Goal: Task Accomplishment & Management: Use online tool/utility

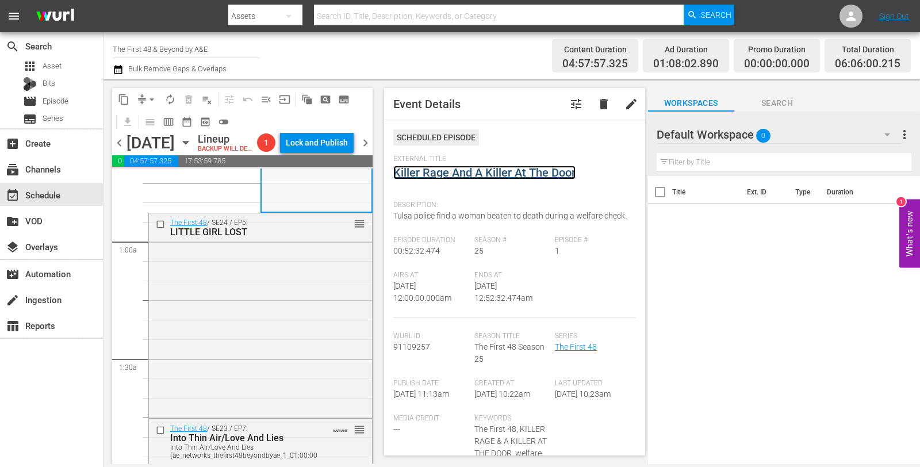
scroll to position [202, 0]
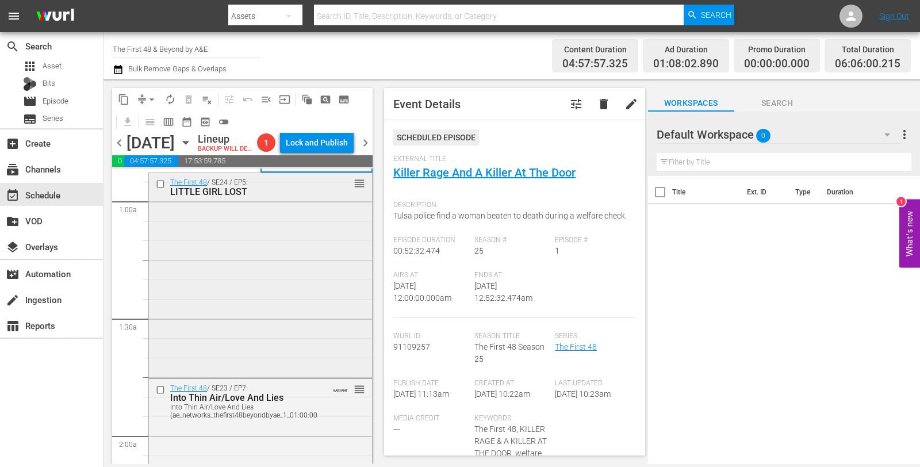
click at [259, 286] on div "The First 48 / SE24 / EP5: LITTLE GIRL LOST reorder" at bounding box center [260, 274] width 223 height 202
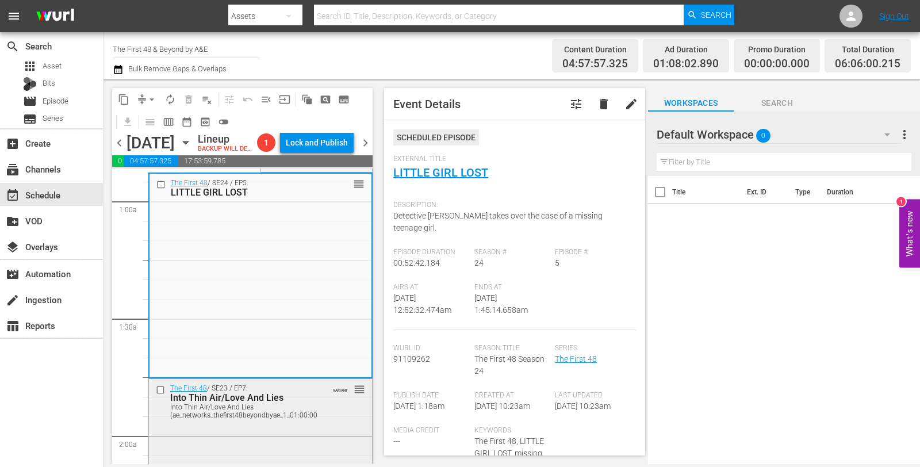
click at [251, 419] on div "Into Thin Air/Love And Lies (ae_networks_thefirst48beyondbyae_1_01:00:00)" at bounding box center [245, 411] width 150 height 16
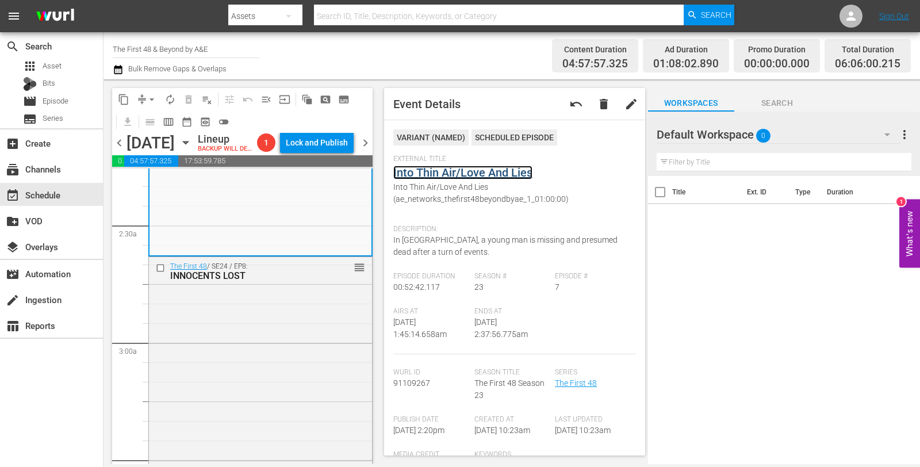
scroll to position [531, 0]
click at [267, 354] on div "The First 48 / SE24 / EP8: INNOCENTS LOST reorder" at bounding box center [260, 455] width 223 height 400
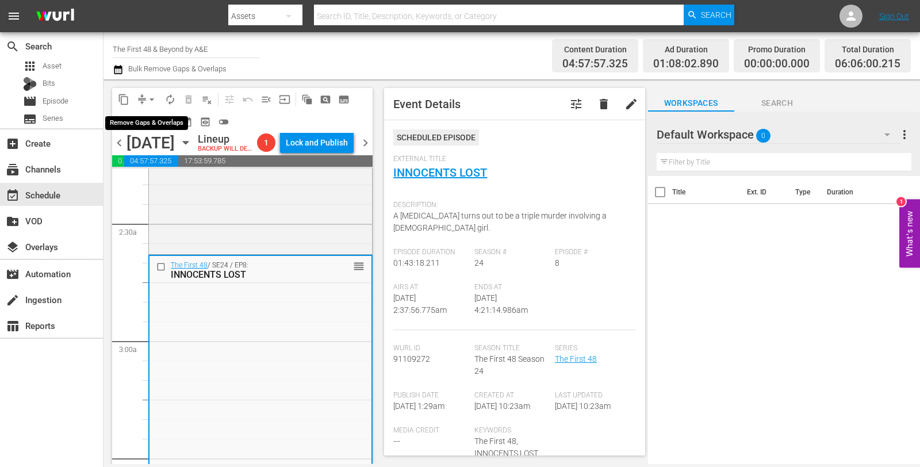
click at [155, 101] on span "arrow_drop_down" at bounding box center [152, 100] width 12 height 12
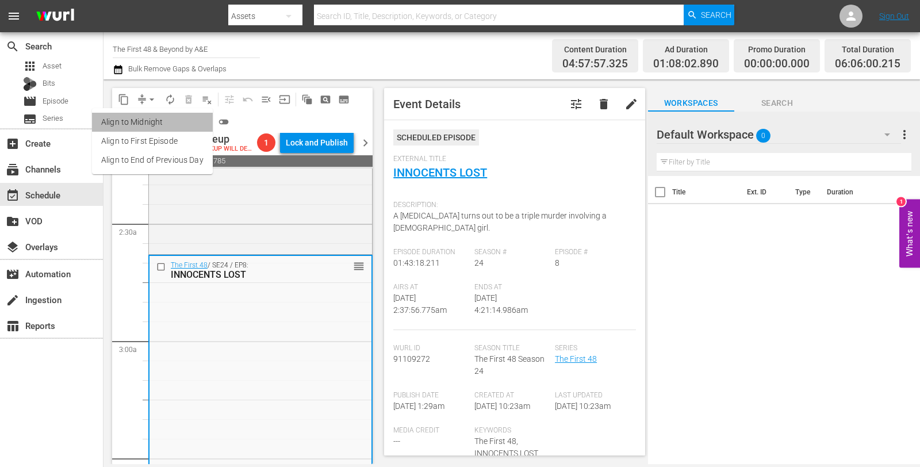
click at [153, 121] on li "Align to Midnight" at bounding box center [152, 122] width 121 height 19
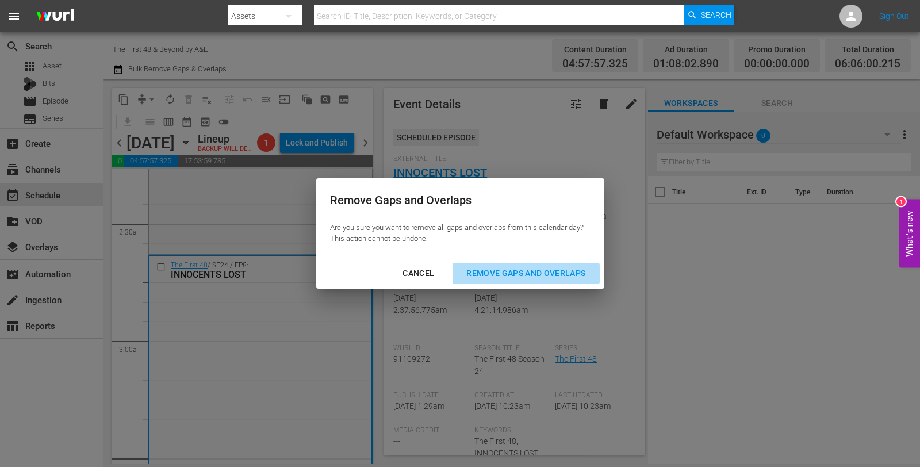
click at [517, 274] on div "Remove Gaps and Overlaps" at bounding box center [525, 273] width 137 height 14
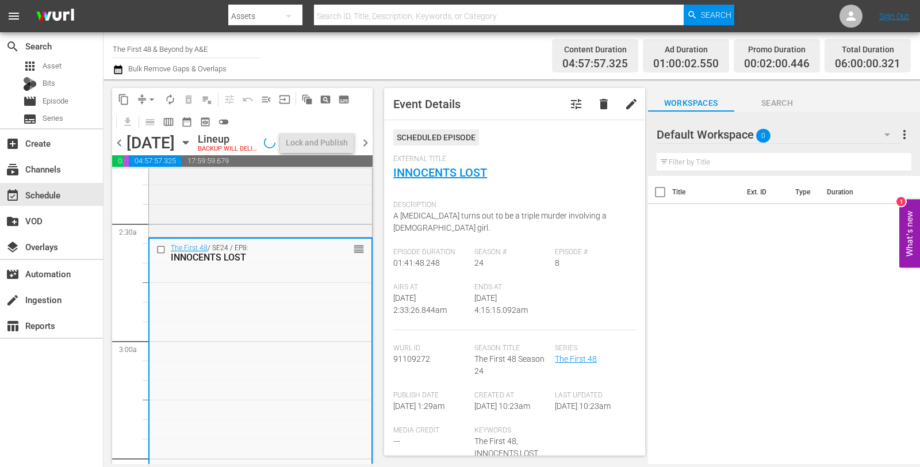
scroll to position [512, 0]
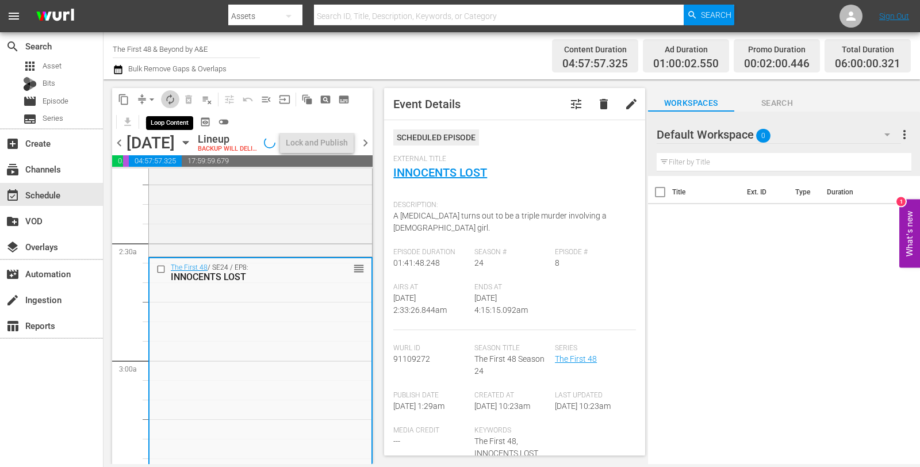
click at [171, 95] on span "autorenew_outlined" at bounding box center [171, 100] width 12 height 12
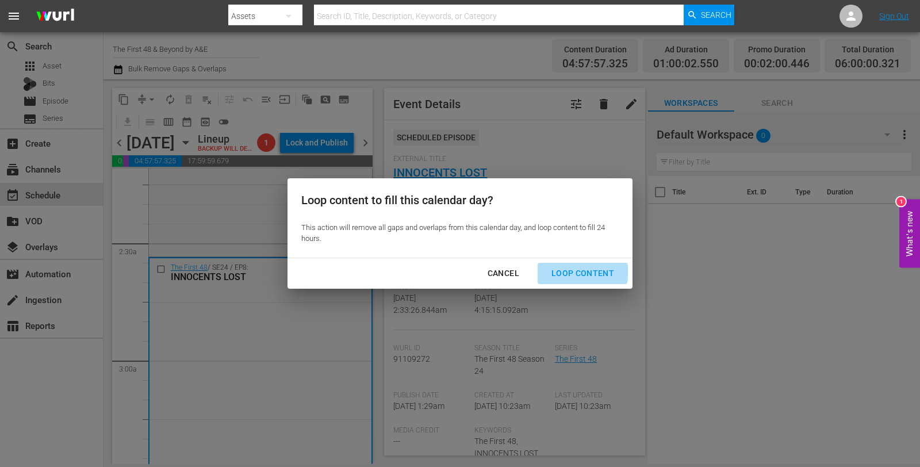
click at [582, 271] on div "Loop Content" at bounding box center [582, 273] width 81 height 14
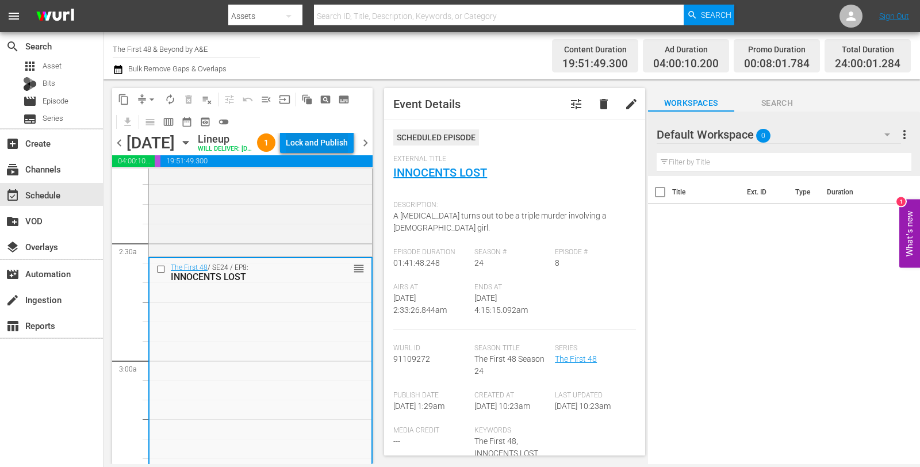
click at [322, 152] on div "Lock and Publish" at bounding box center [317, 142] width 62 height 21
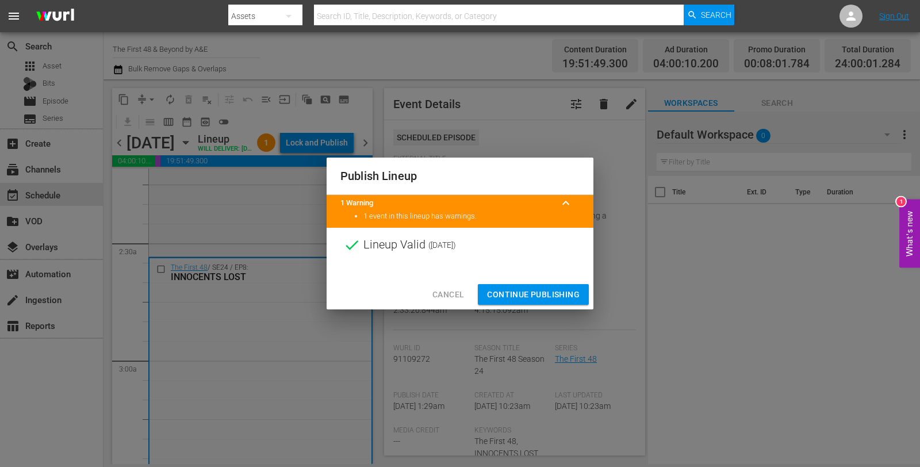
click at [538, 289] on span "Continue Publishing" at bounding box center [533, 295] width 93 height 14
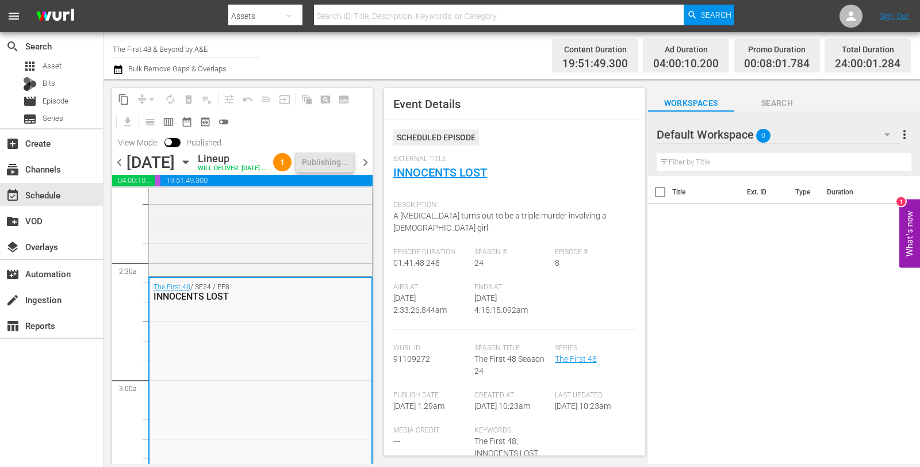
click at [368, 170] on span "chevron_right" at bounding box center [365, 162] width 14 height 14
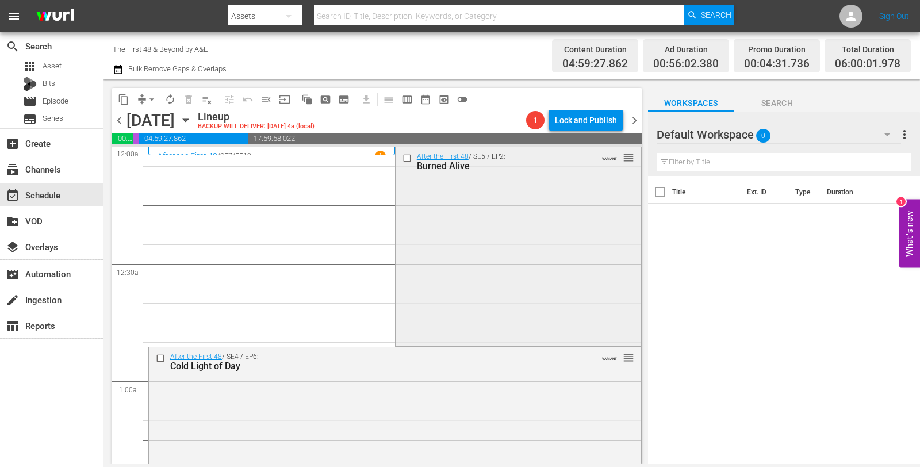
click at [452, 236] on div "After the First 48 / SE5 / EP2: Burned Alive VARIANT reorder" at bounding box center [519, 245] width 246 height 197
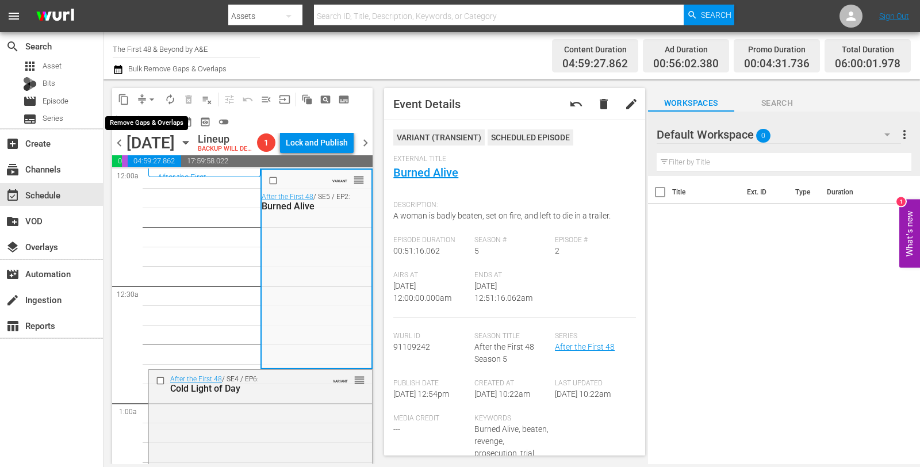
click at [148, 91] on button "arrow_drop_down" at bounding box center [152, 99] width 18 height 18
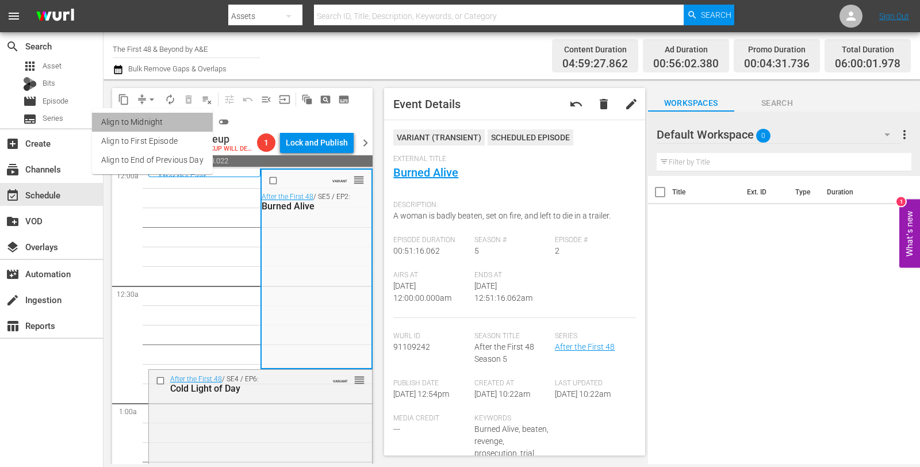
click at [152, 113] on li "Align to Midnight" at bounding box center [152, 122] width 121 height 19
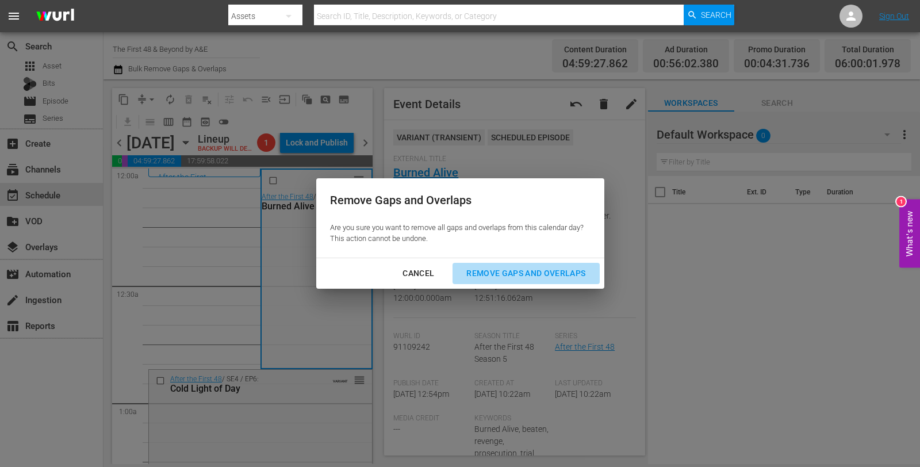
click at [521, 271] on div "Remove Gaps and Overlaps" at bounding box center [525, 273] width 137 height 14
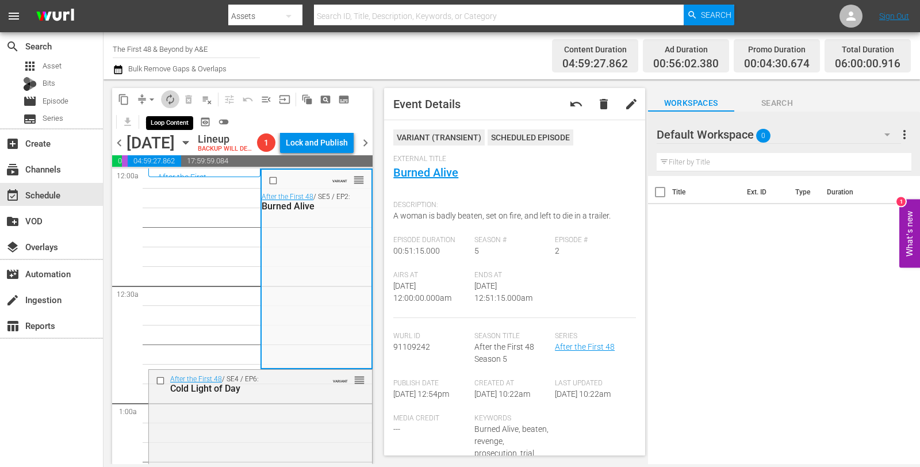
click at [172, 104] on span "autorenew_outlined" at bounding box center [171, 100] width 12 height 12
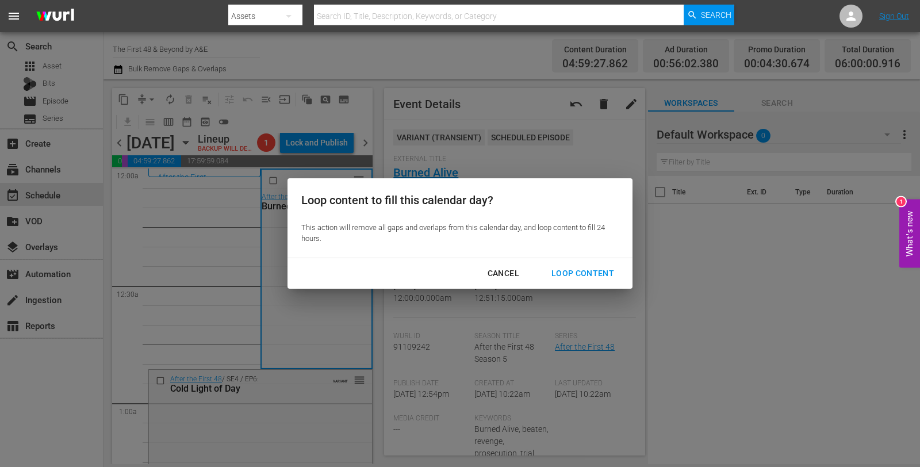
click at [591, 269] on div "Loop Content" at bounding box center [582, 273] width 81 height 14
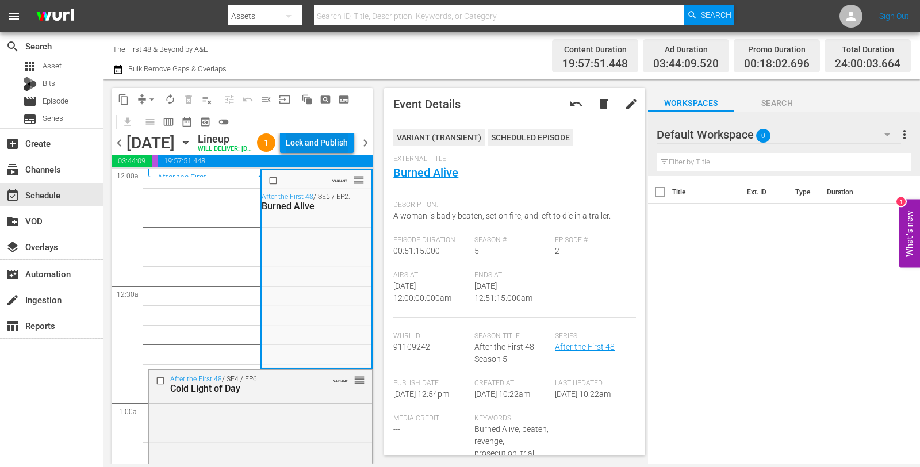
click at [334, 150] on div "Lock and Publish" at bounding box center [317, 142] width 62 height 21
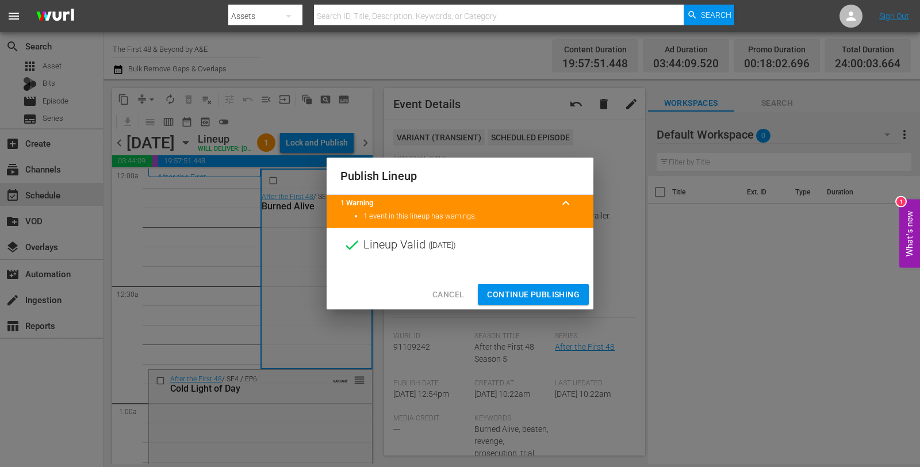
click at [517, 299] on span "Continue Publishing" at bounding box center [533, 295] width 93 height 14
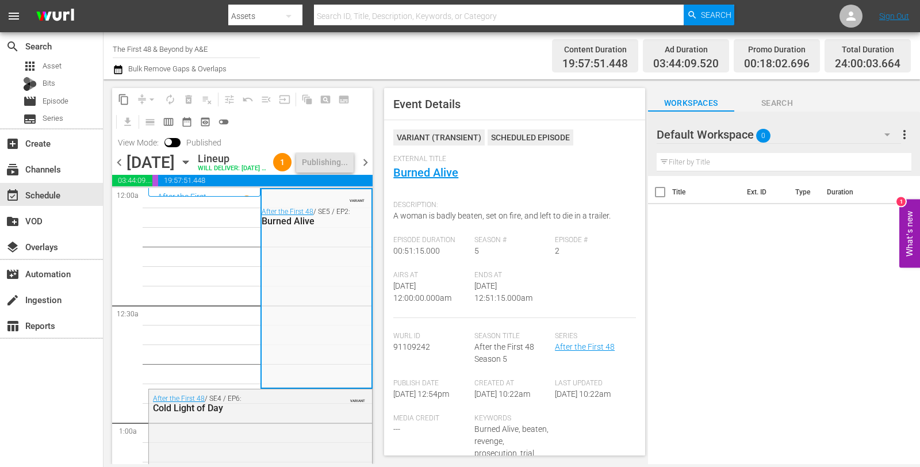
click at [368, 170] on span "chevron_right" at bounding box center [365, 162] width 14 height 14
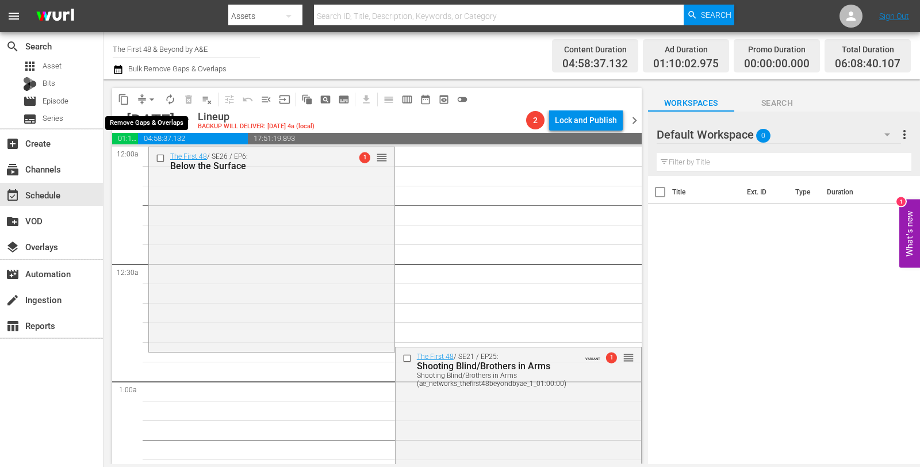
click at [146, 102] on span "arrow_drop_down" at bounding box center [152, 100] width 12 height 12
click at [142, 127] on li "Align to Midnight" at bounding box center [152, 122] width 95 height 19
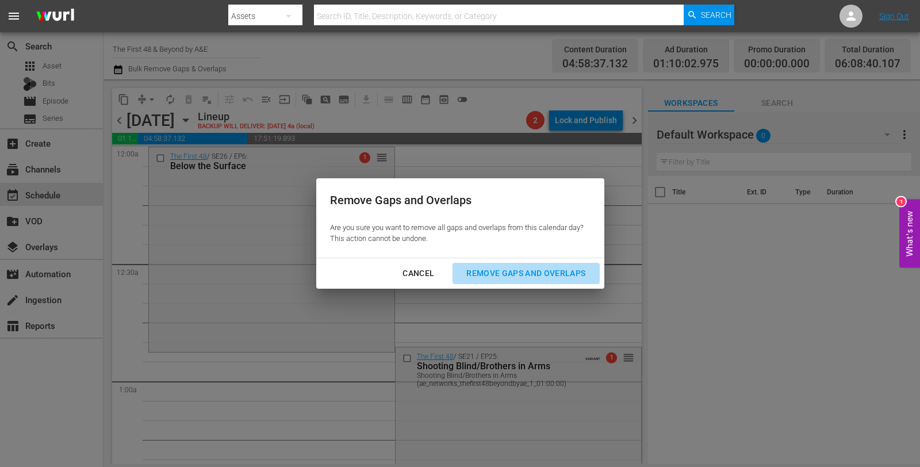
click at [533, 280] on button "Remove Gaps and Overlaps" at bounding box center [526, 273] width 147 height 21
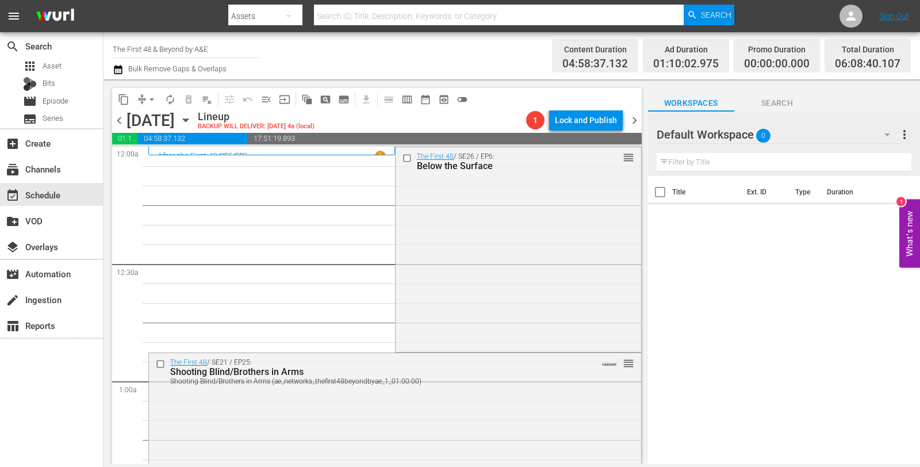
click at [533, 280] on div "The First 48 / SE26 / EP6: Below the Surface reorder" at bounding box center [519, 248] width 246 height 202
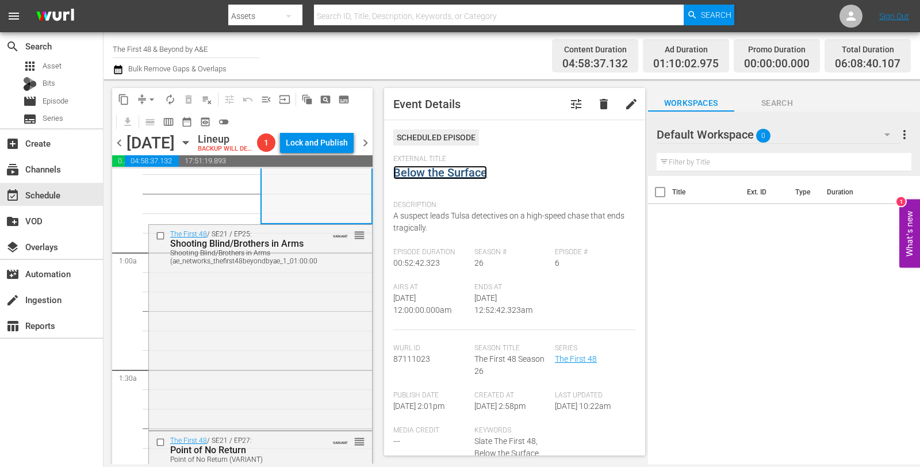
scroll to position [235, 0]
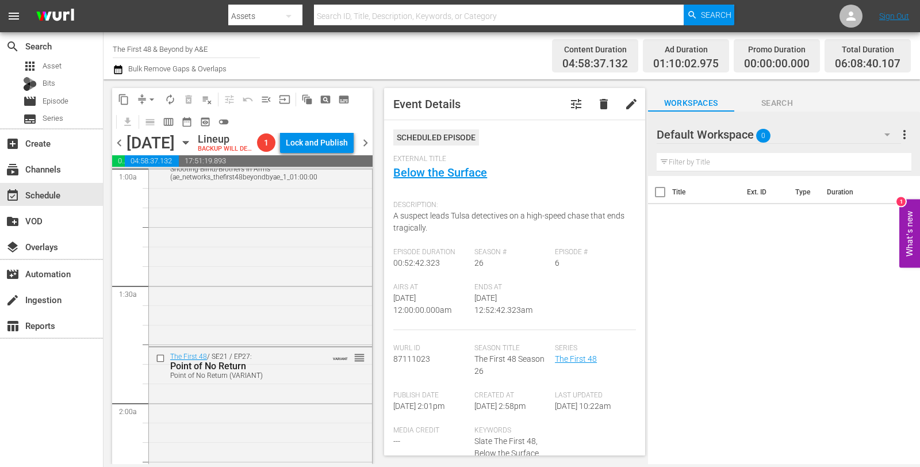
click at [299, 274] on div "The First 48 / SE21 / EP25: Shooting Blind/Brothers in Arms Shooting Blind/Brot…" at bounding box center [260, 242] width 223 height 203
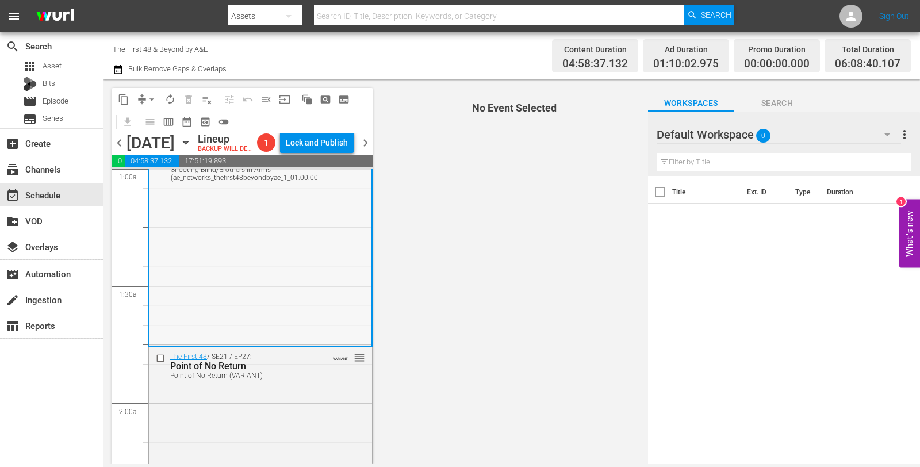
click at [316, 277] on div "The First 48 / SE21 / EP25: Shooting Blind/Brothers in Arms Shooting Blind/Brot…" at bounding box center [261, 242] width 222 height 203
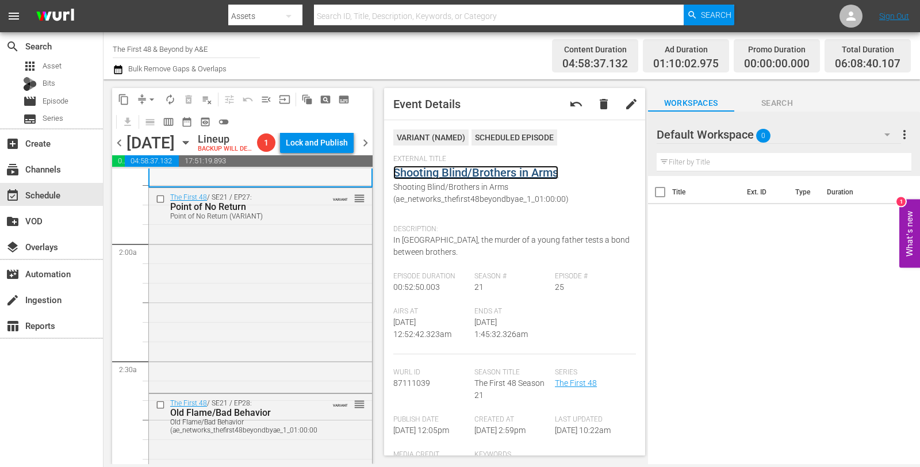
scroll to position [406, 0]
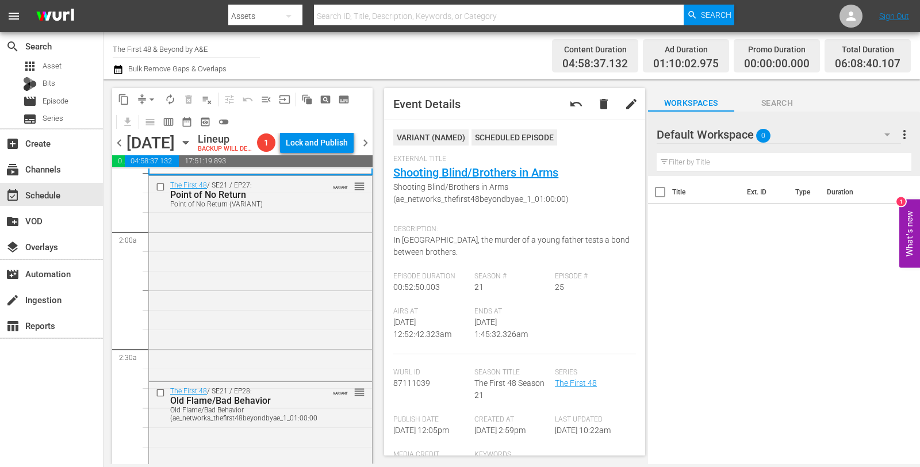
click at [324, 247] on div "The First 48 / SE21 / EP27: Point of No Return Point of No Return (VARIANT) VAR…" at bounding box center [260, 277] width 223 height 203
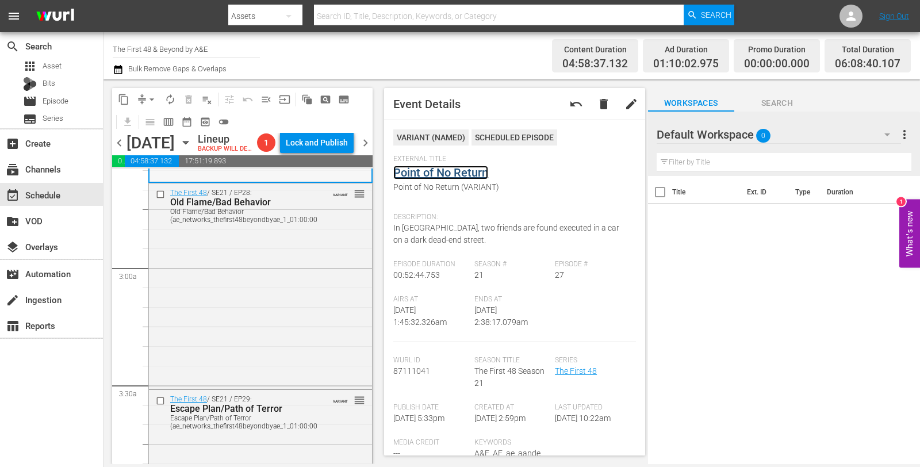
scroll to position [605, 0]
click at [280, 357] on div "The First 48 / SE21 / EP28: Old Flame/Bad Behavior Old Flame/Bad Behavior (ae_n…" at bounding box center [260, 284] width 223 height 202
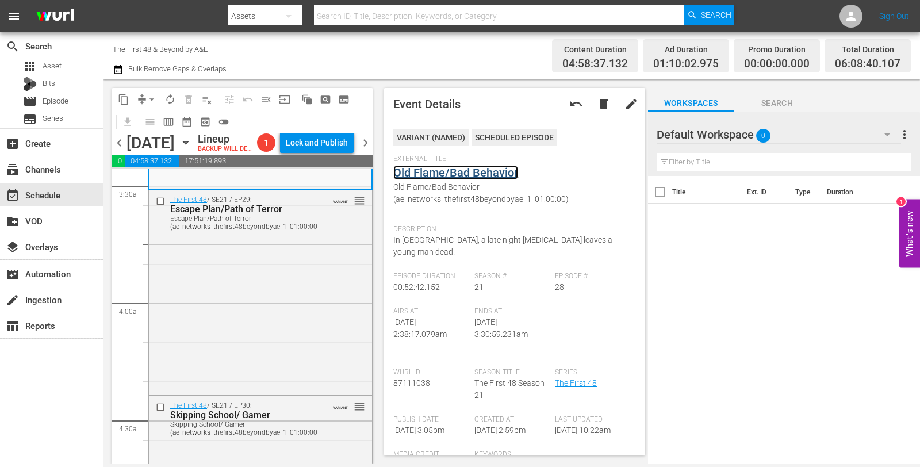
scroll to position [807, 0]
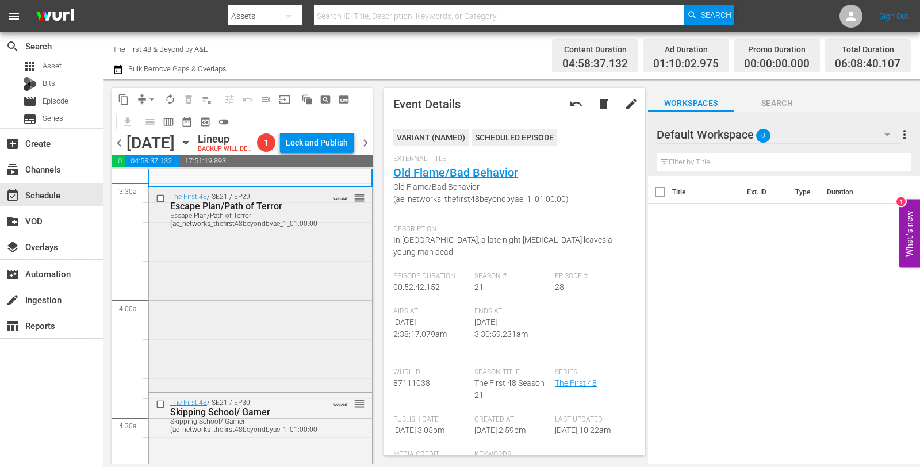
click at [305, 307] on div "The First 48 / SE21 / EP29: Escape Plan/Path of Terror Escape Plan/Path of Terr…" at bounding box center [260, 289] width 223 height 202
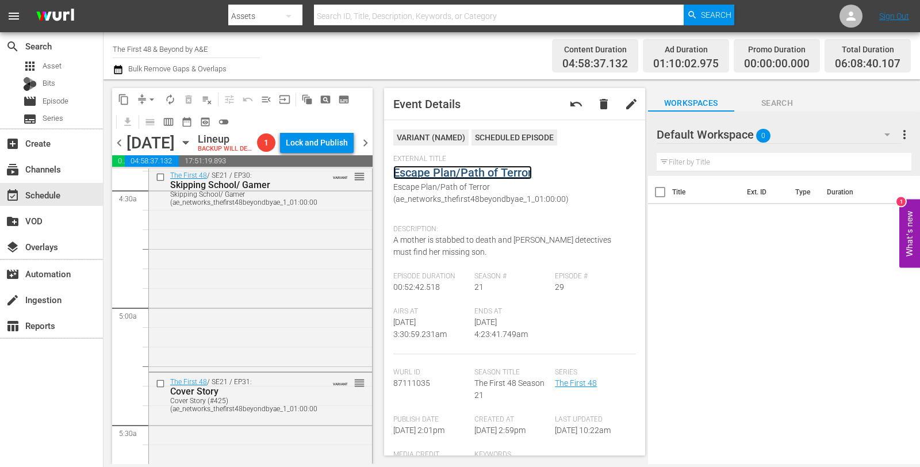
scroll to position [1036, 0]
click at [246, 262] on div "The First 48 / SE21 / EP30: Skipping School/ Gamer Skipping School/ Gamer (ae_n…" at bounding box center [260, 266] width 223 height 202
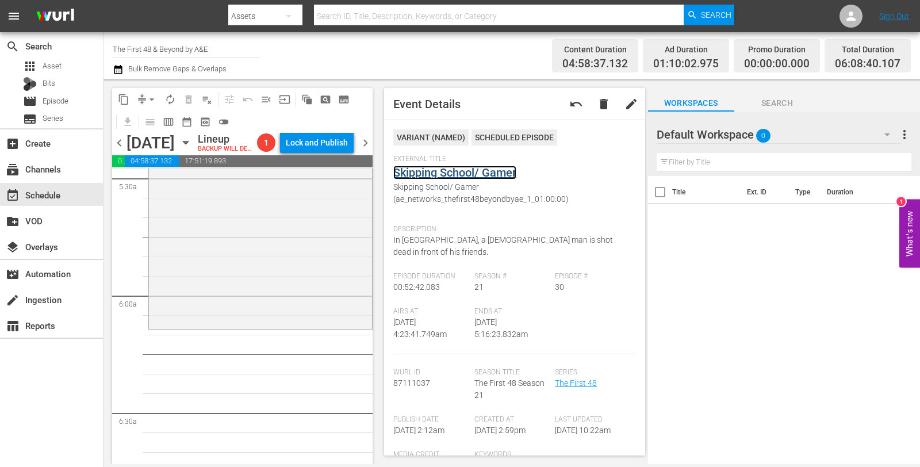
scroll to position [1284, 0]
click at [275, 299] on div "The First 48 / SE21 / EP31: Cover Story Cover Story (#425) (ae_networks_thefirs…" at bounding box center [260, 223] width 223 height 201
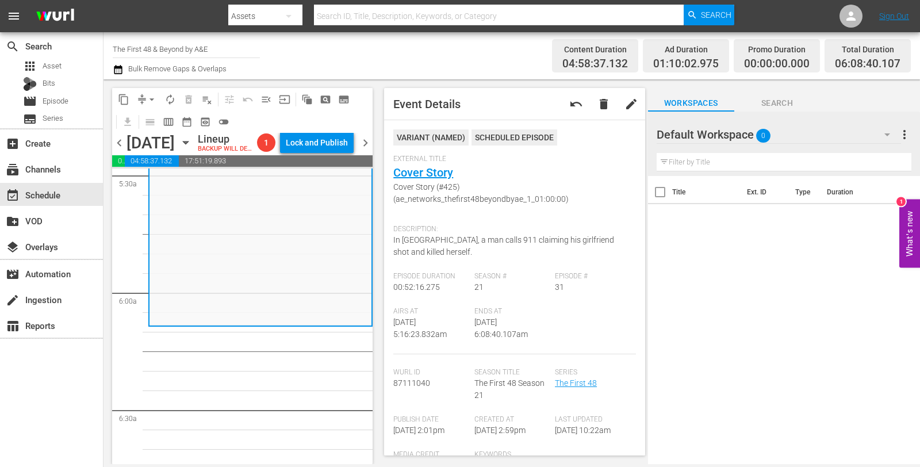
click at [147, 94] on span "arrow_drop_down" at bounding box center [152, 100] width 12 height 12
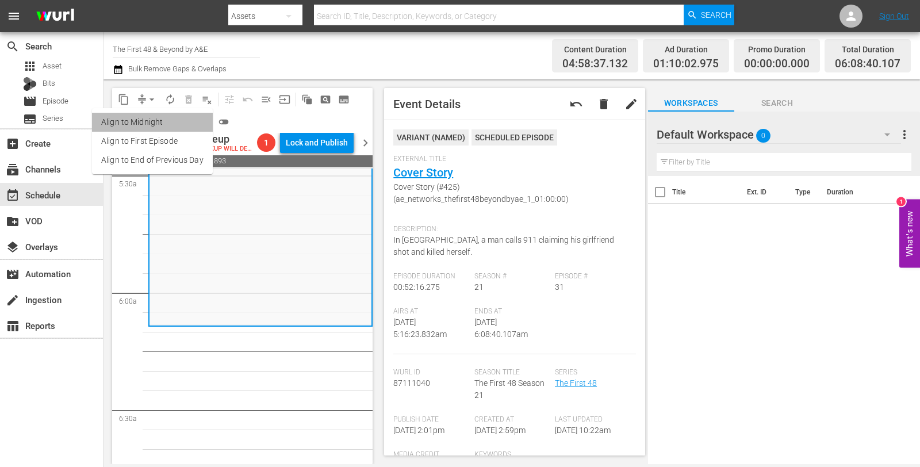
click at [152, 118] on li "Align to Midnight" at bounding box center [152, 122] width 121 height 19
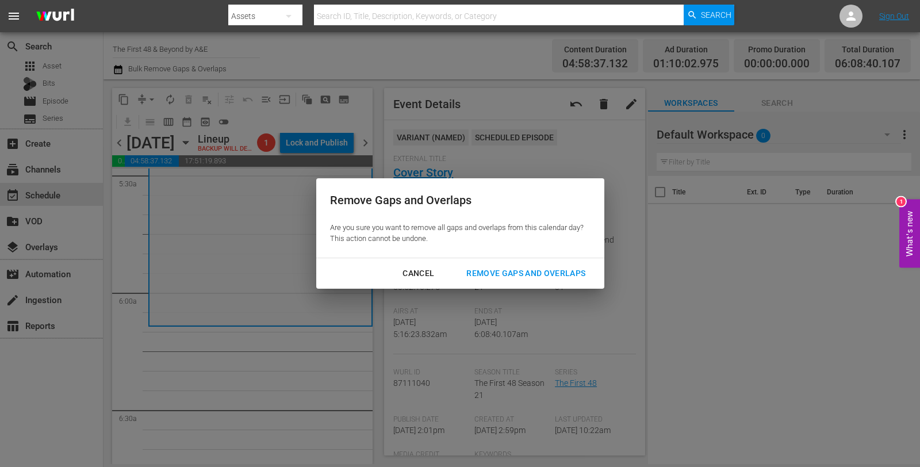
click at [498, 278] on div "Remove Gaps and Overlaps" at bounding box center [525, 273] width 137 height 14
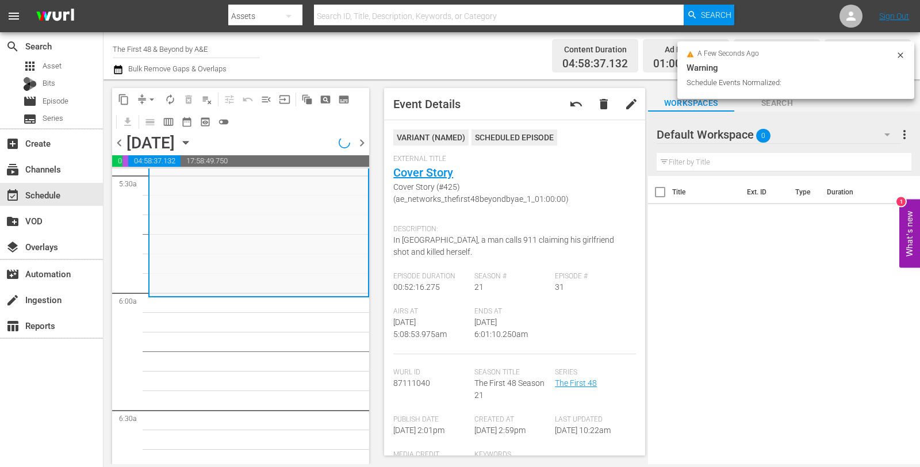
scroll to position [1264, 0]
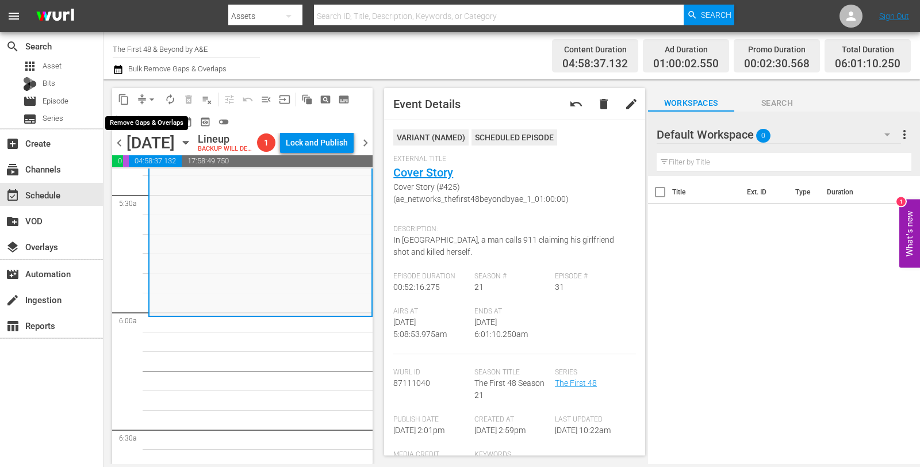
click at [149, 95] on span "arrow_drop_down" at bounding box center [152, 100] width 12 height 12
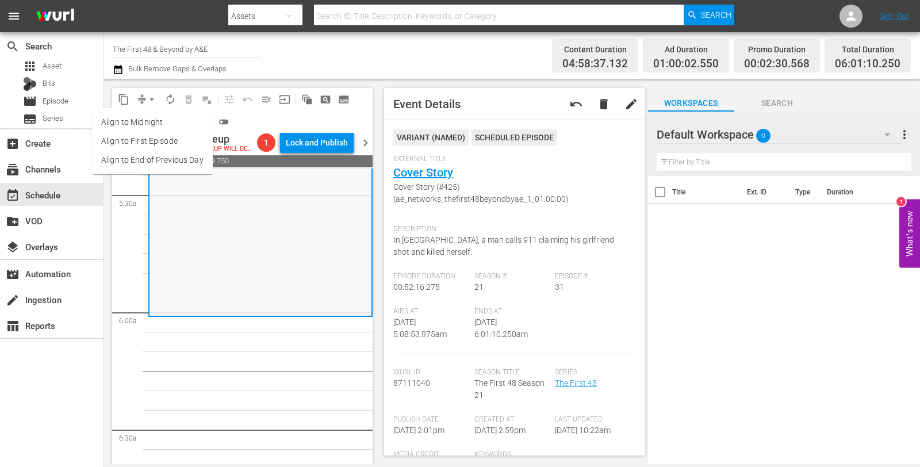
click at [162, 118] on li "Align to Midnight" at bounding box center [152, 122] width 121 height 19
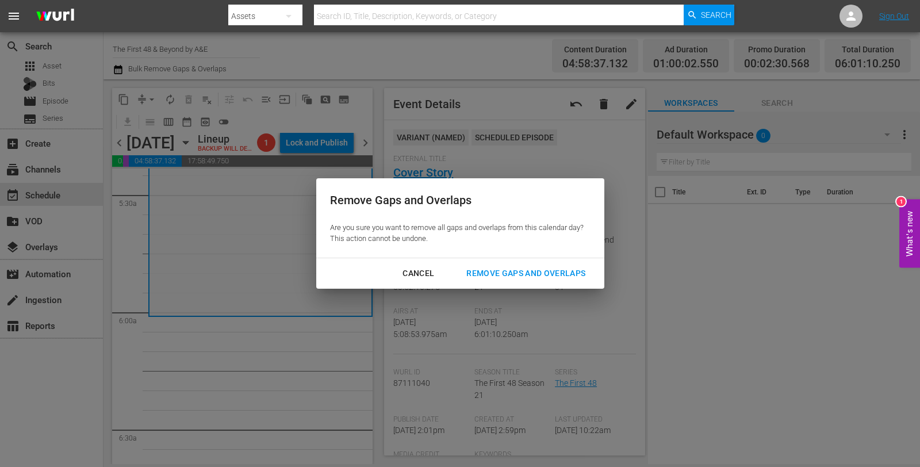
click at [546, 270] on div "Remove Gaps and Overlaps" at bounding box center [525, 273] width 137 height 14
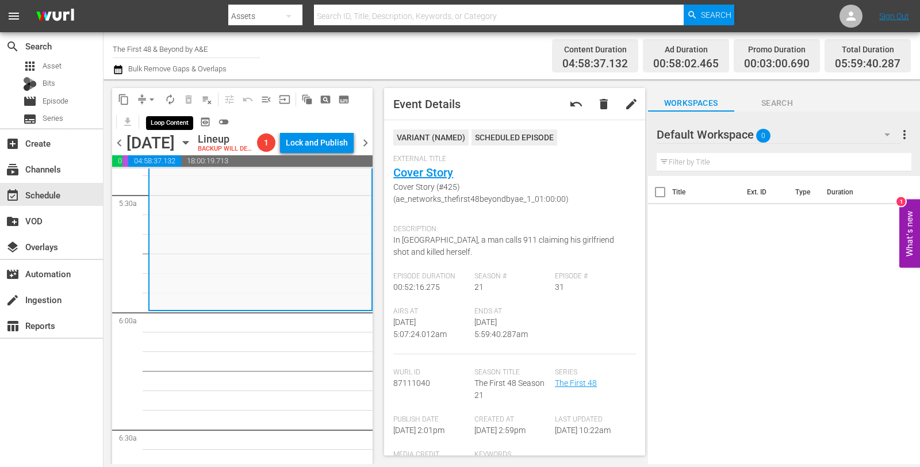
click at [154, 99] on span "arrow_drop_down" at bounding box center [152, 100] width 12 height 12
click at [148, 115] on li "Align to Midnight" at bounding box center [152, 122] width 121 height 19
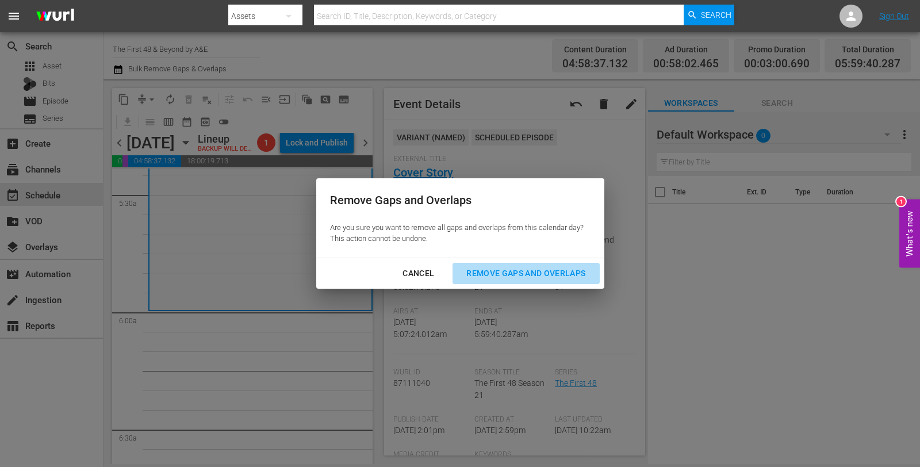
click at [503, 266] on div "Remove Gaps and Overlaps" at bounding box center [525, 273] width 137 height 14
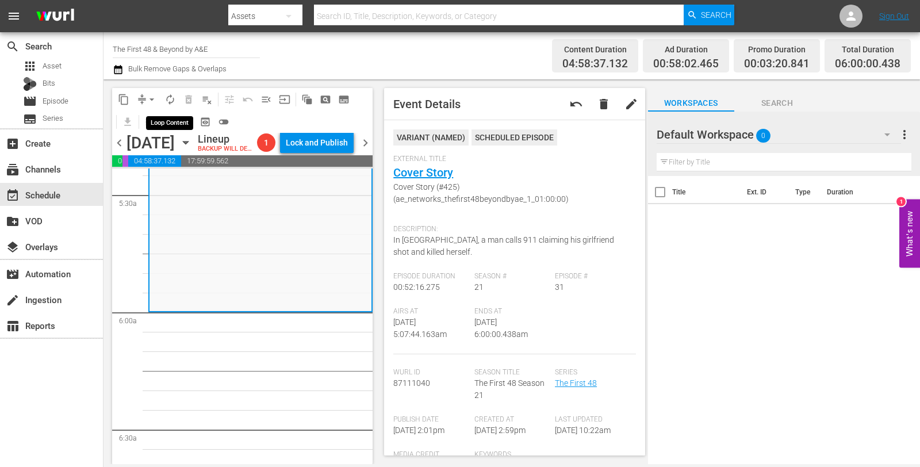
click at [166, 97] on span "autorenew_outlined" at bounding box center [171, 100] width 12 height 12
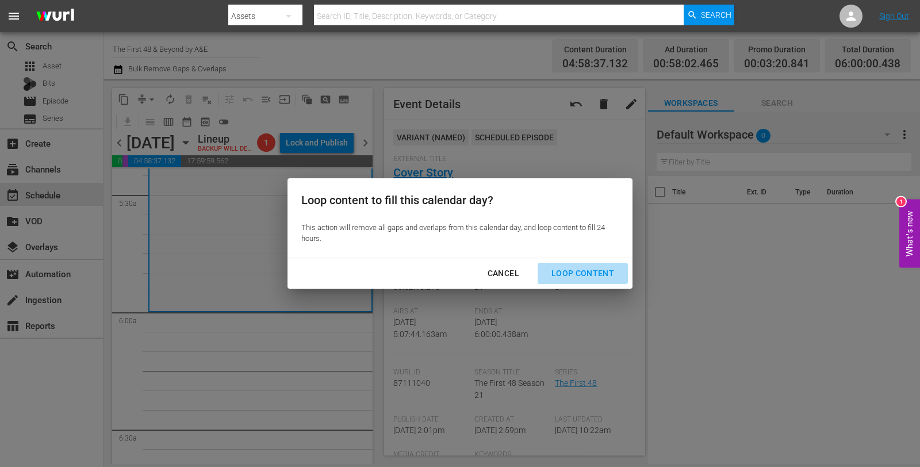
click at [595, 274] on div "Loop Content" at bounding box center [582, 273] width 81 height 14
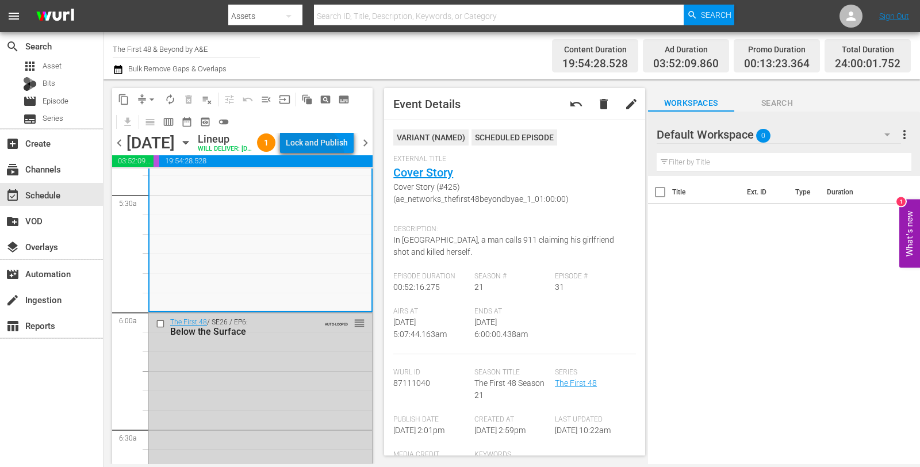
click at [329, 153] on div "Lock and Publish" at bounding box center [317, 142] width 62 height 21
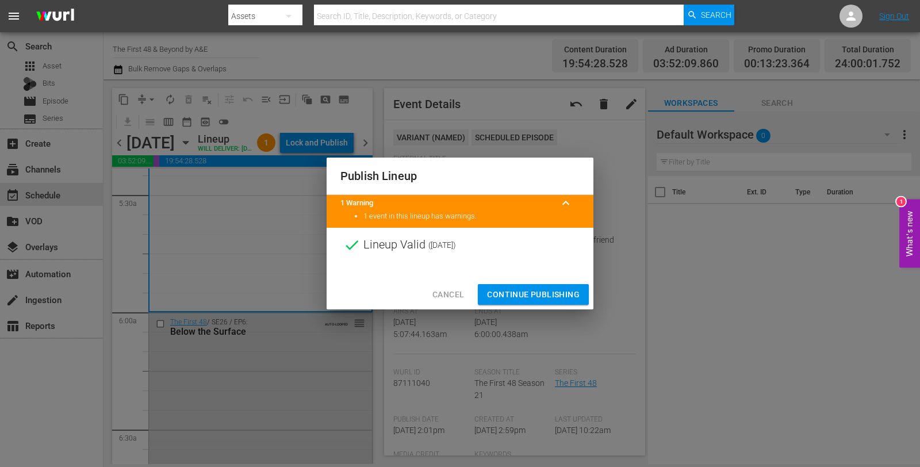
click at [529, 283] on div "Cancel Continue Publishing" at bounding box center [460, 295] width 267 height 30
click at [530, 289] on span "Continue Publishing" at bounding box center [533, 295] width 93 height 14
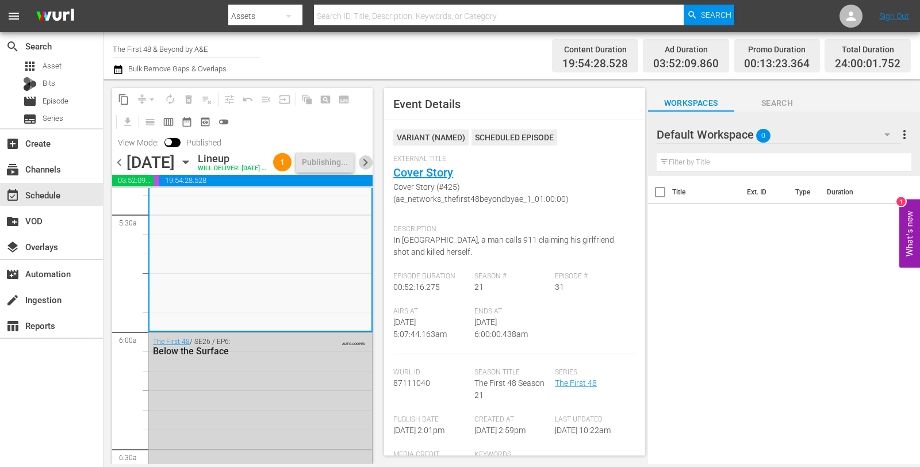
click at [369, 170] on span "chevron_right" at bounding box center [365, 162] width 14 height 14
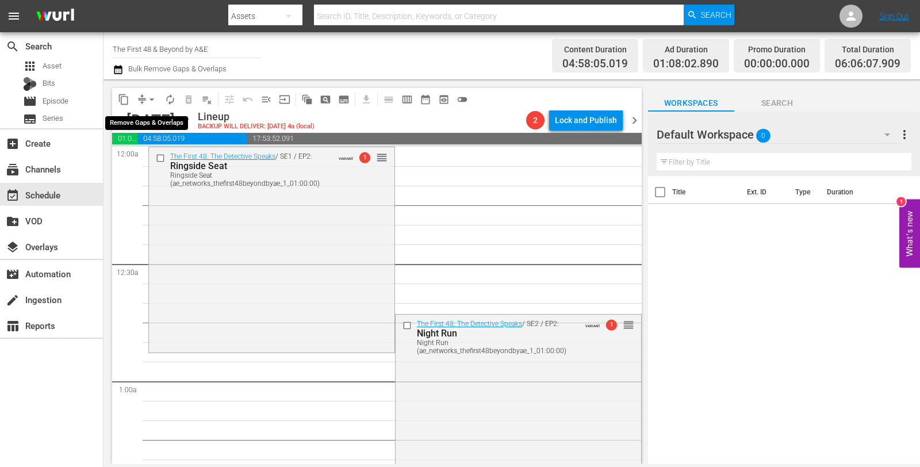
click at [140, 92] on button "compress" at bounding box center [142, 99] width 18 height 18
click at [150, 103] on span "arrow_drop_down" at bounding box center [152, 100] width 12 height 12
click at [153, 121] on li "Align to Midnight" at bounding box center [152, 122] width 95 height 19
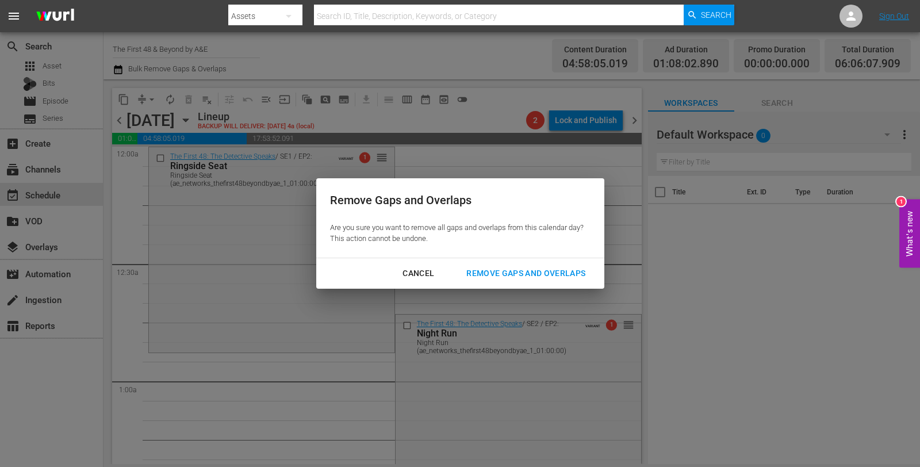
click at [552, 273] on div "Remove Gaps and Overlaps" at bounding box center [525, 273] width 137 height 14
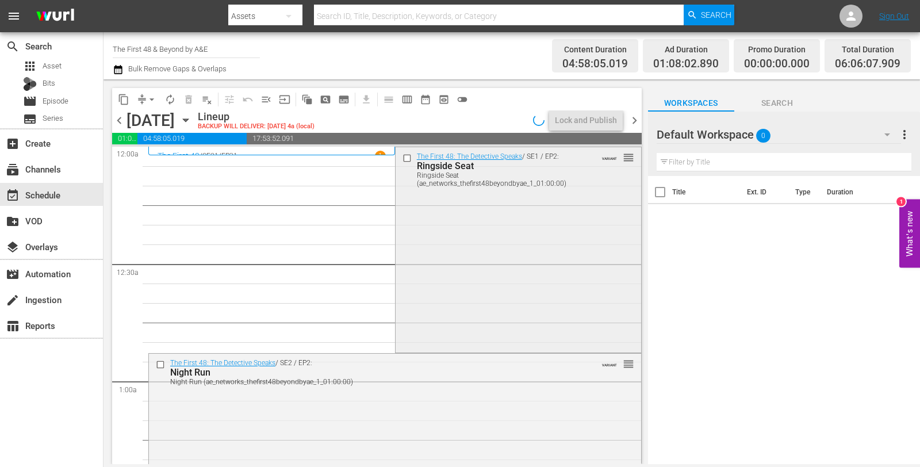
click at [438, 234] on div "The First 48: The Detective Speaks / SE1 / EP2: Ringside Seat Ringside Seat (ae…" at bounding box center [519, 249] width 246 height 204
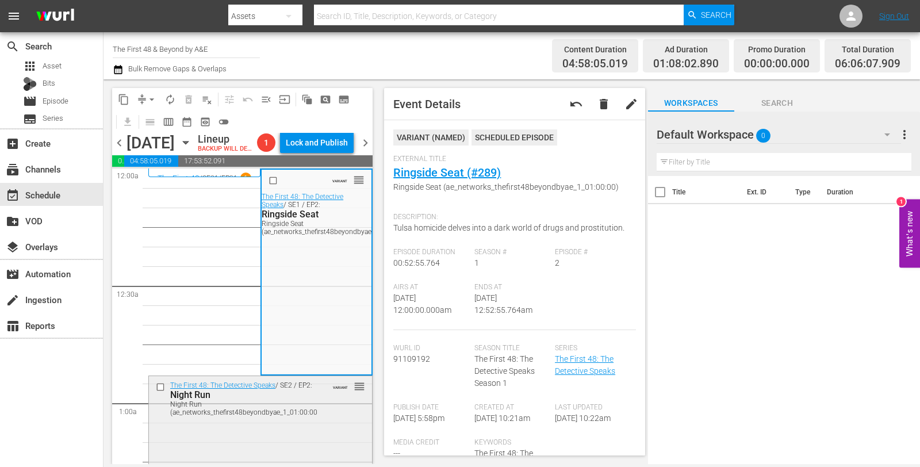
click at [300, 416] on div "Night Run (ae_networks_thefirst48beyondbyae_1_01:00:00)" at bounding box center [245, 408] width 150 height 16
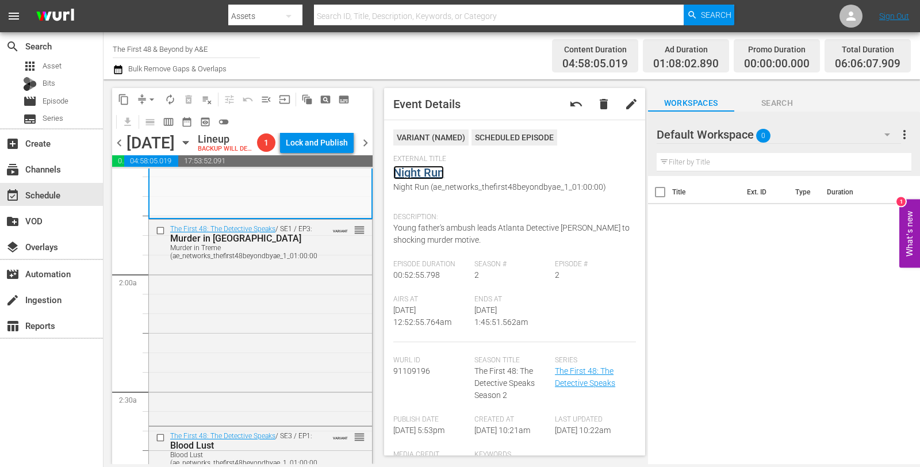
scroll to position [364, 0]
click at [275, 283] on div "The First 48: The Detective Speaks / SE1 / EP3: Murder in Treme Murder in Treme…" at bounding box center [260, 321] width 223 height 204
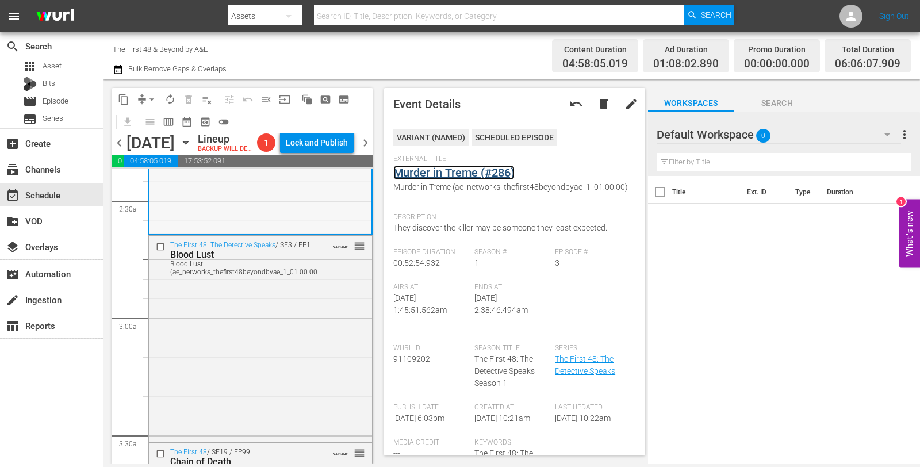
scroll to position [614, 0]
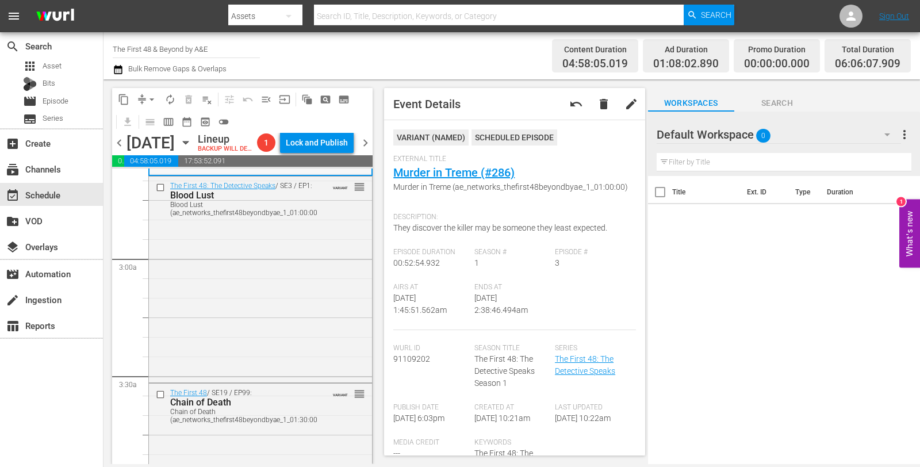
click at [274, 301] on div "The First 48: The Detective Speaks / SE3 / EP1: Blood Lust Blood Lust (ae_netwo…" at bounding box center [260, 279] width 223 height 204
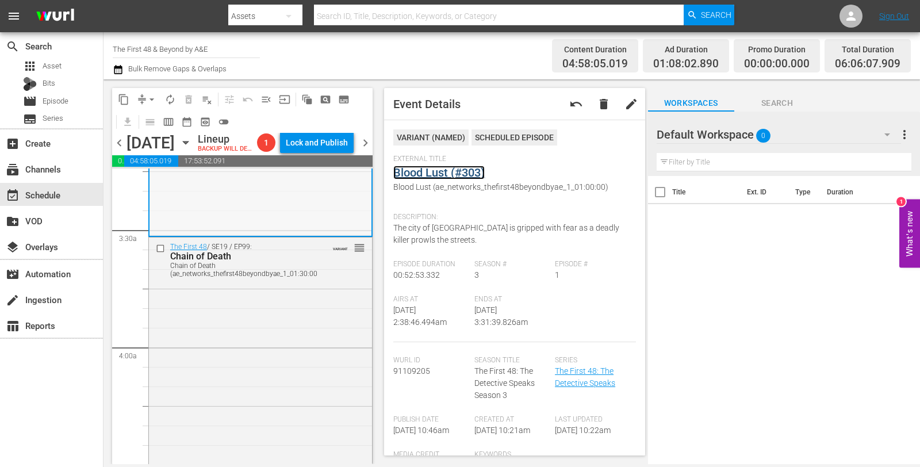
scroll to position [760, 0]
click at [297, 335] on div "The First 48 / SE19 / EP99: Chain of Death Chain of Death (ae_networks_thefirst…" at bounding box center [260, 435] width 223 height 396
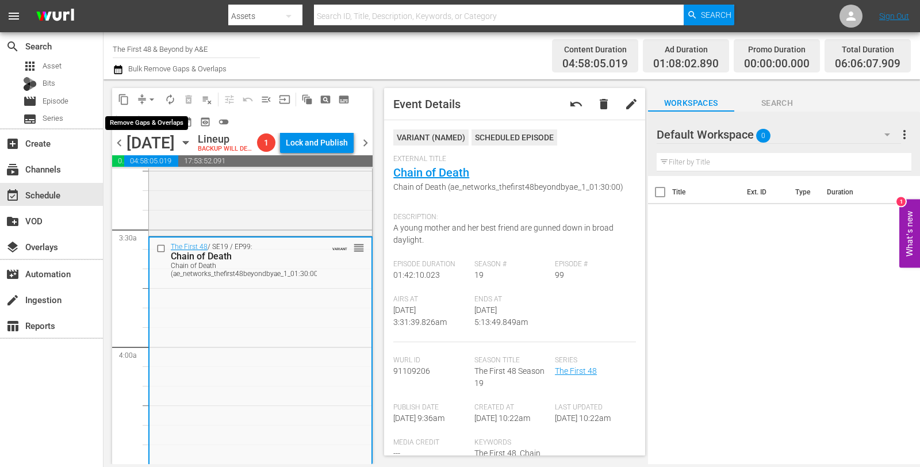
click at [151, 99] on span "arrow_drop_down" at bounding box center [152, 100] width 12 height 12
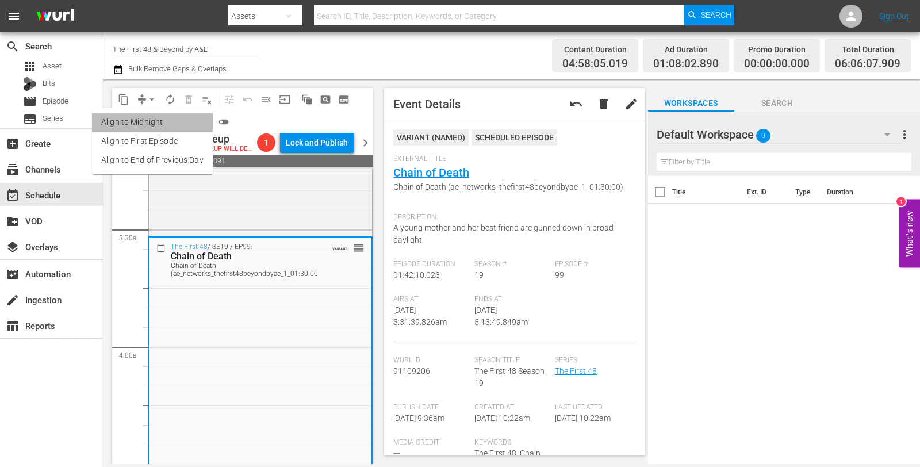
click at [165, 116] on li "Align to Midnight" at bounding box center [152, 122] width 121 height 19
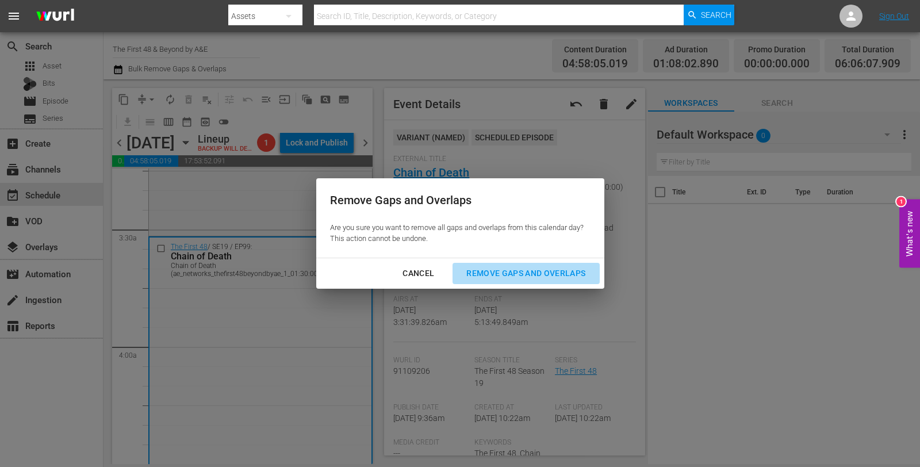
click at [553, 273] on div "Remove Gaps and Overlaps" at bounding box center [525, 273] width 137 height 14
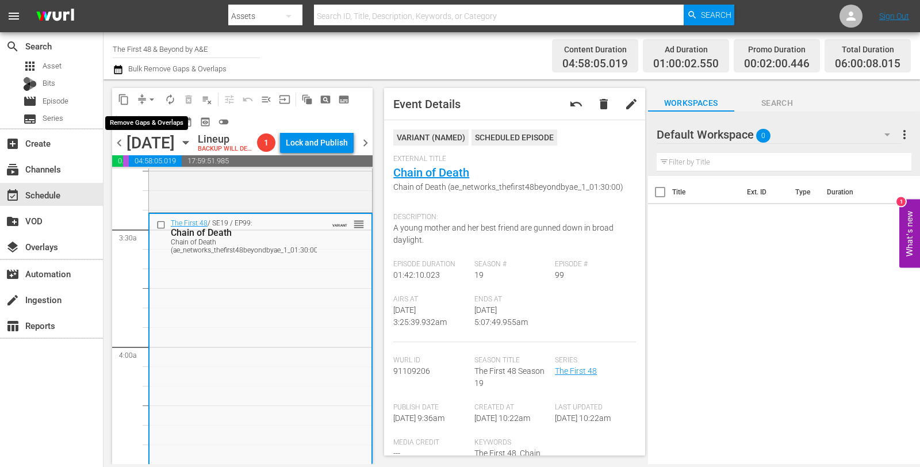
click at [148, 97] on span "arrow_drop_down" at bounding box center [152, 100] width 12 height 12
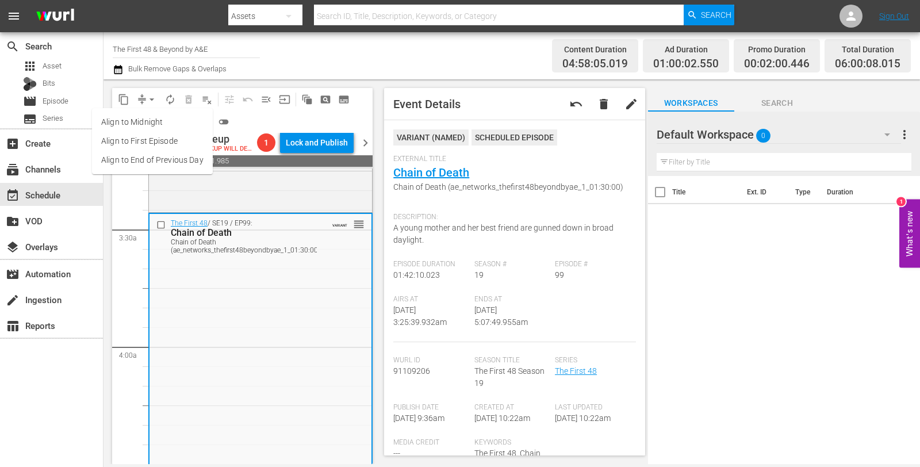
click at [153, 110] on ul "Align to Midnight Align to First Episode Align to End of Previous Day" at bounding box center [152, 141] width 121 height 66
click at [155, 118] on li "Align to Midnight" at bounding box center [152, 122] width 121 height 19
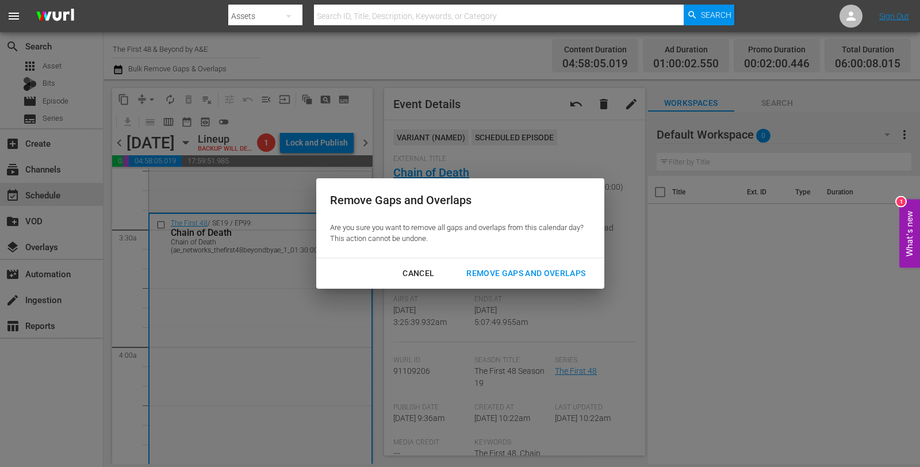
click at [493, 274] on div "Remove Gaps and Overlaps" at bounding box center [525, 273] width 137 height 14
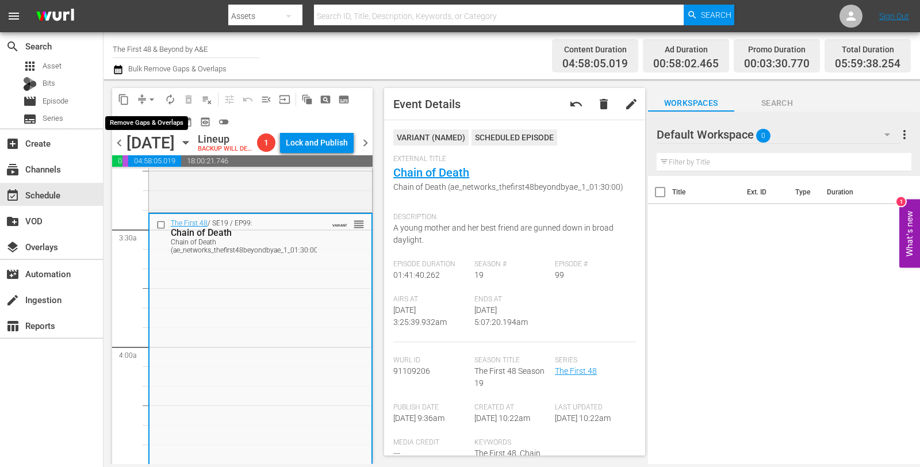
click at [151, 100] on span "arrow_drop_down" at bounding box center [152, 100] width 12 height 12
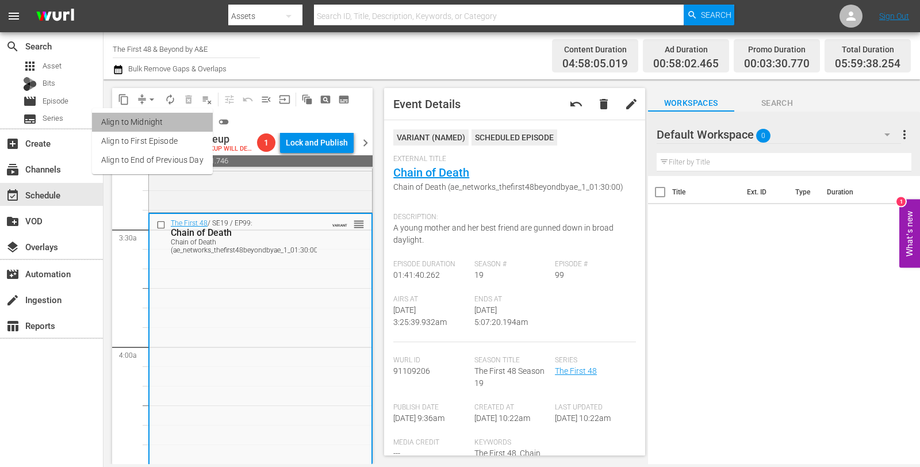
click at [153, 123] on li "Align to Midnight" at bounding box center [152, 122] width 121 height 19
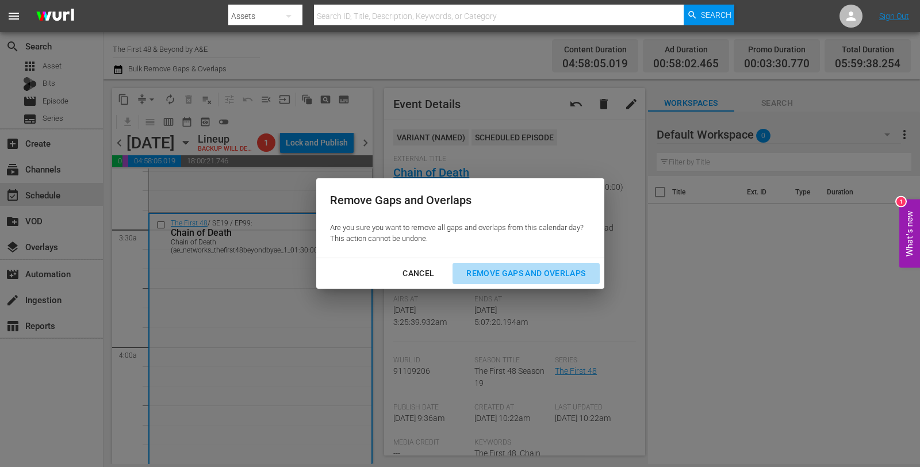
click at [521, 273] on div "Remove Gaps and Overlaps" at bounding box center [525, 273] width 137 height 14
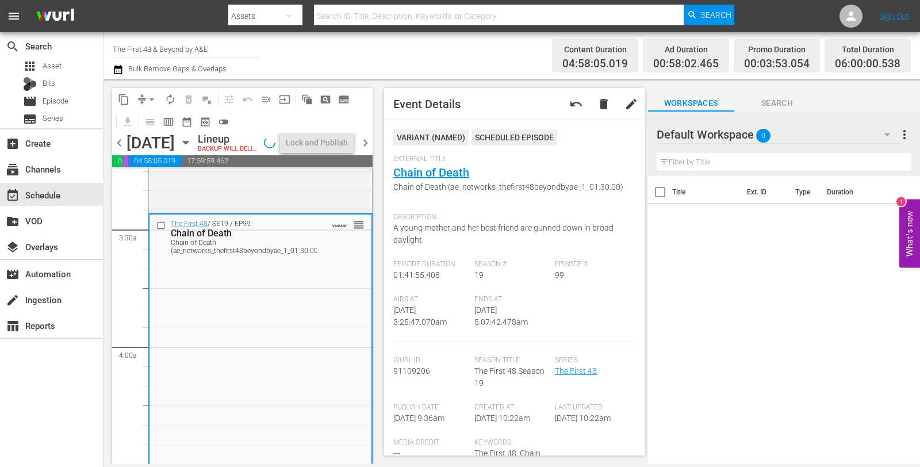
click at [174, 99] on span "autorenew_outlined" at bounding box center [171, 100] width 12 height 12
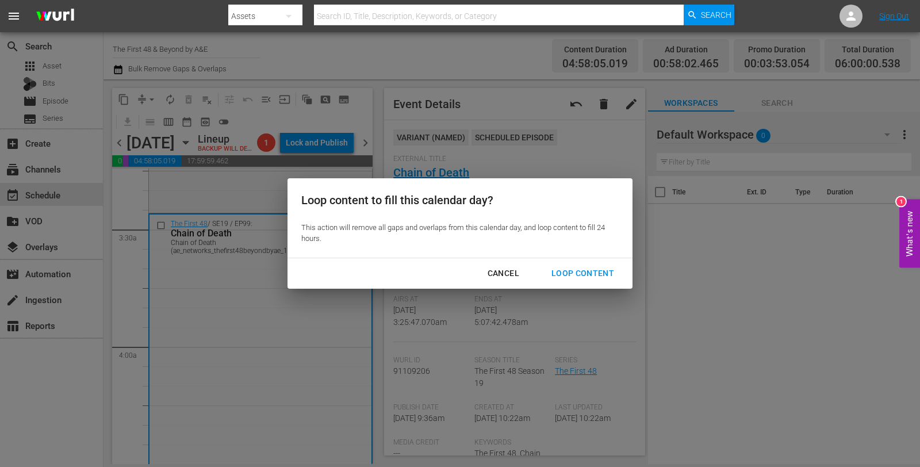
click at [582, 276] on div "Loop Content" at bounding box center [582, 273] width 81 height 14
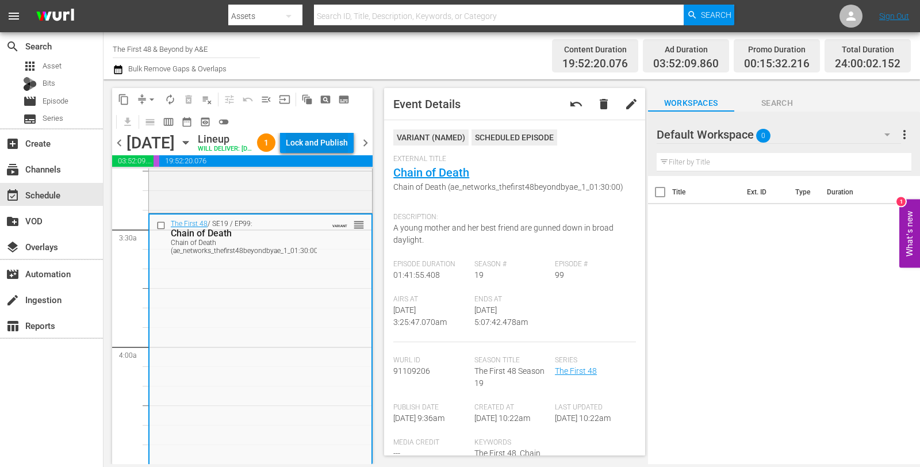
click at [334, 153] on div "Lock and Publish" at bounding box center [317, 142] width 62 height 21
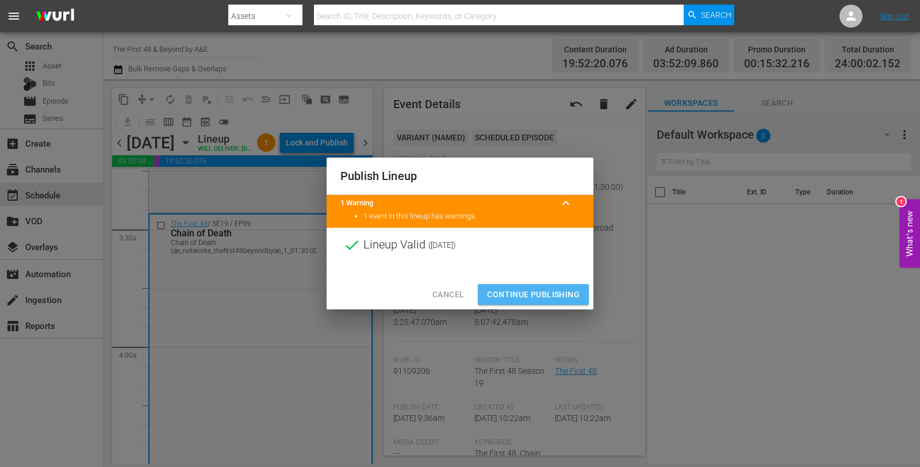
click at [539, 289] on span "Continue Publishing" at bounding box center [533, 295] width 93 height 14
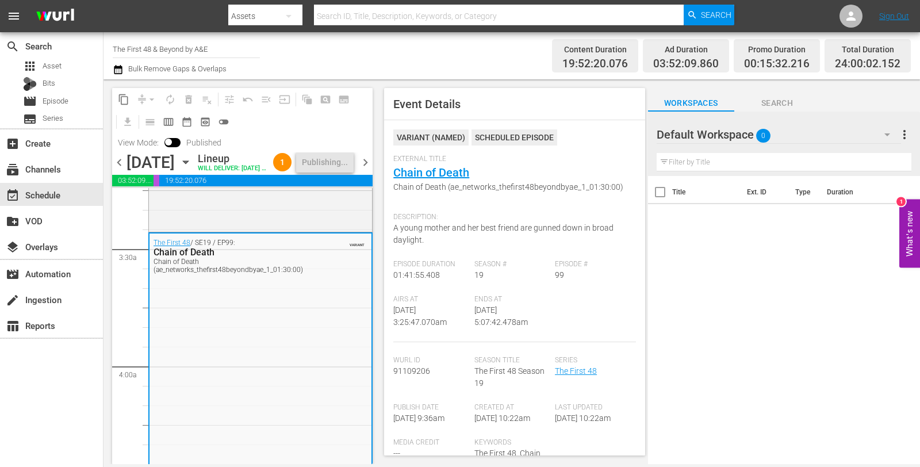
click at [367, 170] on span "chevron_right" at bounding box center [365, 162] width 14 height 14
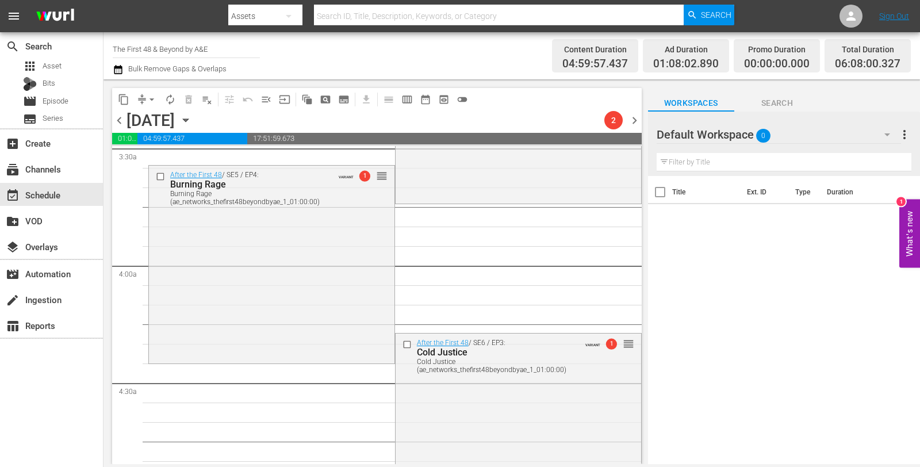
scroll to position [741, 0]
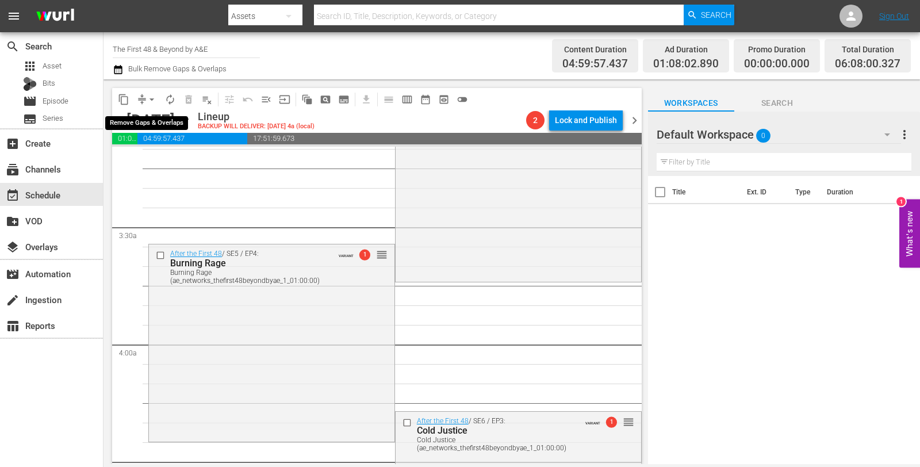
click at [151, 101] on span "arrow_drop_down" at bounding box center [152, 100] width 12 height 12
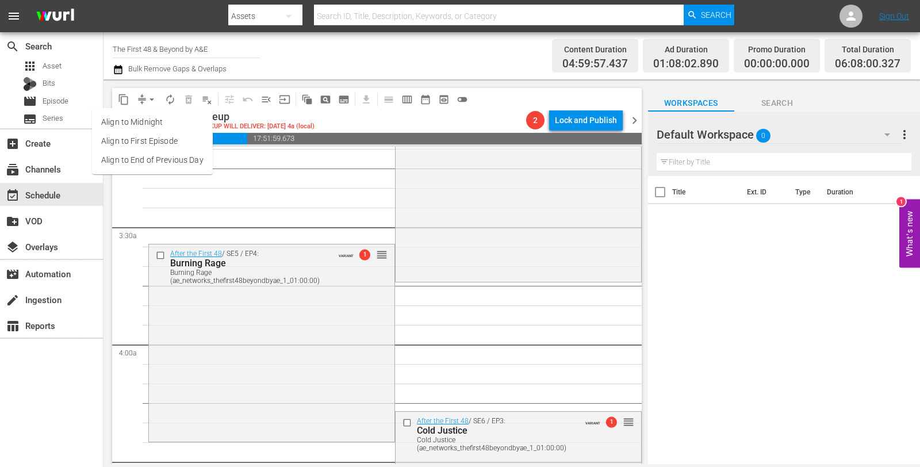
click at [162, 119] on li "Align to Midnight" at bounding box center [152, 122] width 121 height 19
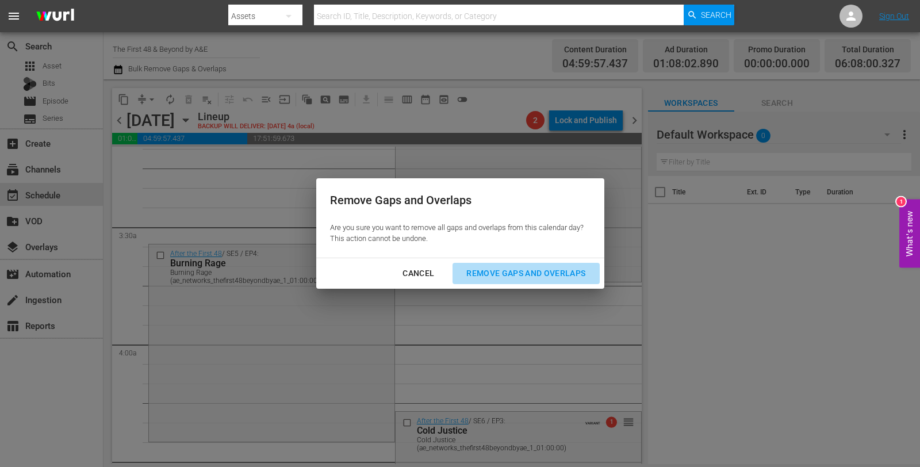
click at [502, 271] on div "Remove Gaps and Overlaps" at bounding box center [525, 273] width 137 height 14
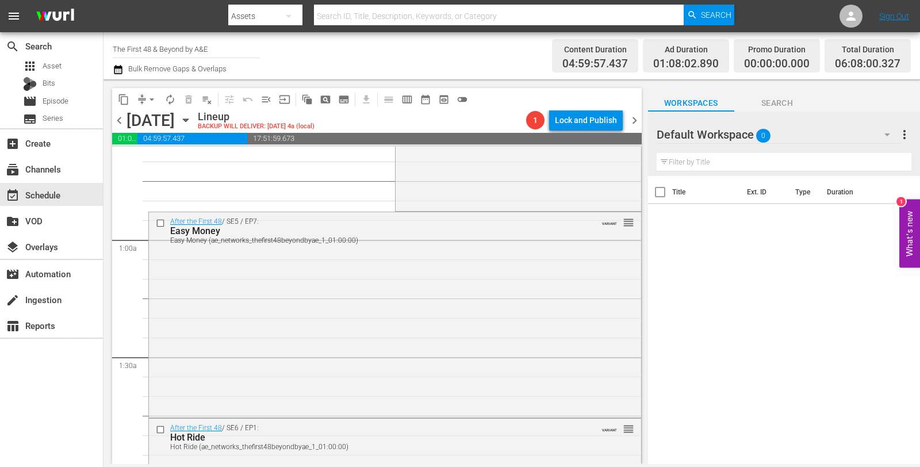
scroll to position [0, 0]
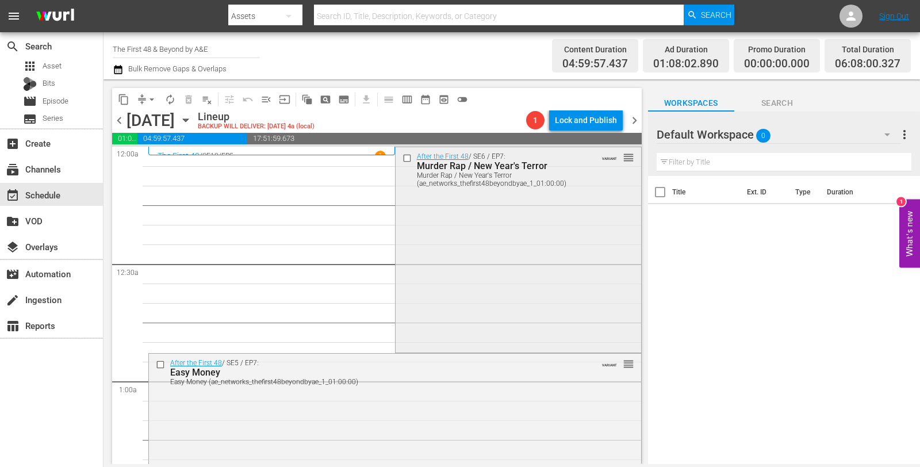
click at [439, 207] on div "After the First 48 / SE6 / EP7: Murder Rap / New Year's Terror Murder Rap / New…" at bounding box center [519, 248] width 246 height 203
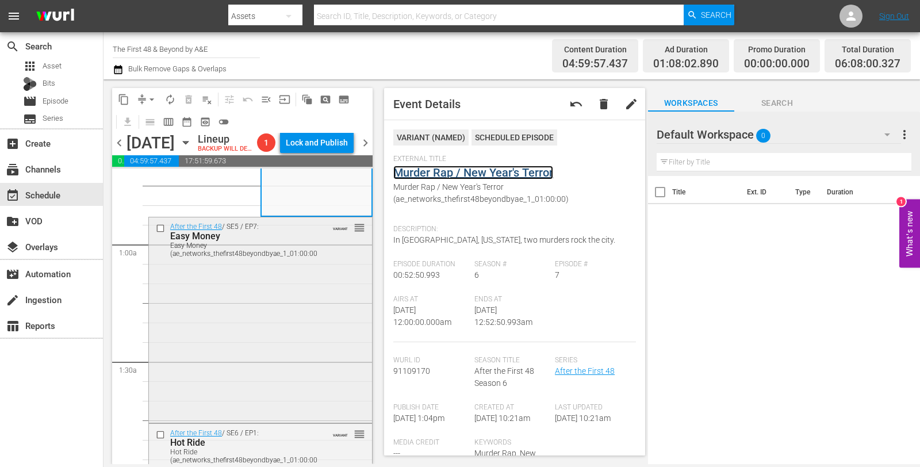
scroll to position [159, 0]
click at [305, 363] on div "After the First 48 / SE5 / EP7: Easy Money Easy Money (ae_networks_thefirst48be…" at bounding box center [260, 319] width 223 height 204
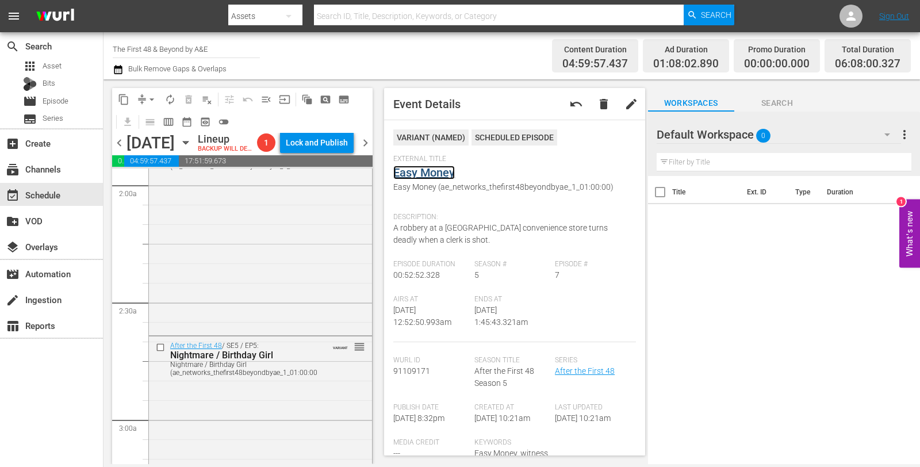
scroll to position [453, 0]
click at [304, 269] on div "After the First 48 / SE6 / EP1: Hot Ride Hot Ride (ae_networks_thefirst48beyond…" at bounding box center [260, 230] width 223 height 203
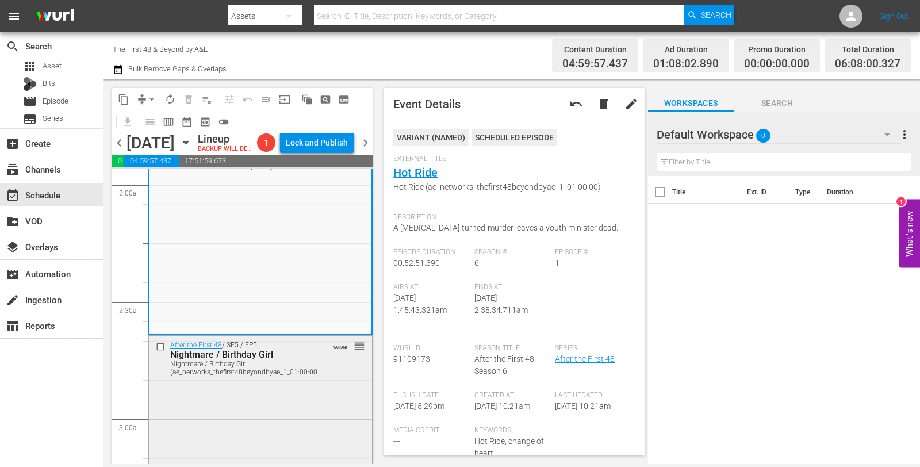
click at [325, 380] on div "After the First 48 / SE5 / EP5: Nightmare / Birthday Girl Nightmare / Birthday …" at bounding box center [260, 358] width 223 height 44
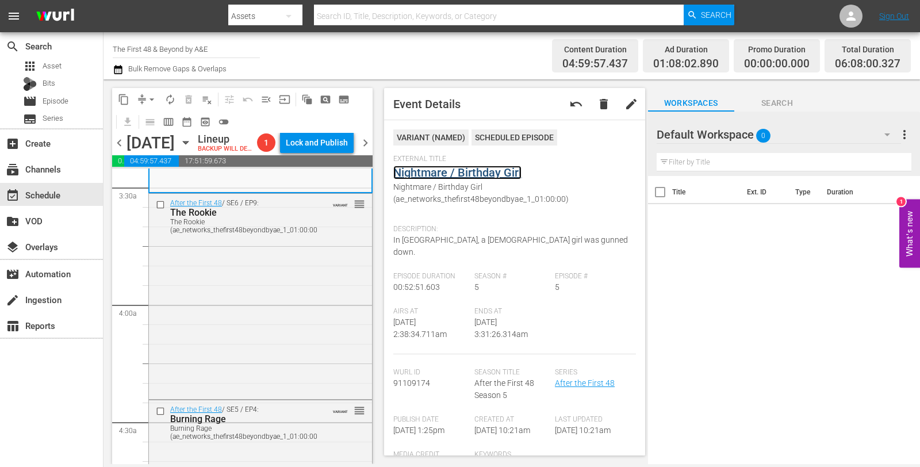
scroll to position [804, 0]
click at [278, 346] on div "After the First 48 / SE6 / EP9: The Rookie The Rookie (ae_networks_thefirst48be…" at bounding box center [260, 294] width 223 height 203
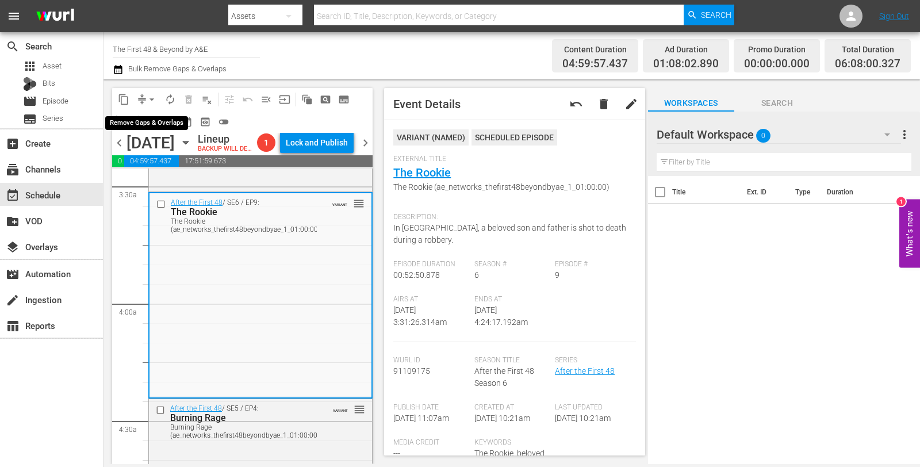
click at [141, 98] on span "compress" at bounding box center [142, 100] width 12 height 12
click at [147, 98] on span "arrow_drop_down" at bounding box center [152, 100] width 12 height 12
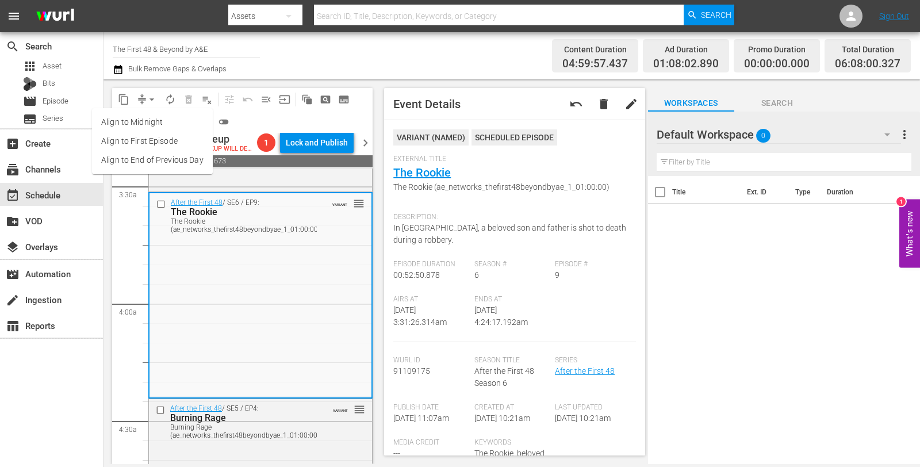
click at [150, 118] on li "Align to Midnight" at bounding box center [152, 122] width 121 height 19
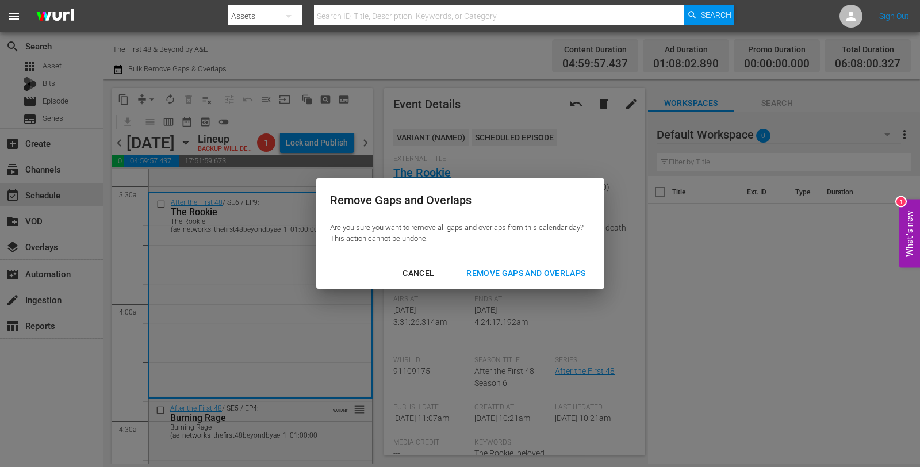
click at [501, 277] on div "Remove Gaps and Overlaps" at bounding box center [525, 273] width 137 height 14
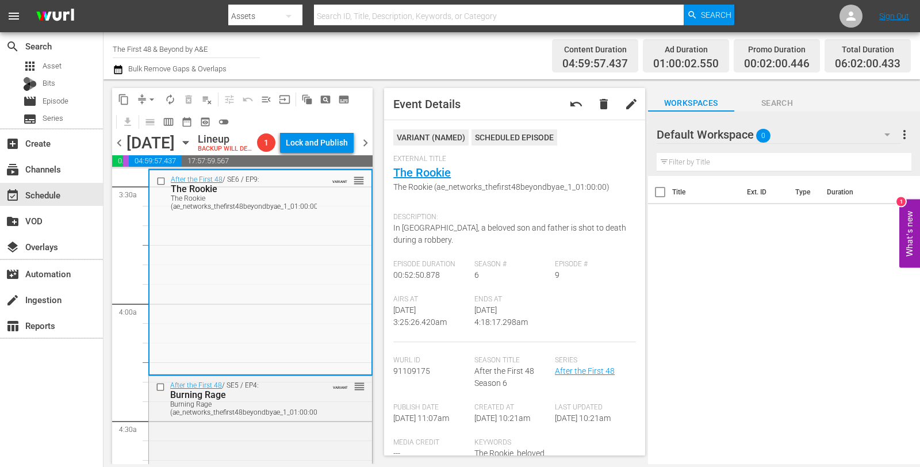
click at [158, 98] on button "arrow_drop_down" at bounding box center [152, 99] width 18 height 18
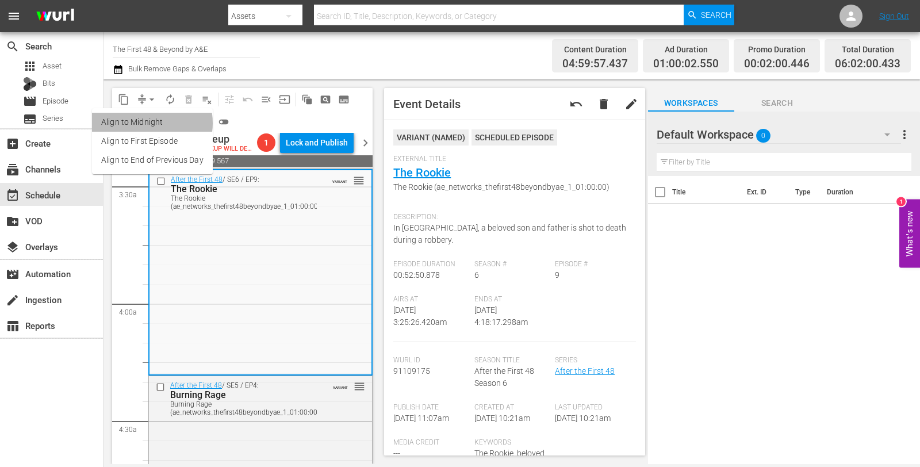
click at [147, 123] on li "Align to Midnight" at bounding box center [152, 122] width 121 height 19
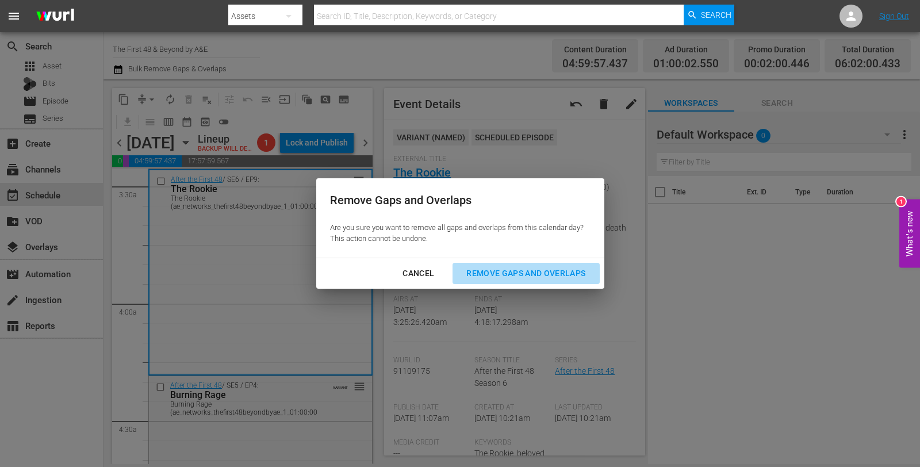
click at [541, 275] on div "Remove Gaps and Overlaps" at bounding box center [525, 273] width 137 height 14
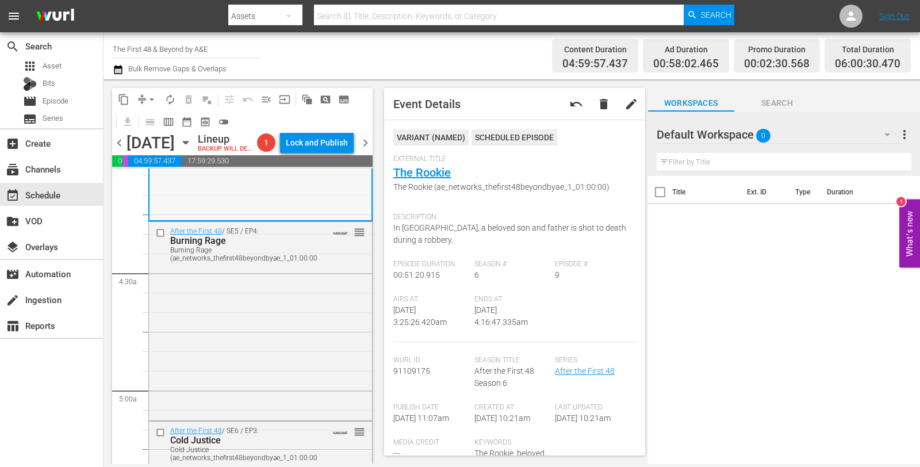
scroll to position [957, 0]
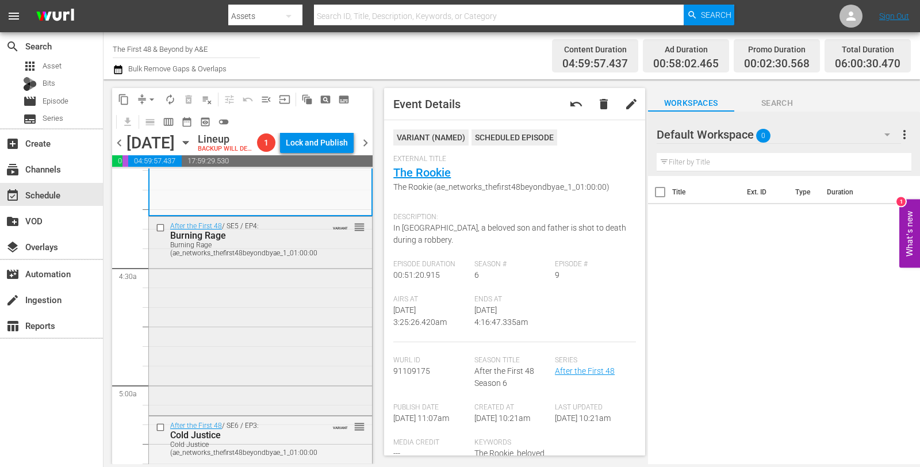
click at [258, 373] on div "After the First 48 / SE5 / EP4: Burning Rage Burning Rage (ae_networks_thefirst…" at bounding box center [260, 315] width 223 height 196
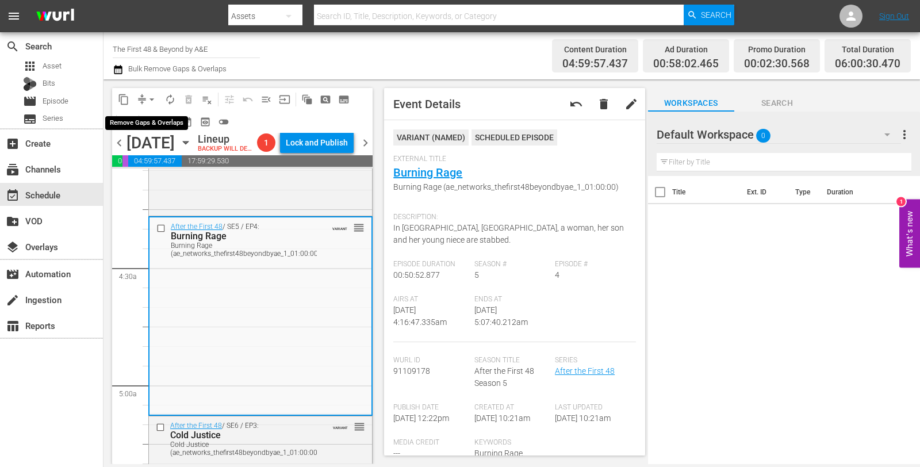
click at [145, 95] on button "arrow_drop_down" at bounding box center [152, 99] width 18 height 18
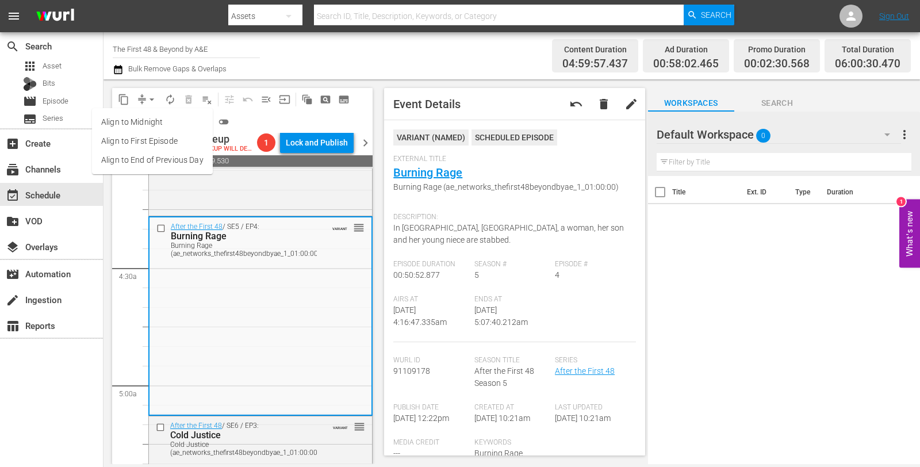
click at [154, 121] on li "Align to Midnight" at bounding box center [152, 122] width 121 height 19
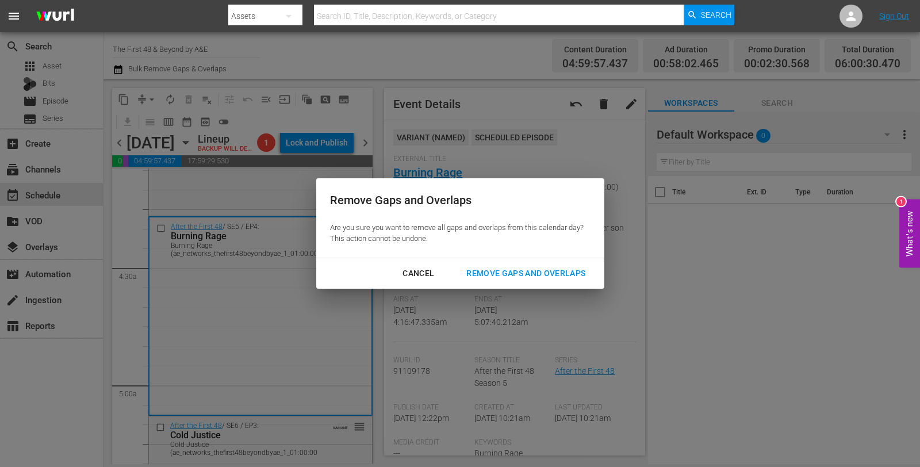
click at [541, 272] on div "Remove Gaps and Overlaps" at bounding box center [525, 273] width 137 height 14
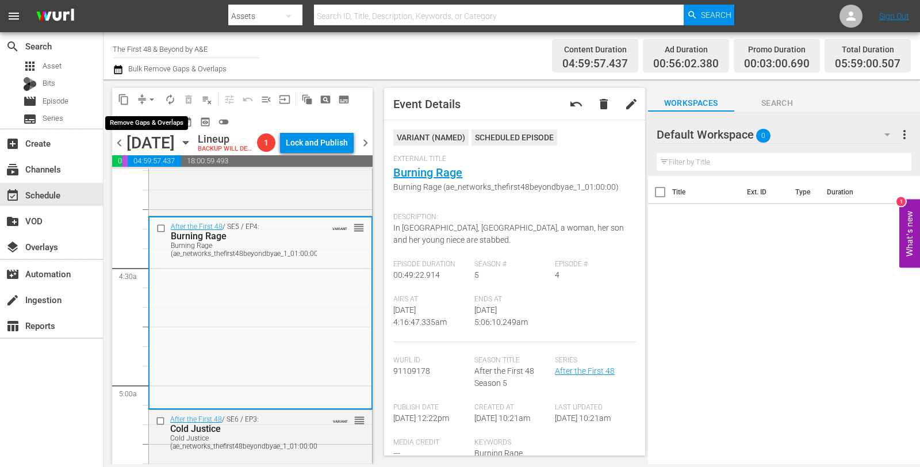
click at [149, 98] on span "arrow_drop_down" at bounding box center [152, 100] width 12 height 12
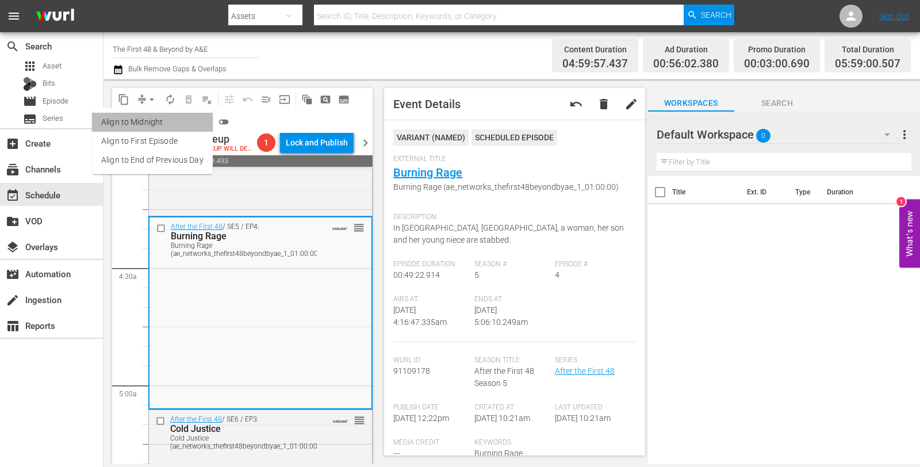
click at [152, 117] on li "Align to Midnight" at bounding box center [152, 122] width 121 height 19
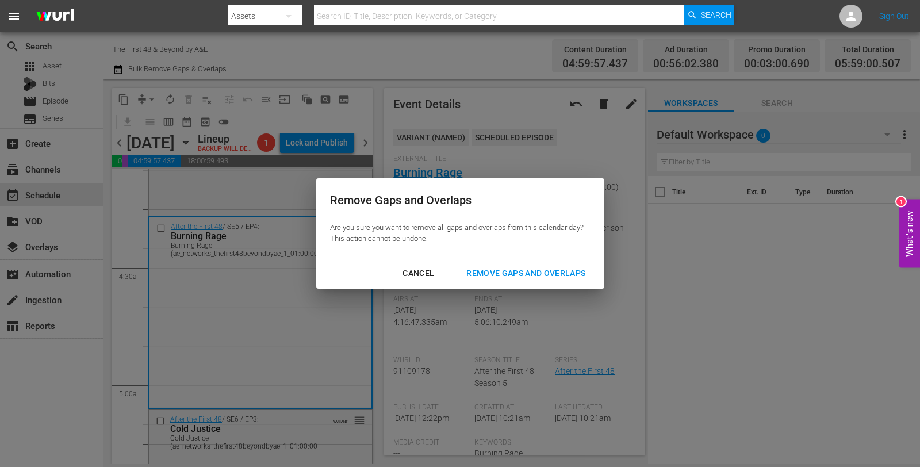
click at [565, 263] on button "Remove Gaps and Overlaps" at bounding box center [526, 273] width 147 height 21
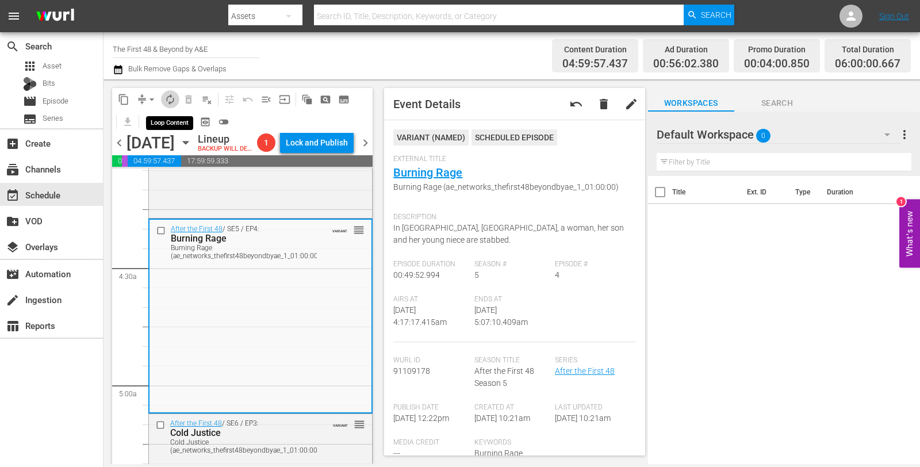
click at [168, 95] on span "autorenew_outlined" at bounding box center [171, 100] width 12 height 12
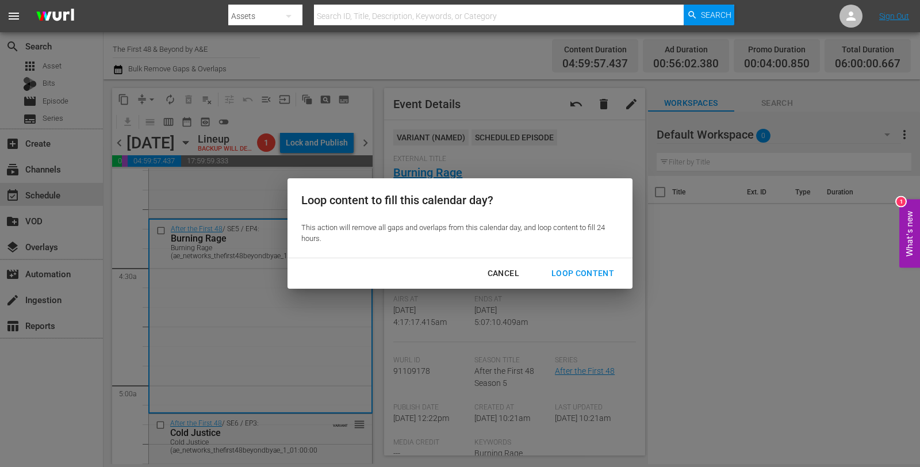
click at [573, 272] on div "Loop Content" at bounding box center [582, 273] width 81 height 14
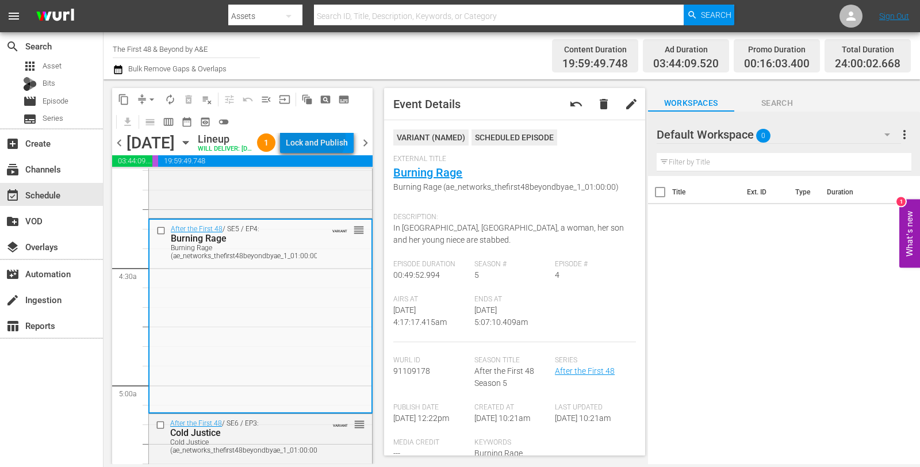
click at [336, 140] on div "Lock and Publish" at bounding box center [317, 142] width 62 height 21
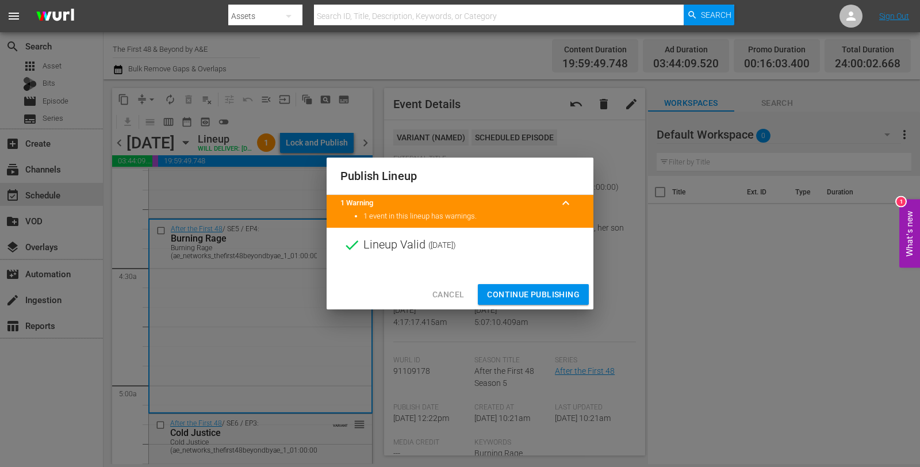
click at [536, 296] on span "Continue Publishing" at bounding box center [533, 295] width 93 height 14
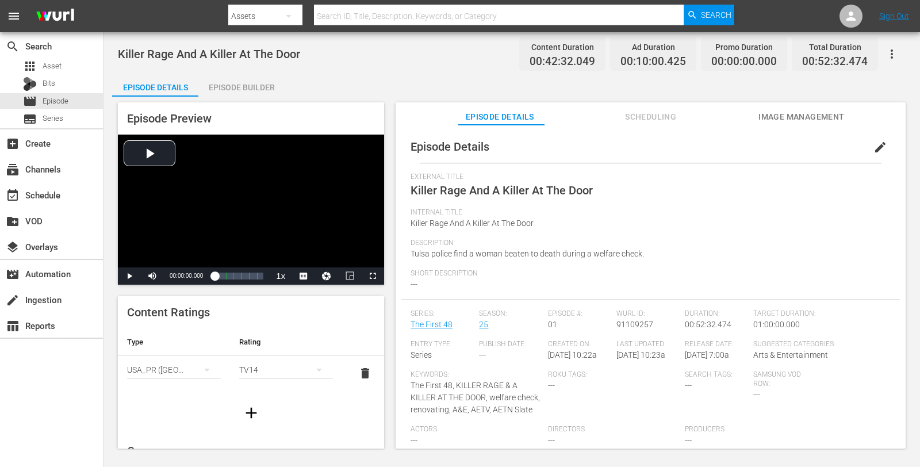
click at [228, 87] on div "Episode Builder" at bounding box center [241, 88] width 86 height 28
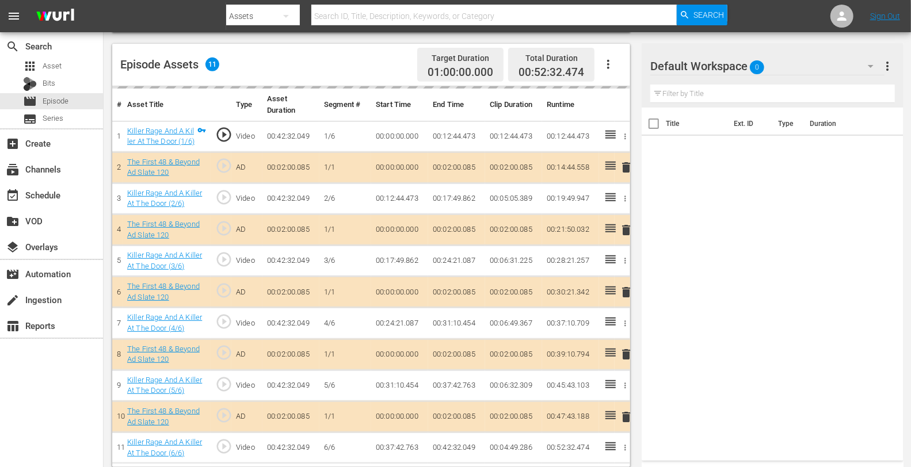
scroll to position [292, 0]
click at [781, 71] on div "Default Workspace 0" at bounding box center [767, 66] width 234 height 32
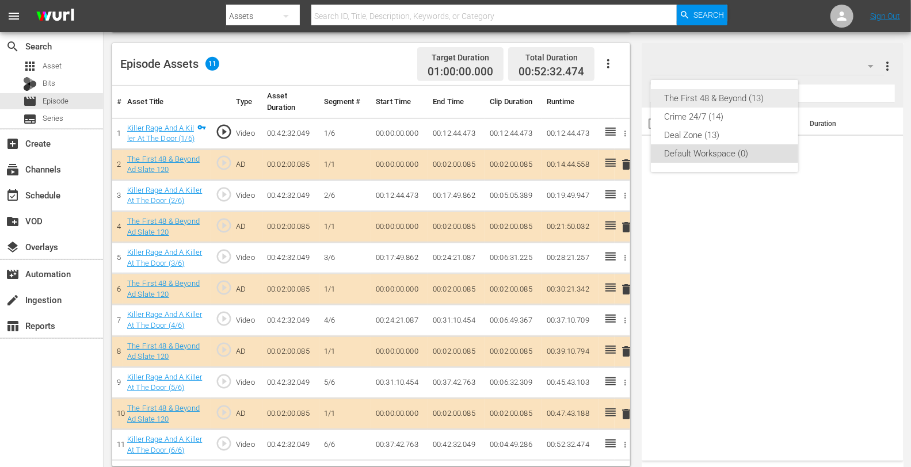
click at [717, 101] on div "The First 48 & Beyond (13)" at bounding box center [724, 98] width 120 height 18
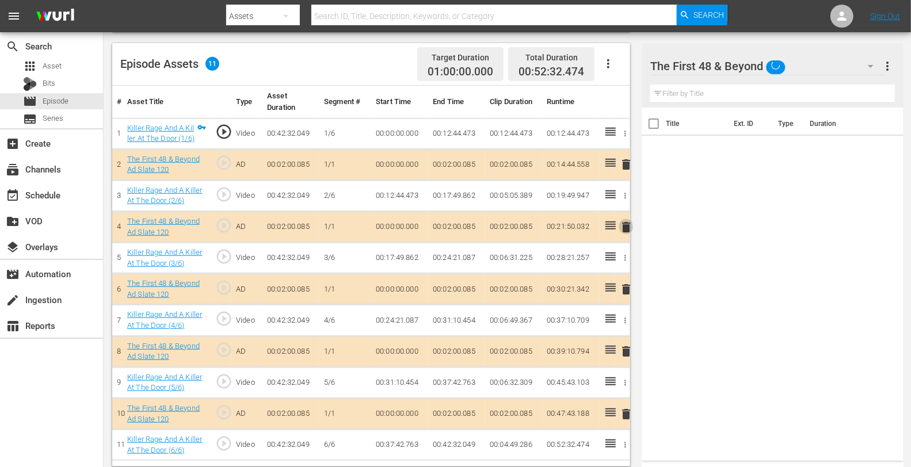
click at [626, 227] on span "delete" at bounding box center [626, 227] width 14 height 14
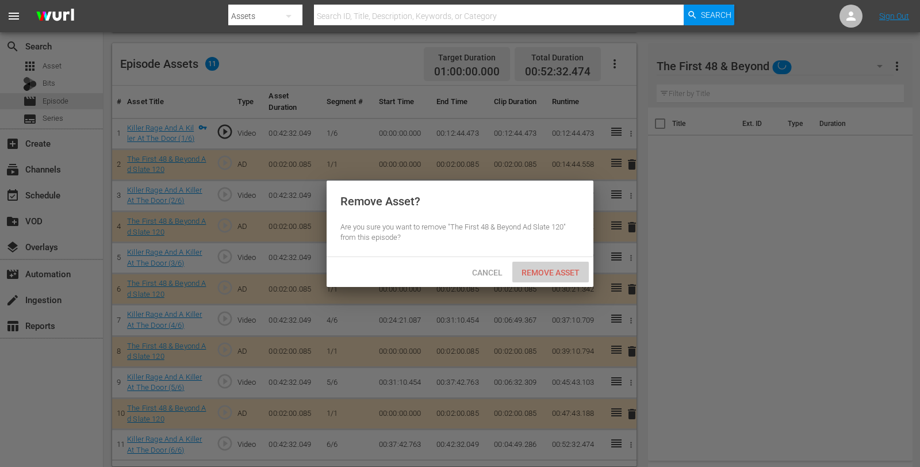
click at [564, 266] on div "Remove Asset" at bounding box center [550, 272] width 76 height 21
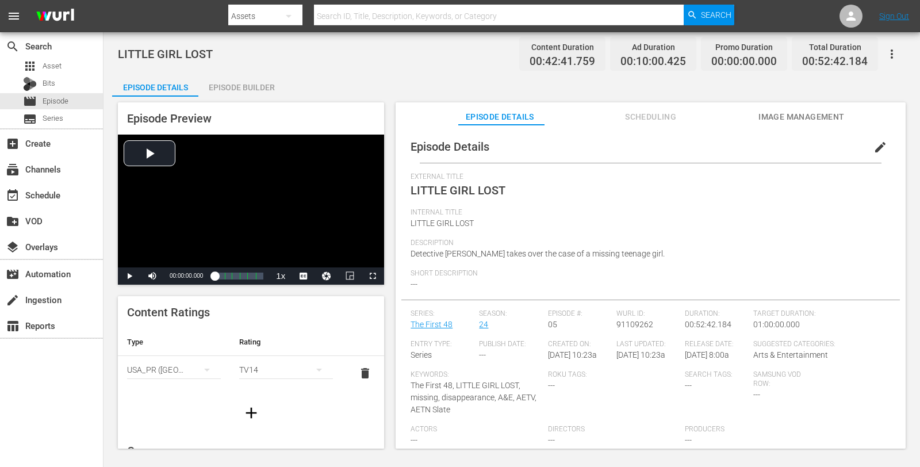
click at [236, 93] on div "Episode Builder" at bounding box center [241, 88] width 86 height 28
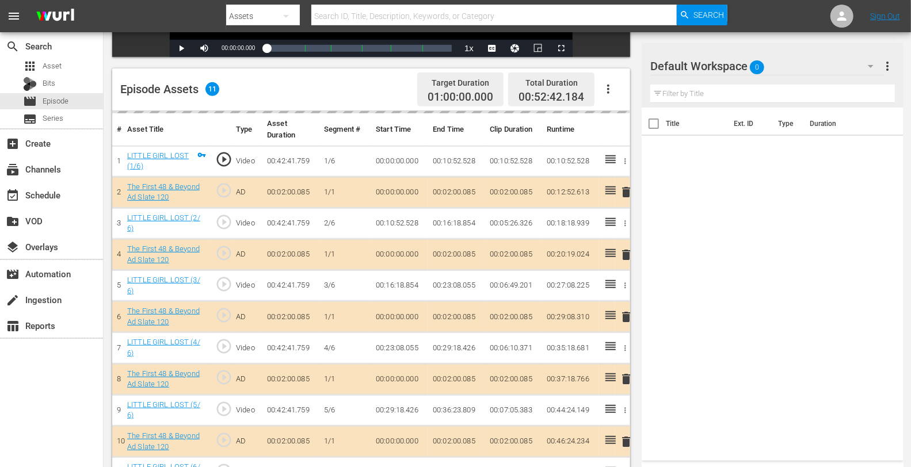
scroll to position [299, 0]
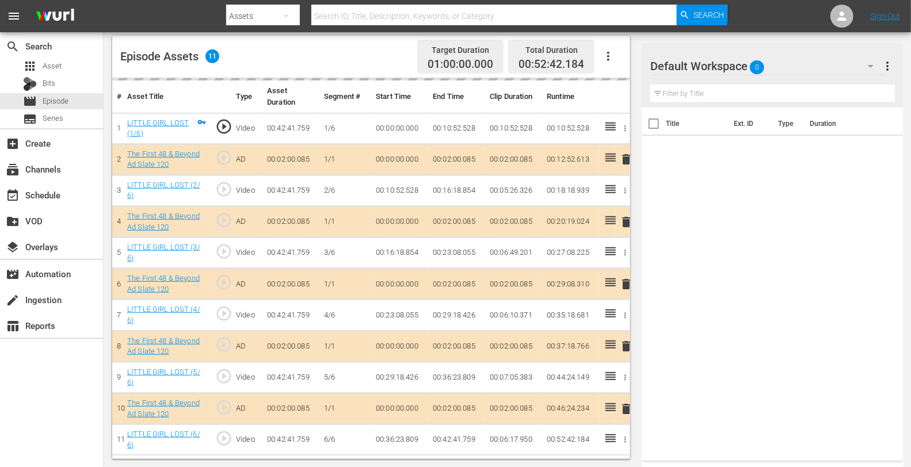
click at [798, 53] on div "Default Workspace 0" at bounding box center [767, 66] width 234 height 32
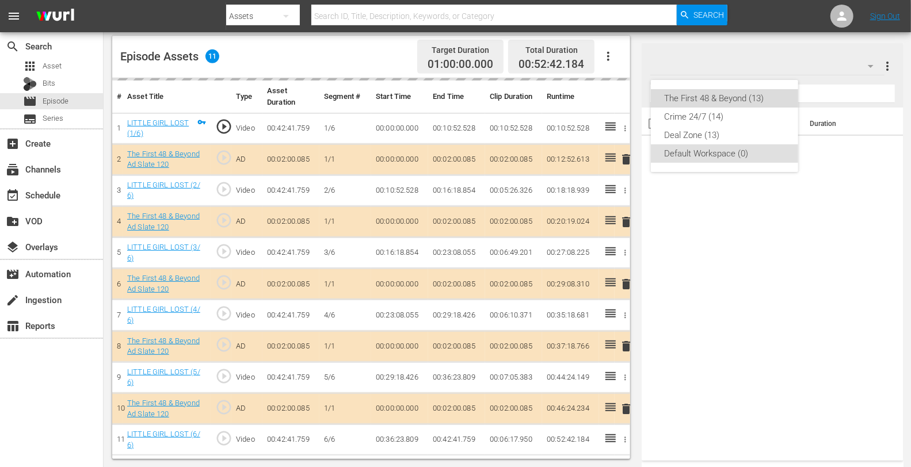
click at [714, 93] on div "The First 48 & Beyond (13)" at bounding box center [724, 98] width 120 height 18
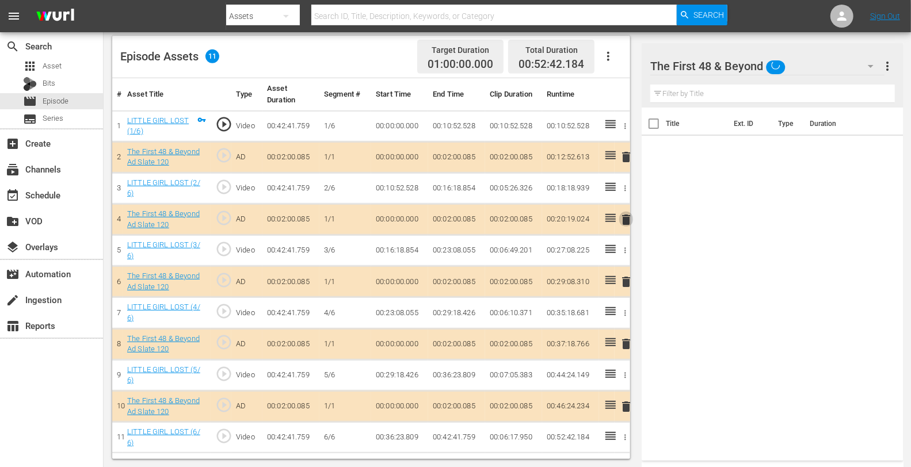
click at [626, 216] on span "delete" at bounding box center [626, 220] width 14 height 14
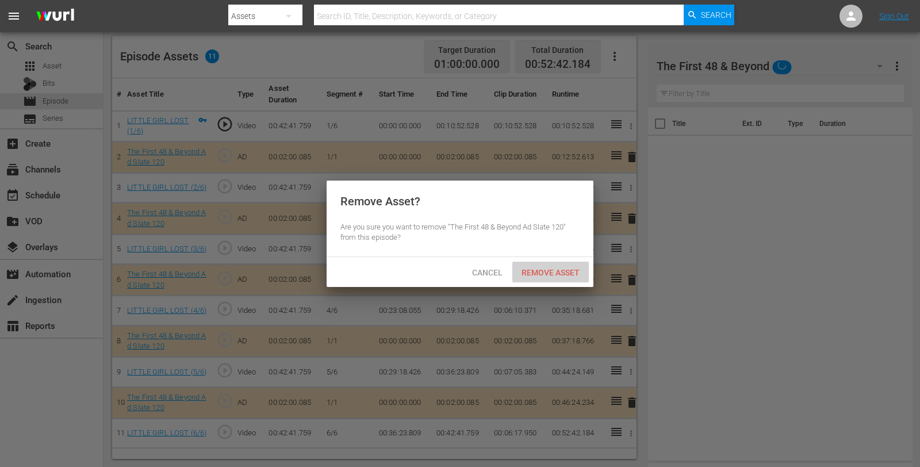
click at [553, 274] on span "Remove Asset" at bounding box center [550, 272] width 76 height 9
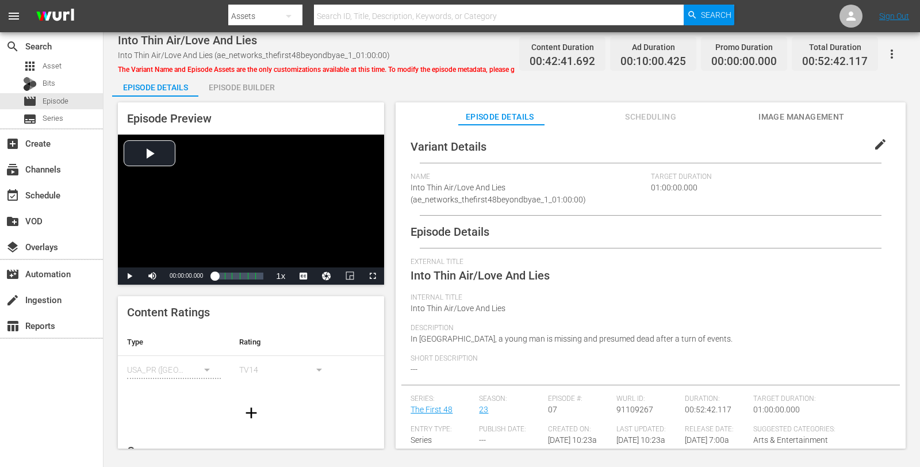
click at [233, 86] on div "Episode Builder" at bounding box center [241, 88] width 86 height 28
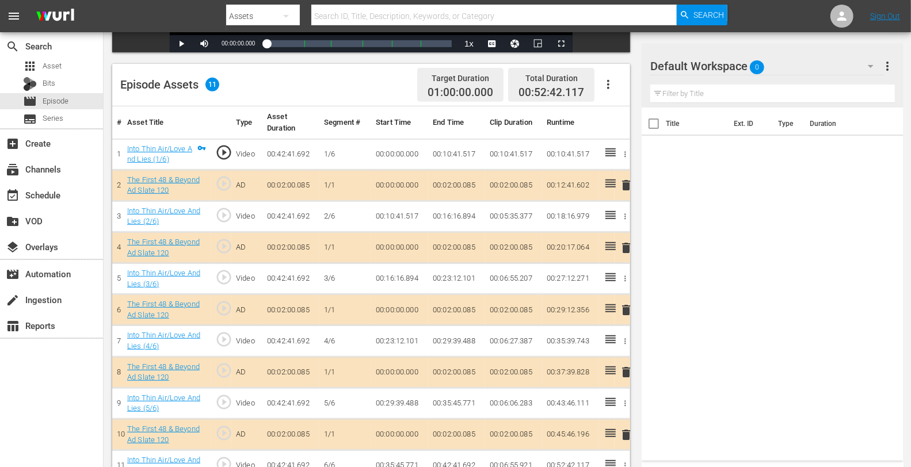
scroll to position [271, 0]
click at [789, 63] on div "Default Workspace 0" at bounding box center [767, 66] width 234 height 32
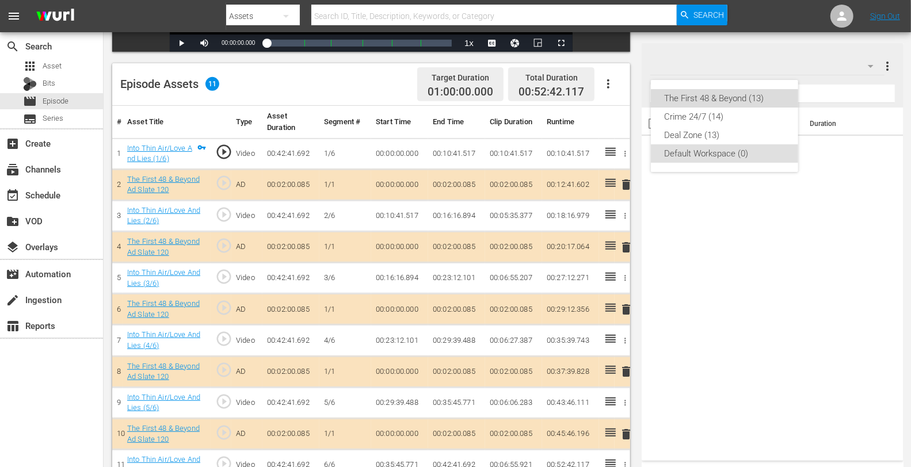
click at [706, 98] on div "The First 48 & Beyond (13)" at bounding box center [724, 98] width 120 height 18
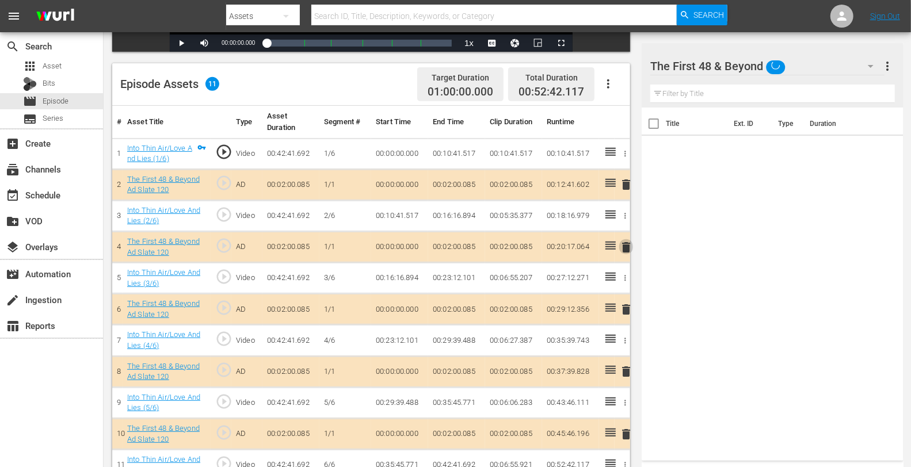
click at [626, 243] on span "delete" at bounding box center [626, 247] width 14 height 14
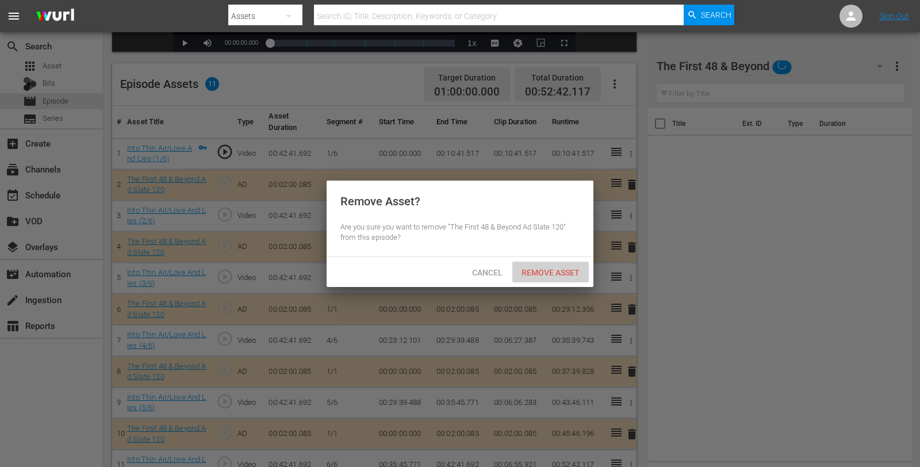
click at [564, 274] on span "Remove Asset" at bounding box center [550, 272] width 76 height 9
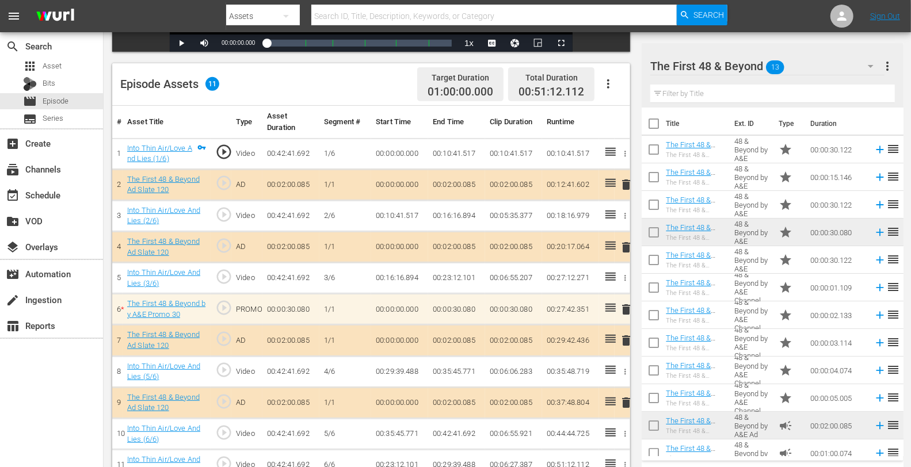
scroll to position [299, 0]
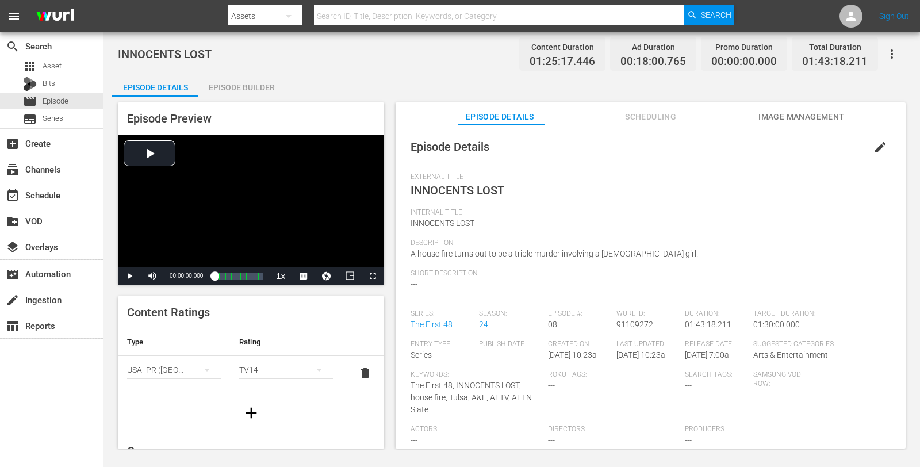
click at [261, 82] on div "Episode Builder" at bounding box center [241, 88] width 86 height 28
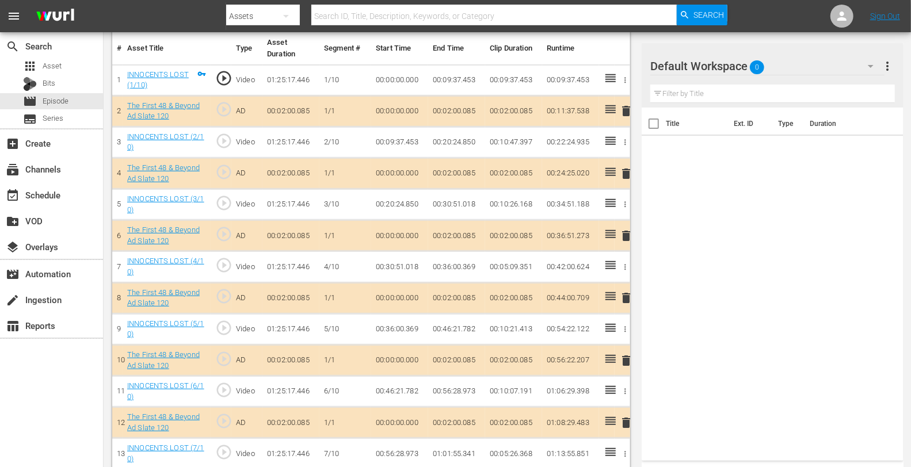
scroll to position [380, 0]
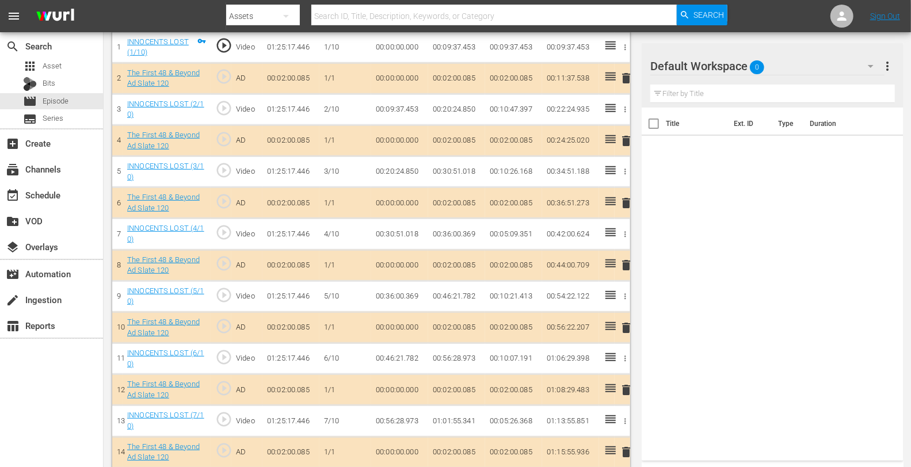
click at [622, 143] on div "delete" at bounding box center [622, 140] width 6 height 17
click at [627, 139] on td "delete" at bounding box center [622, 140] width 16 height 31
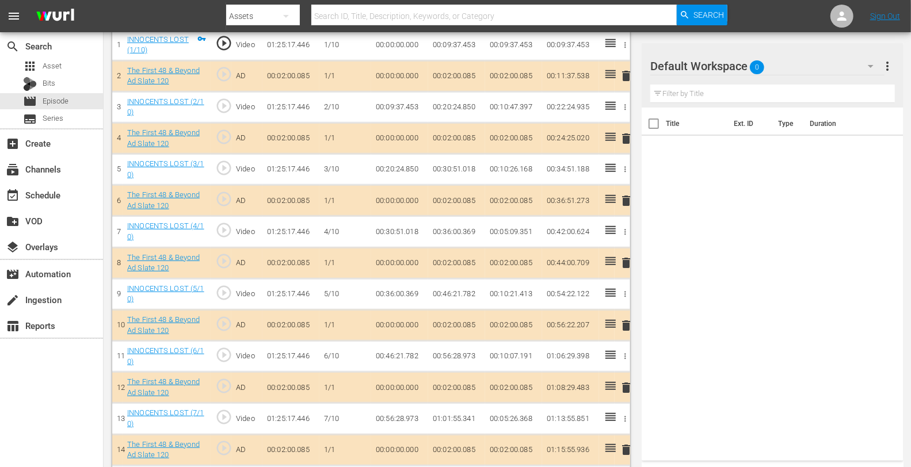
scroll to position [378, 0]
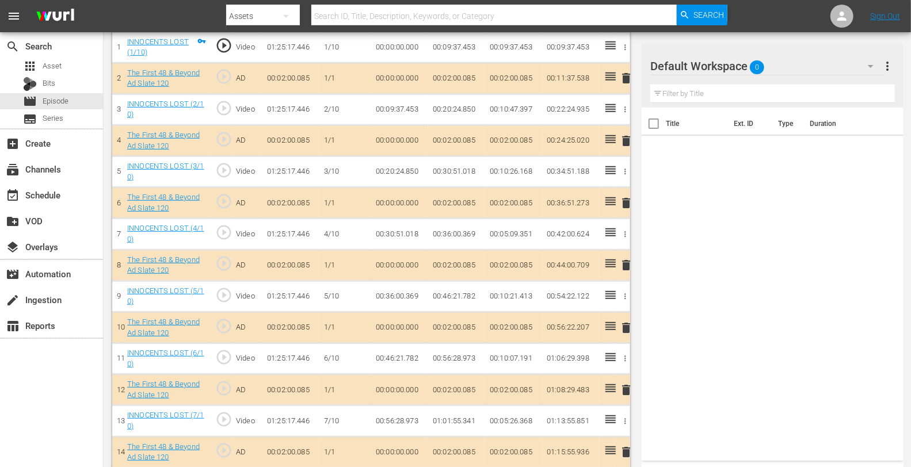
click at [772, 70] on div "Default Workspace 0" at bounding box center [767, 66] width 234 height 32
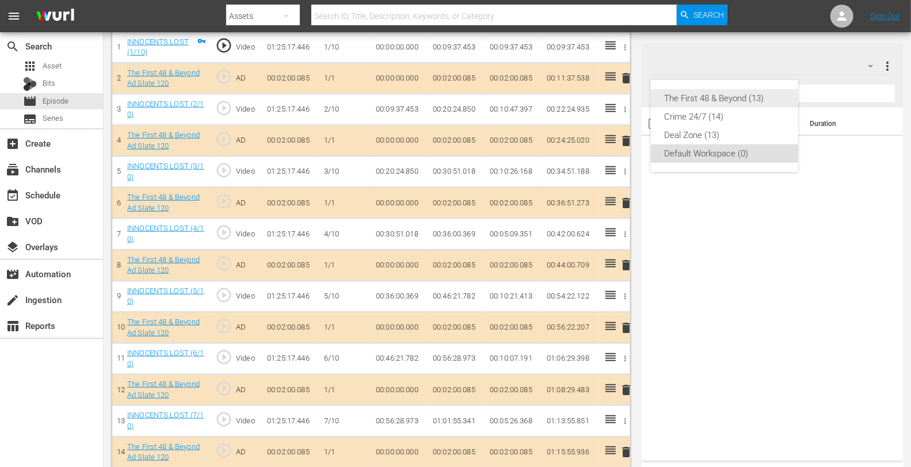
click at [701, 97] on div "The First 48 & Beyond (13)" at bounding box center [724, 98] width 120 height 18
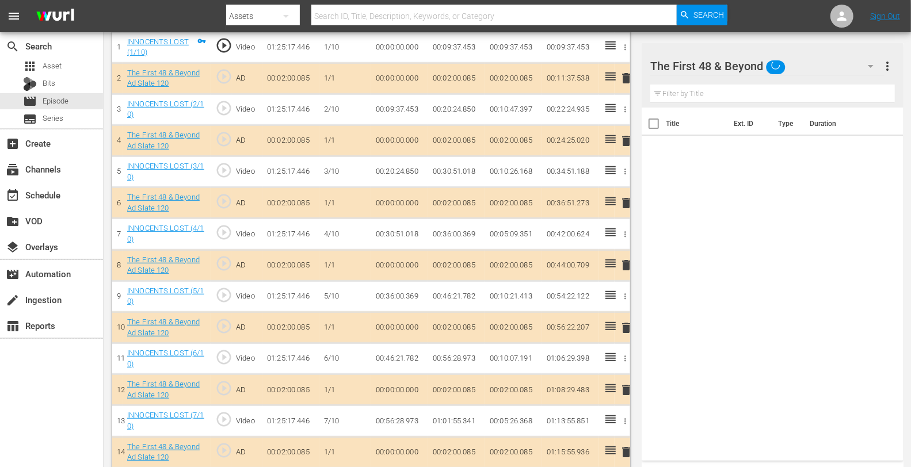
click at [626, 136] on span "delete" at bounding box center [626, 141] width 14 height 14
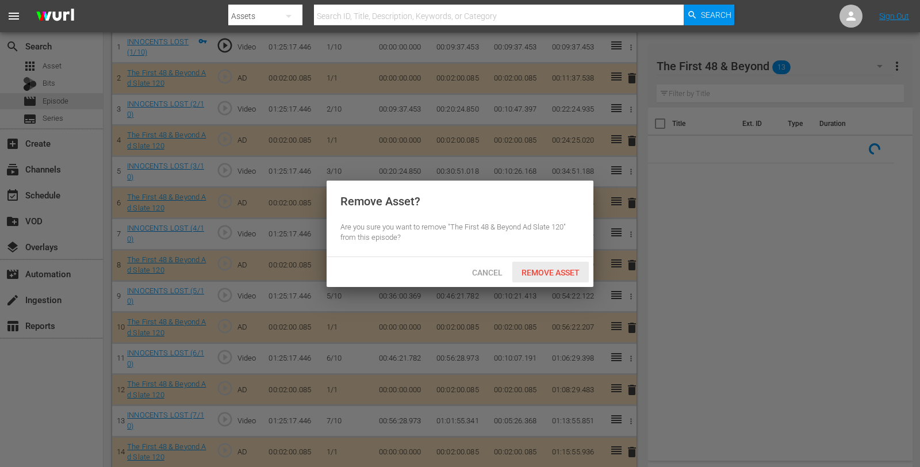
click at [544, 269] on span "Remove Asset" at bounding box center [550, 272] width 76 height 9
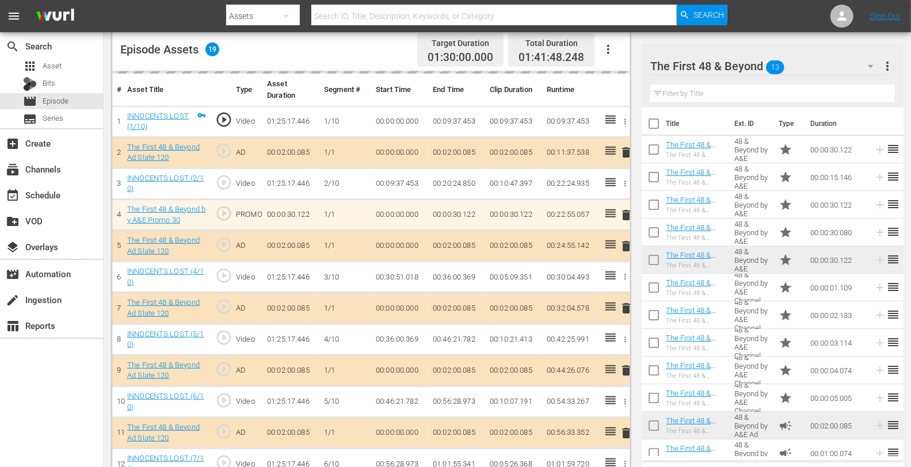
scroll to position [304, 0]
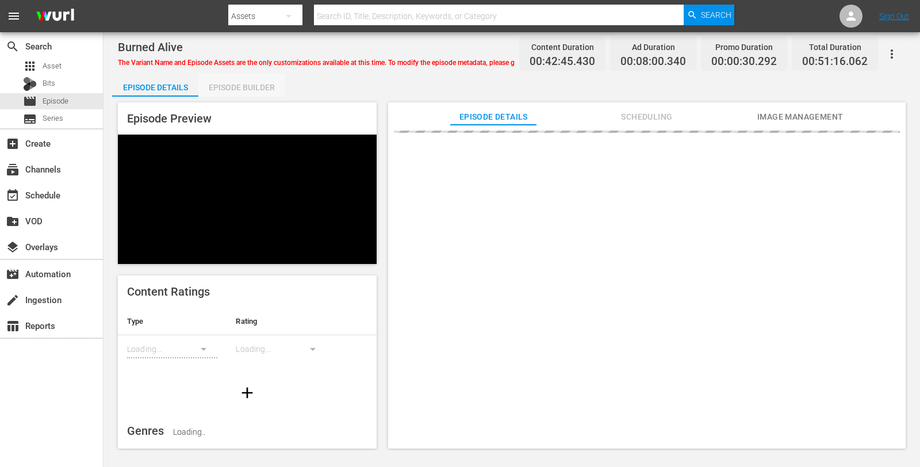
click at [224, 85] on div "Episode Builder" at bounding box center [241, 88] width 86 height 28
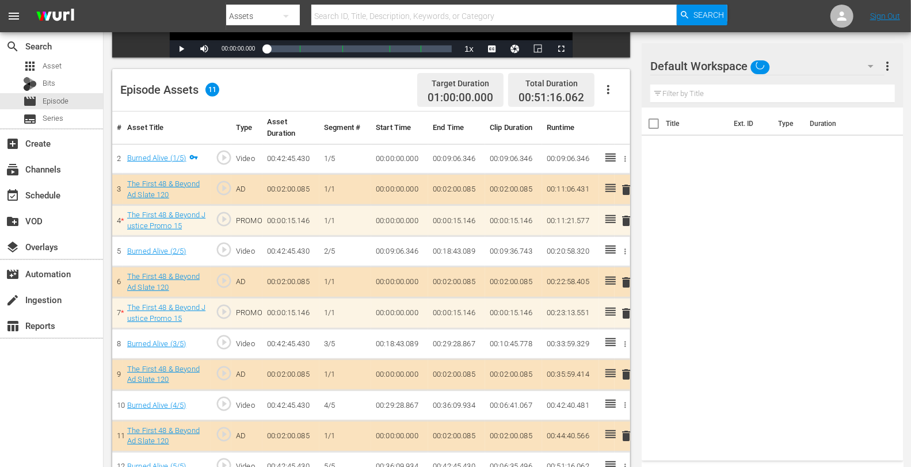
scroll to position [299, 0]
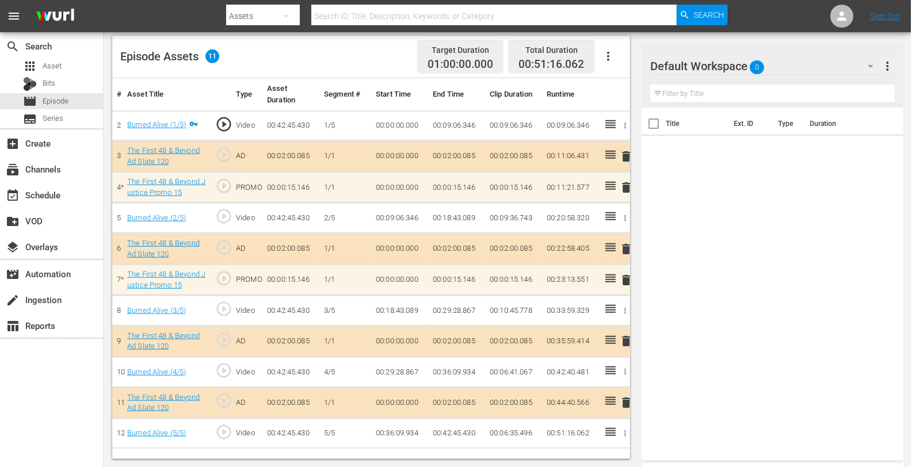
click at [805, 56] on div "Default Workspace 0" at bounding box center [767, 66] width 234 height 32
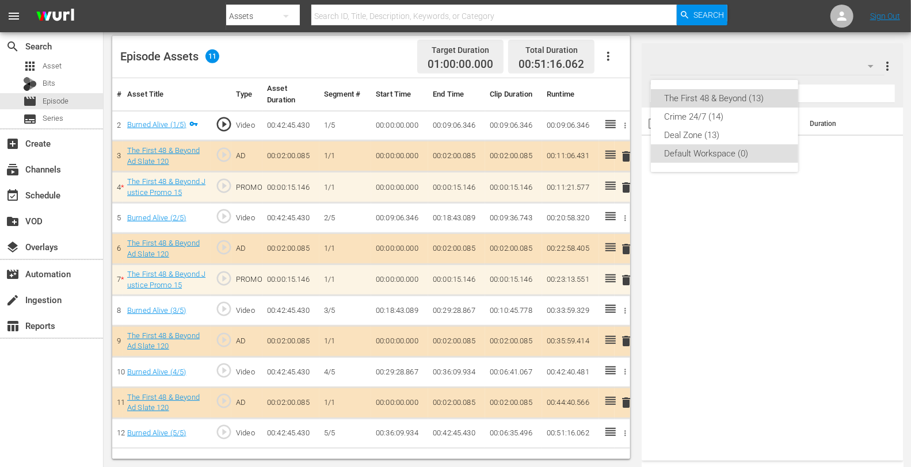
click at [758, 90] on div "The First 48 & Beyond (13)" at bounding box center [724, 98] width 120 height 18
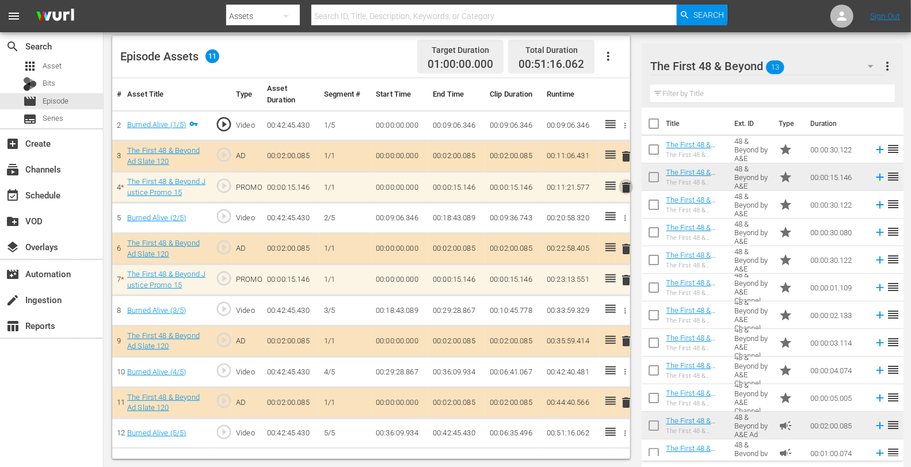
click at [620, 187] on span "delete" at bounding box center [626, 188] width 14 height 14
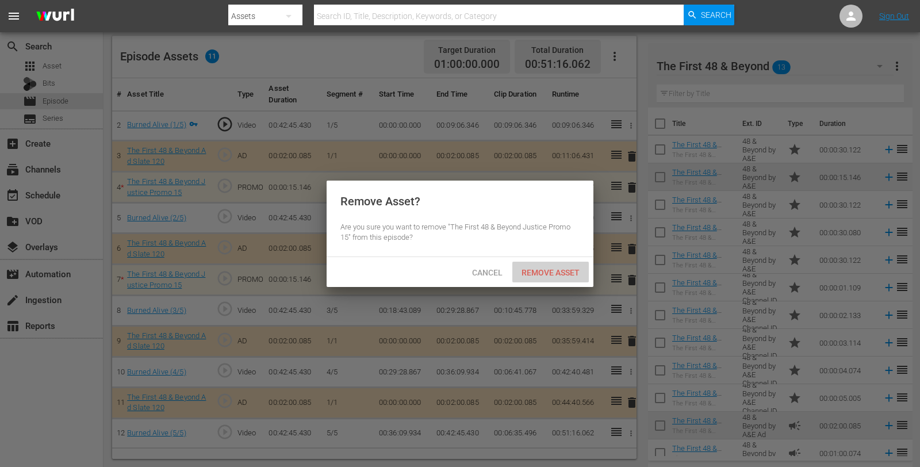
click at [546, 267] on div "Remove Asset" at bounding box center [550, 272] width 76 height 21
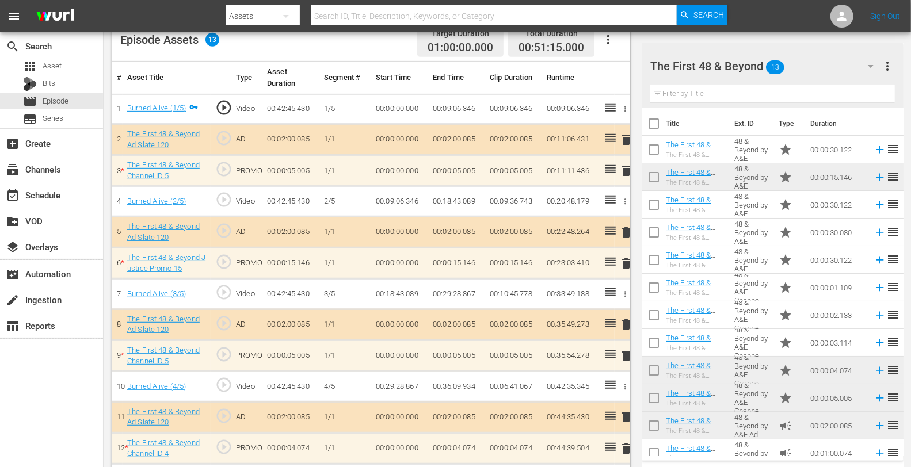
scroll to position [347, 0]
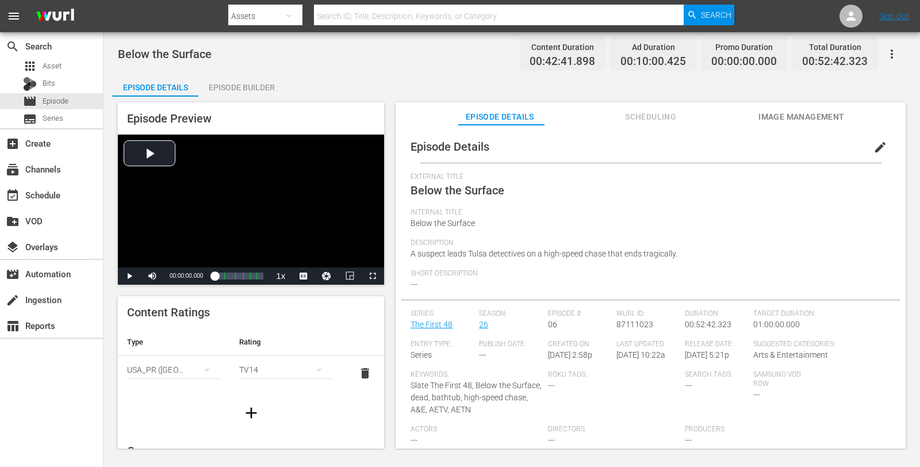
click at [235, 82] on div "Episode Builder" at bounding box center [241, 88] width 86 height 28
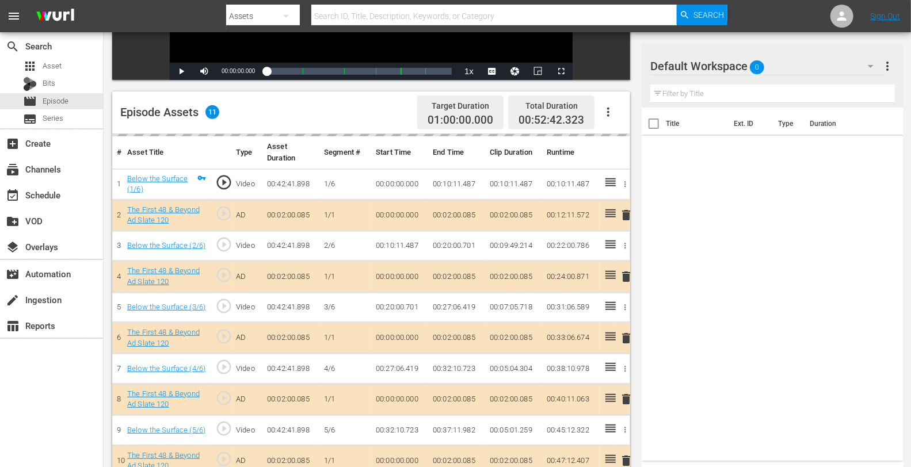
scroll to position [260, 0]
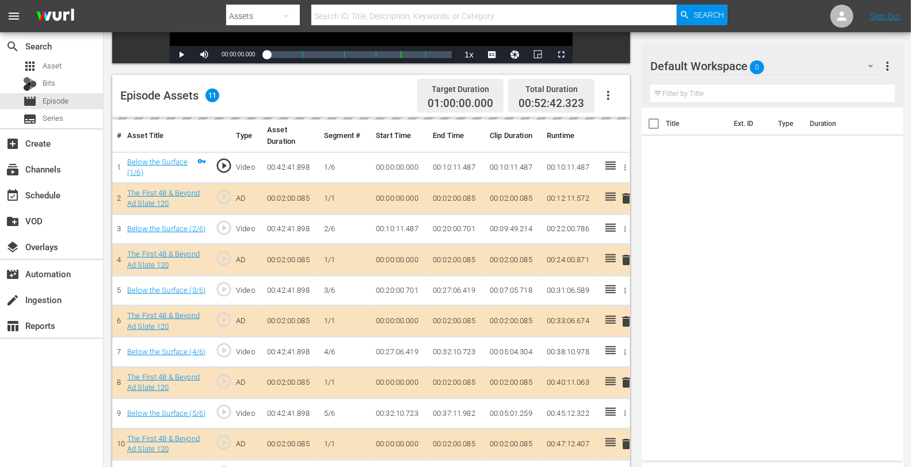
click at [798, 71] on div "Default Workspace 0" at bounding box center [767, 66] width 234 height 32
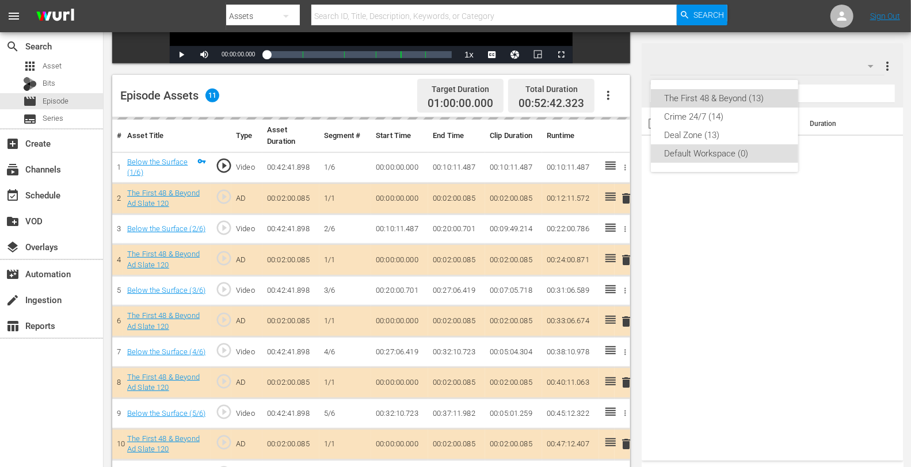
click at [753, 104] on div "The First 48 & Beyond (13)" at bounding box center [724, 98] width 120 height 18
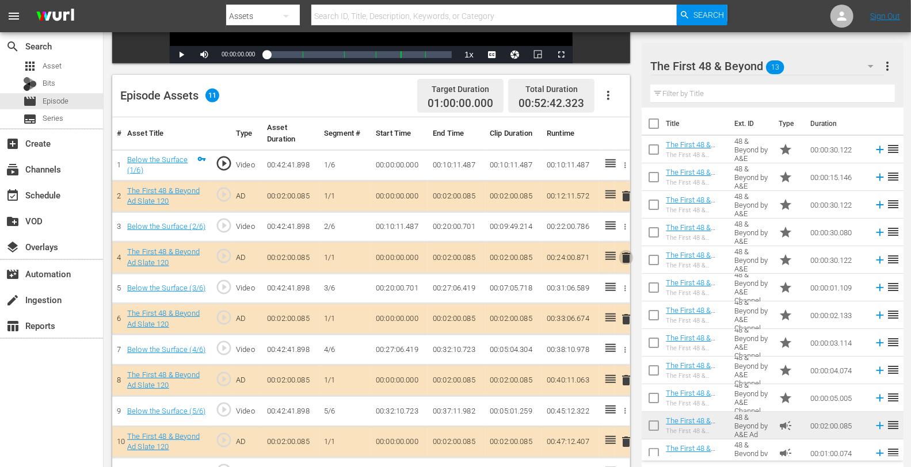
click at [625, 259] on span "delete" at bounding box center [626, 258] width 14 height 14
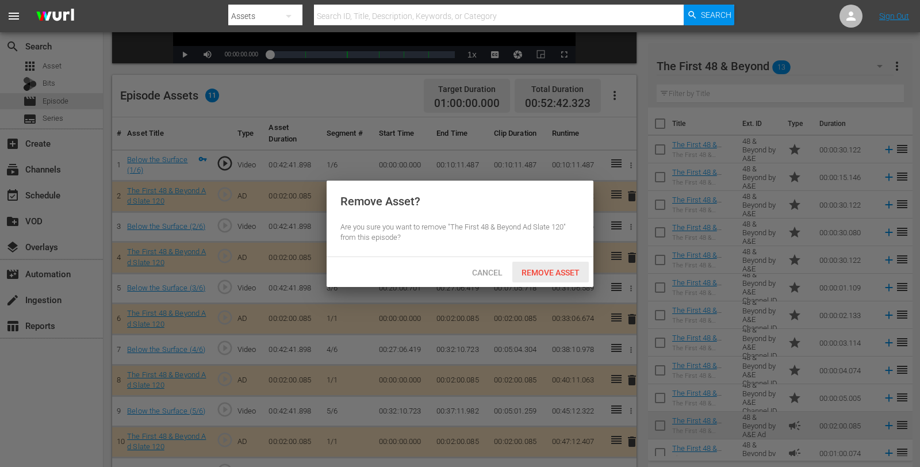
click at [562, 274] on span "Remove Asset" at bounding box center [550, 272] width 76 height 9
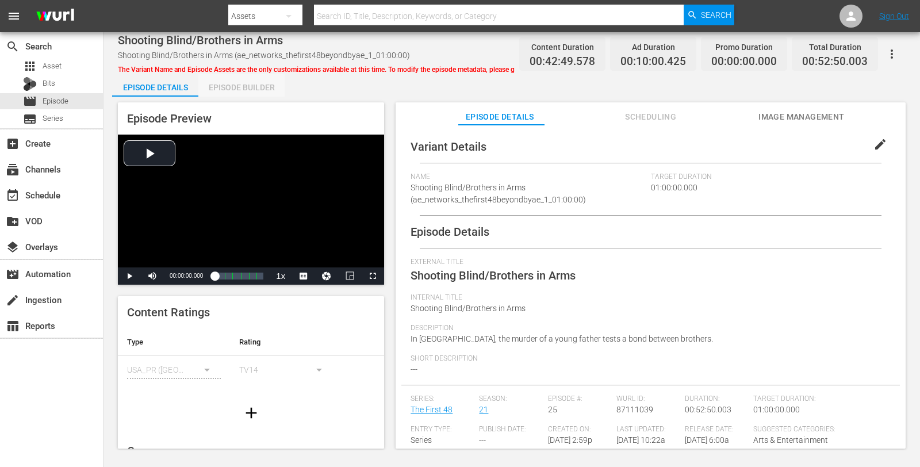
click at [255, 83] on div "Episode Builder" at bounding box center [241, 88] width 86 height 28
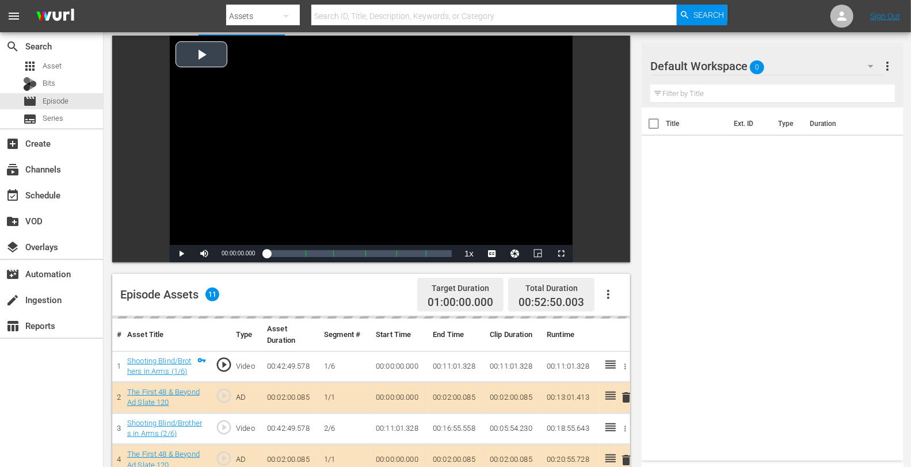
scroll to position [299, 0]
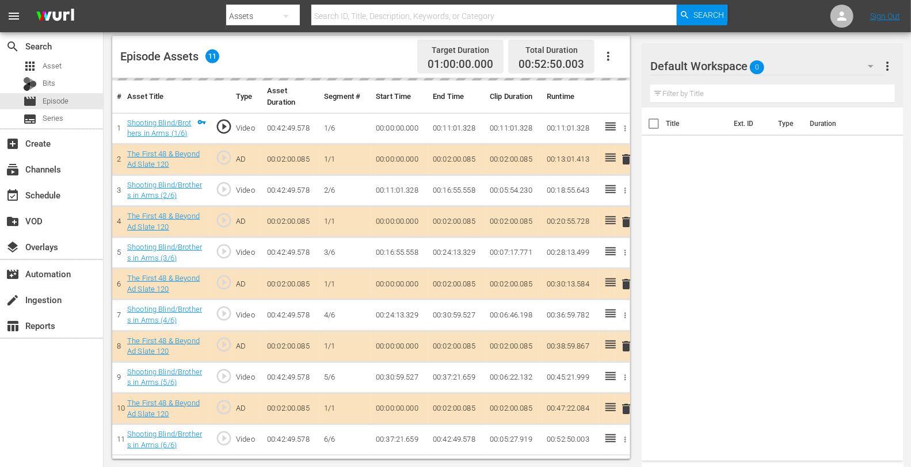
click at [778, 75] on div "Default Workspace 0" at bounding box center [767, 66] width 234 height 32
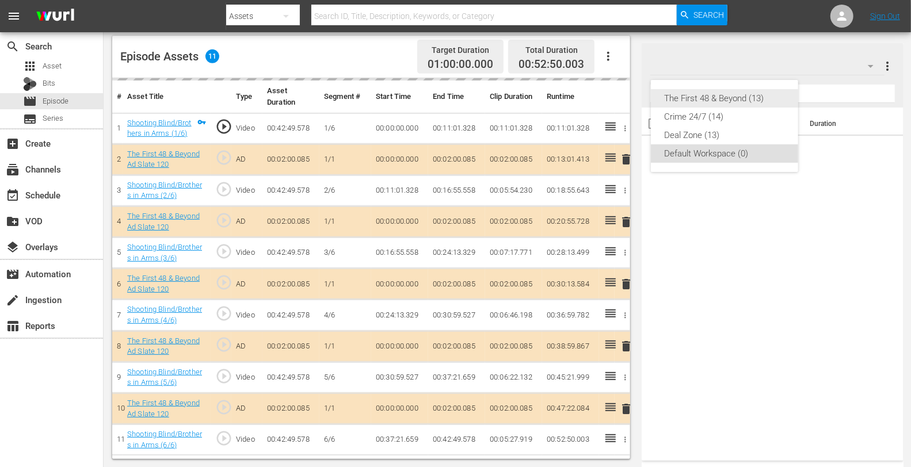
click at [757, 93] on div "The First 48 & Beyond (13)" at bounding box center [724, 98] width 120 height 18
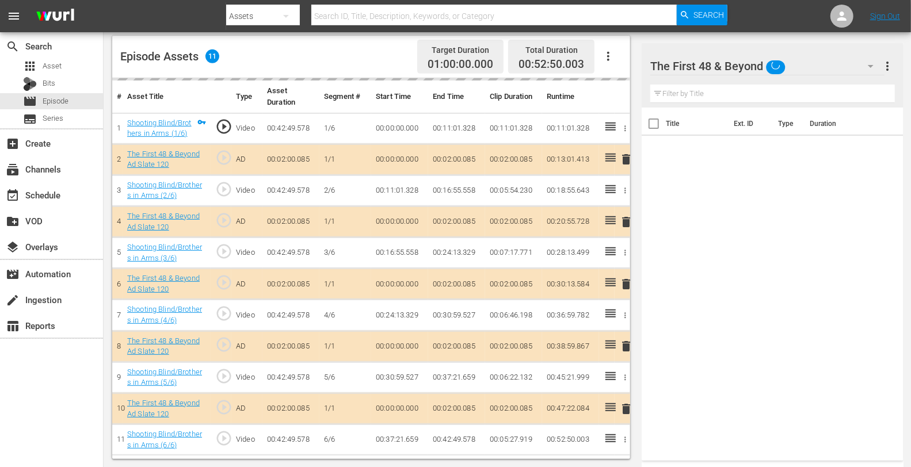
click at [623, 220] on div "delete" at bounding box center [622, 221] width 6 height 17
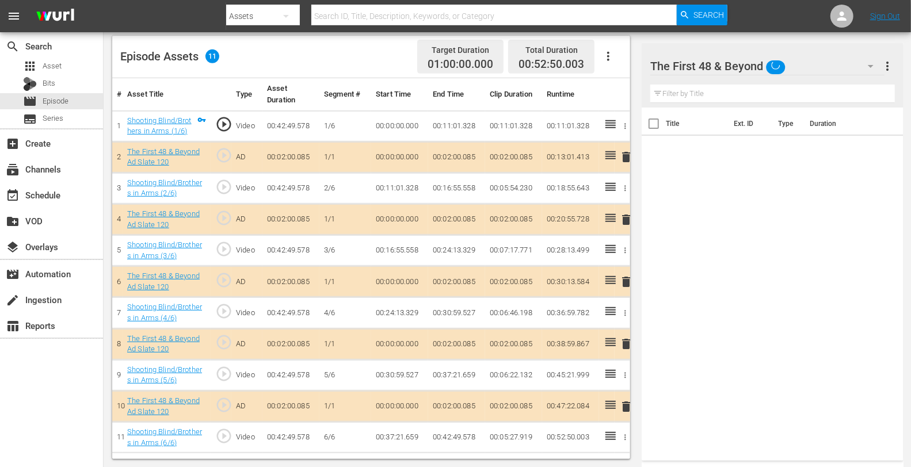
click at [623, 220] on span "delete" at bounding box center [626, 220] width 14 height 14
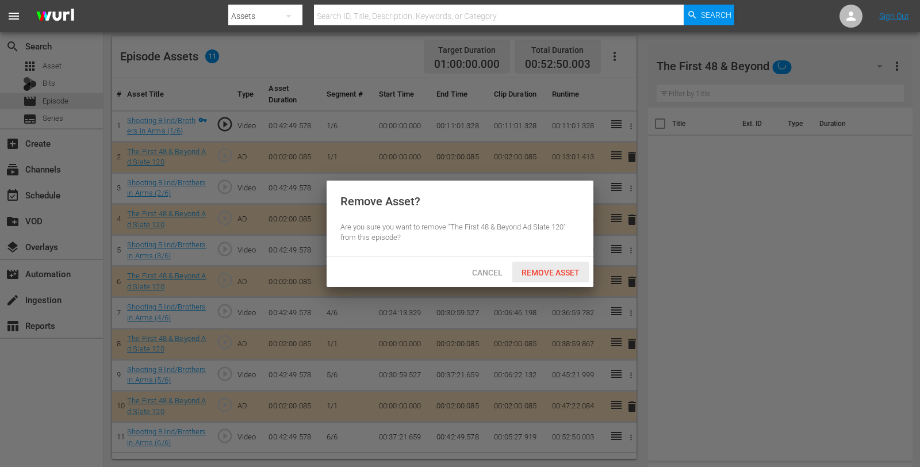
click at [553, 269] on span "Remove Asset" at bounding box center [550, 272] width 76 height 9
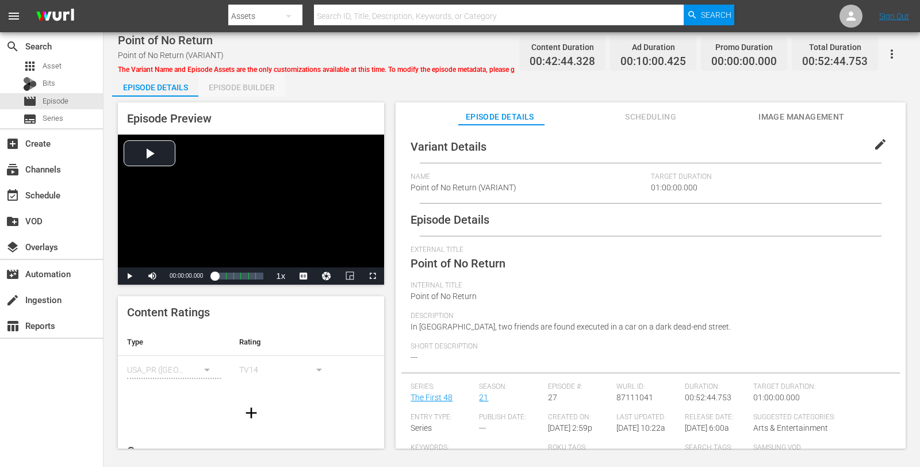
click at [248, 89] on div "Episode Builder" at bounding box center [241, 88] width 86 height 28
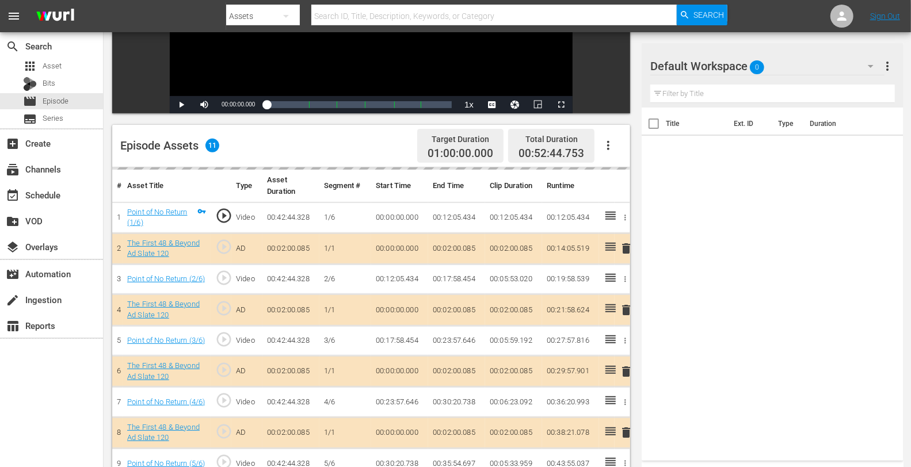
scroll to position [299, 0]
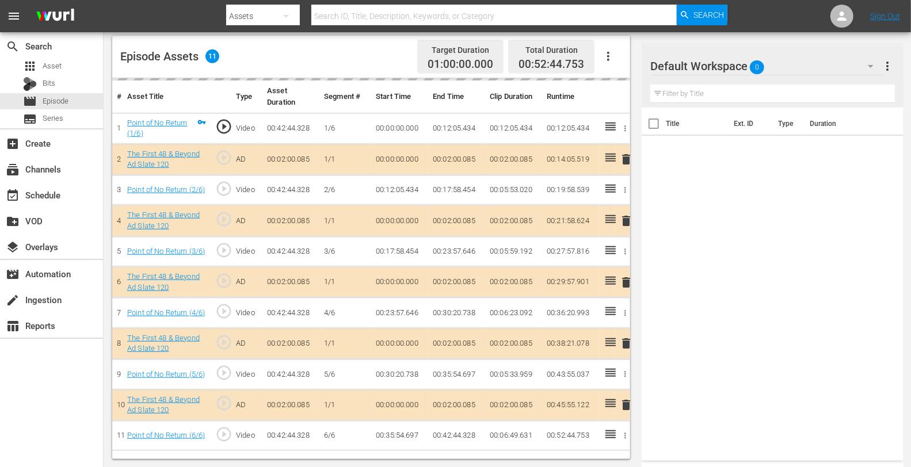
click at [799, 60] on div "Default Workspace 0" at bounding box center [767, 66] width 234 height 32
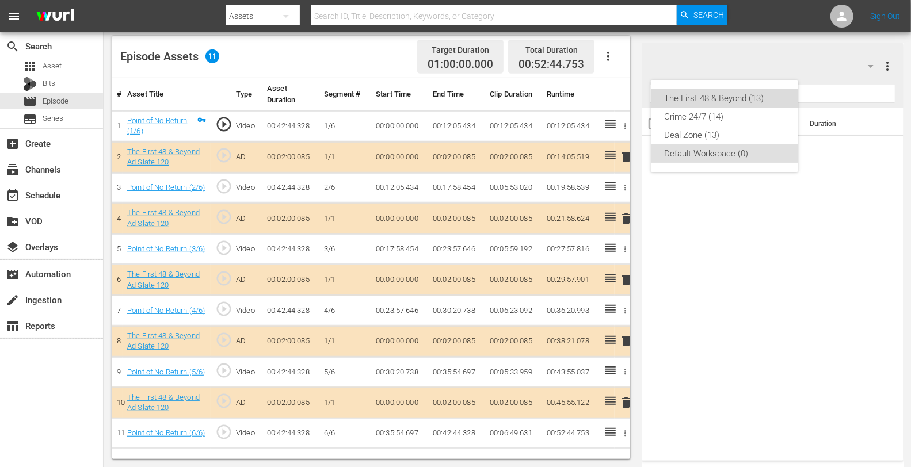
click at [741, 93] on div "The First 48 & Beyond (13)" at bounding box center [724, 98] width 120 height 18
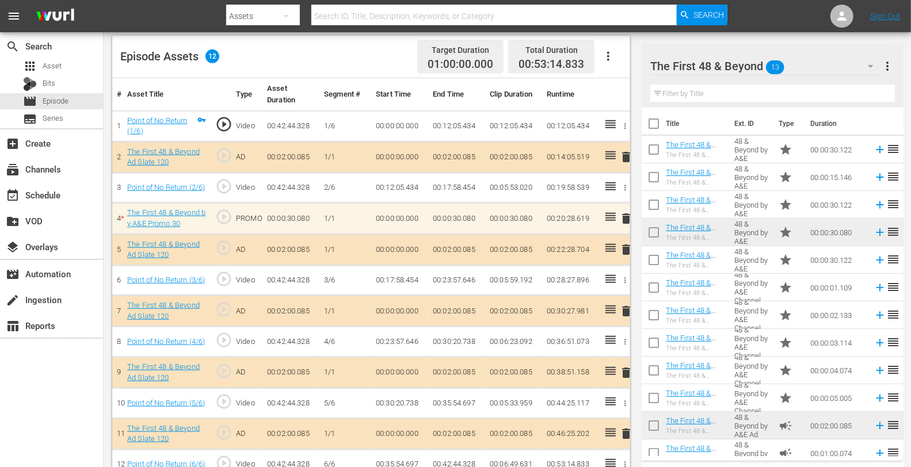
scroll to position [322, 0]
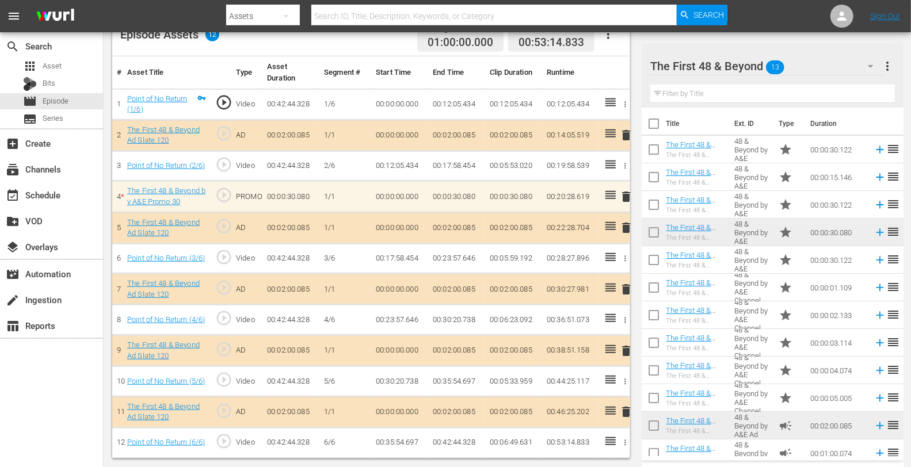
click at [626, 229] on span "delete" at bounding box center [626, 228] width 14 height 14
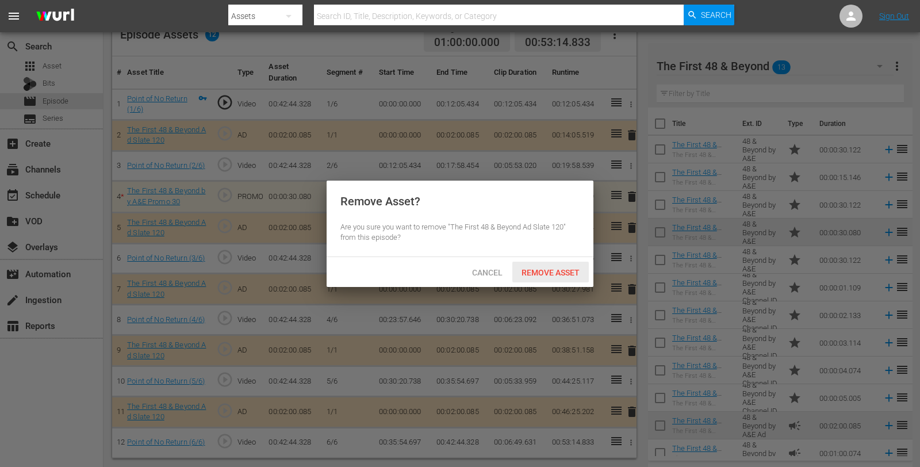
click at [570, 269] on span "Remove Asset" at bounding box center [550, 272] width 76 height 9
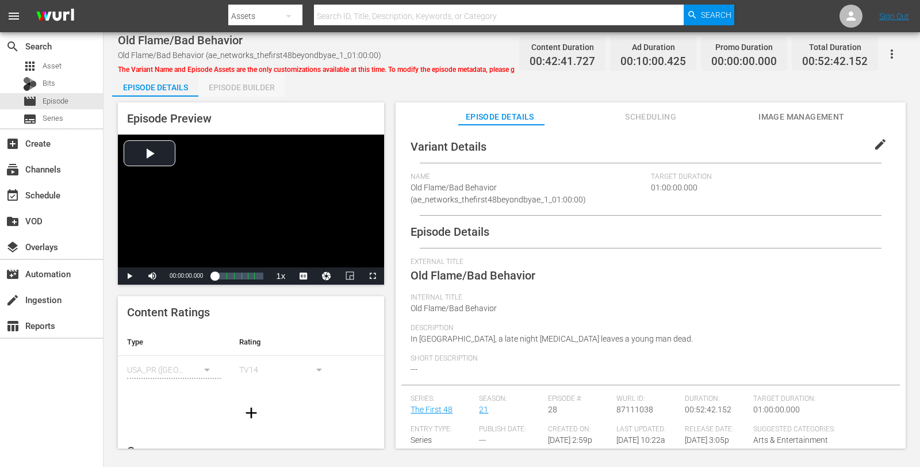
click at [243, 86] on div "Episode Builder" at bounding box center [241, 88] width 86 height 28
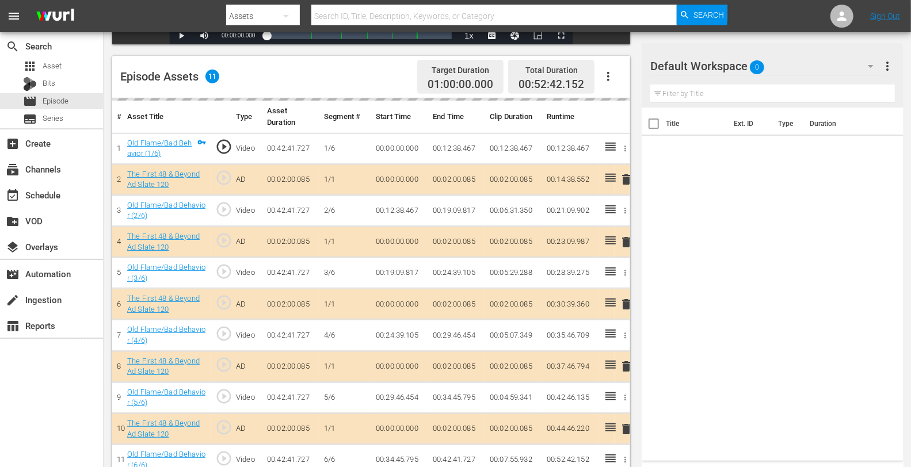
scroll to position [299, 0]
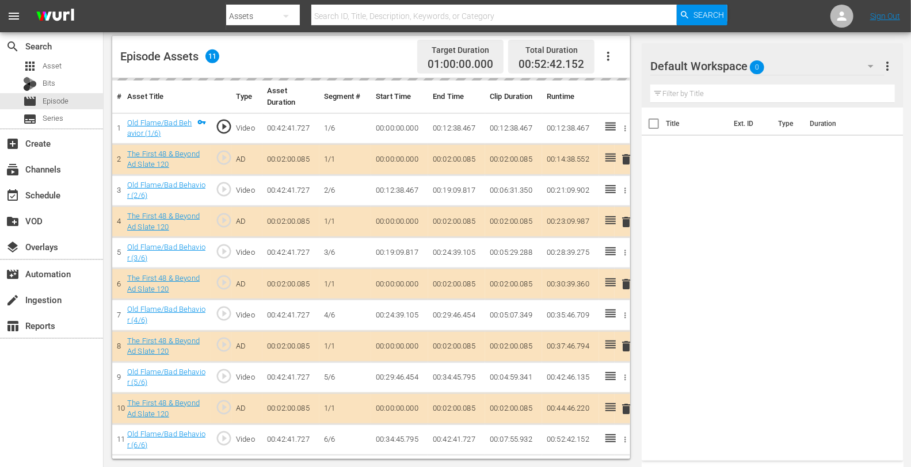
click at [800, 62] on div "Default Workspace 0" at bounding box center [767, 66] width 234 height 32
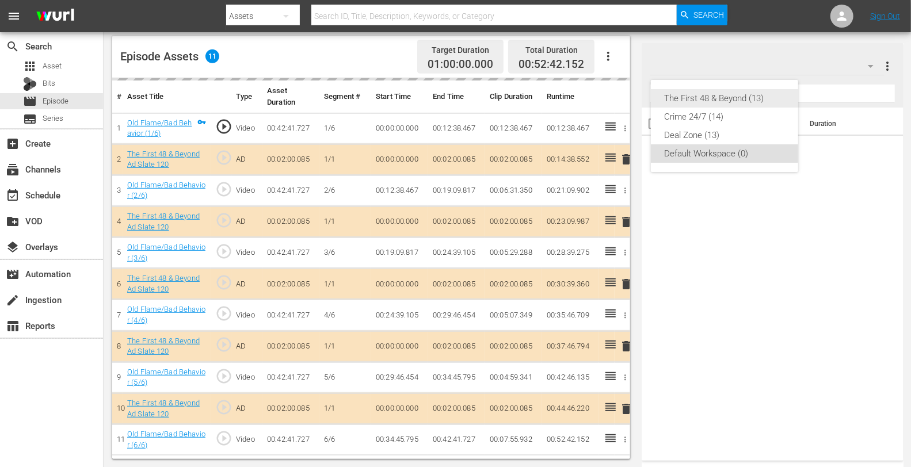
click at [702, 99] on div "The First 48 & Beyond (13)" at bounding box center [724, 98] width 120 height 18
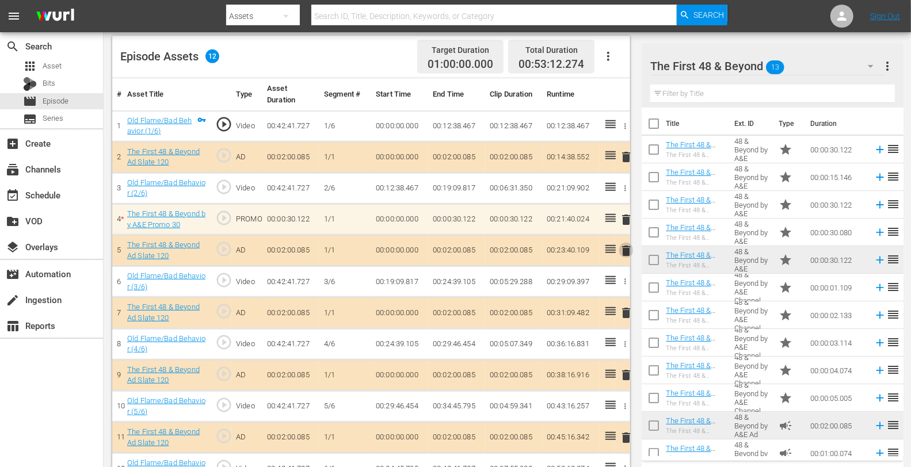
click at [624, 244] on span "delete" at bounding box center [626, 251] width 14 height 14
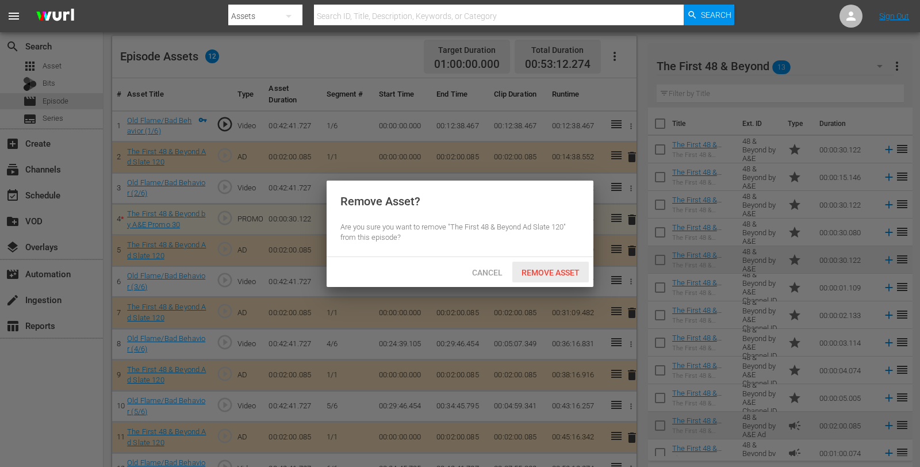
click at [545, 275] on span "Remove Asset" at bounding box center [550, 272] width 76 height 9
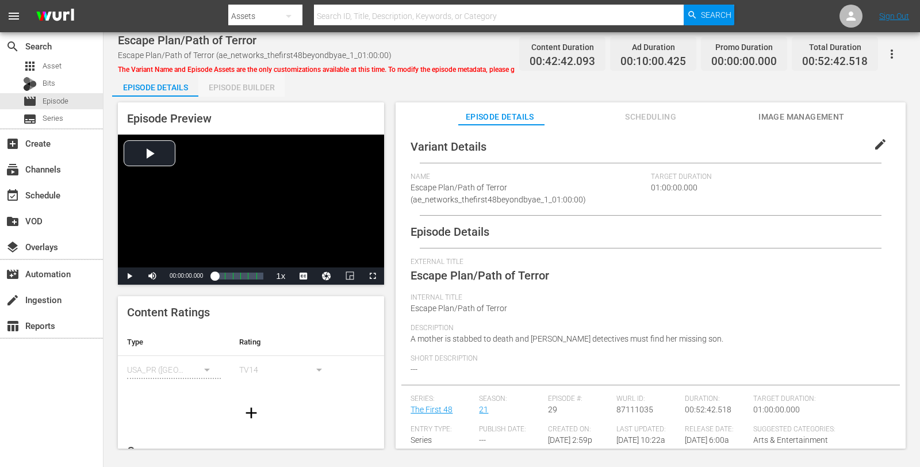
click at [209, 86] on div "Episode Builder" at bounding box center [241, 88] width 86 height 28
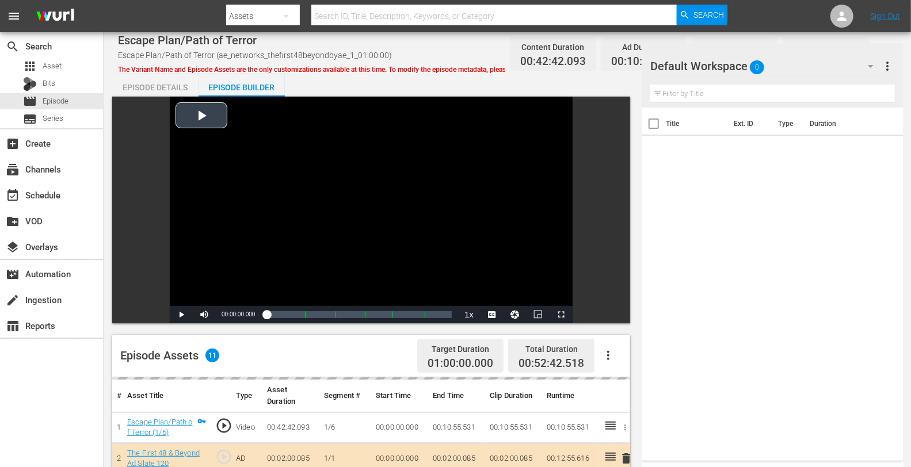
scroll to position [299, 0]
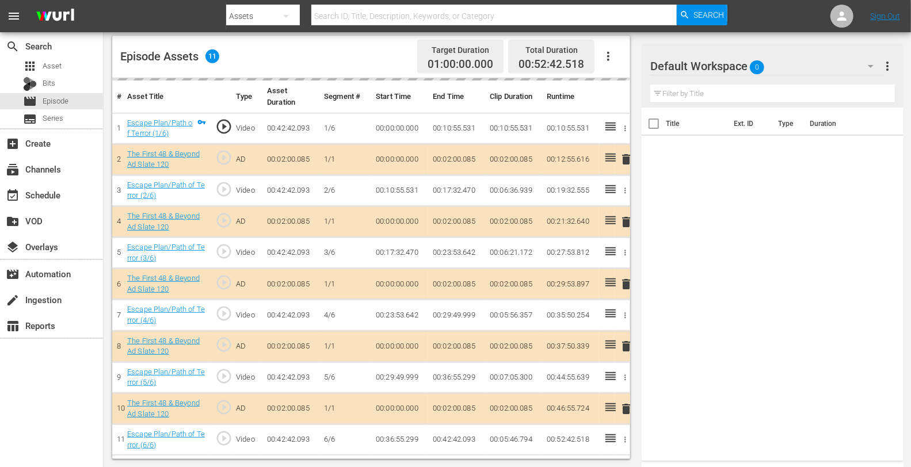
click at [788, 67] on div "Default Workspace 0" at bounding box center [767, 66] width 234 height 32
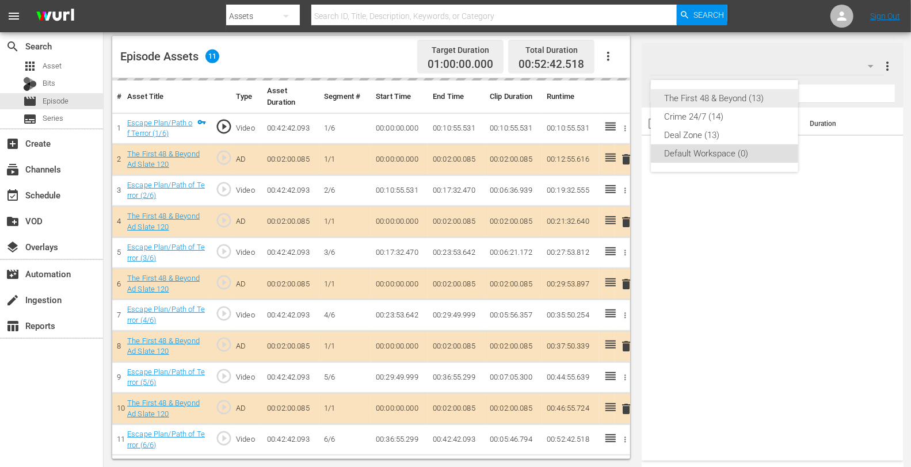
click at [732, 98] on div "The First 48 & Beyond (13)" at bounding box center [724, 98] width 120 height 18
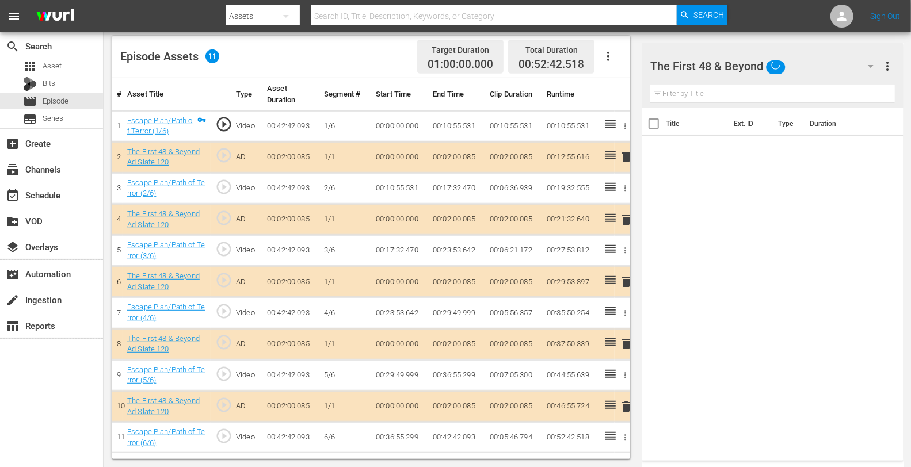
click at [622, 217] on span "delete" at bounding box center [626, 220] width 14 height 14
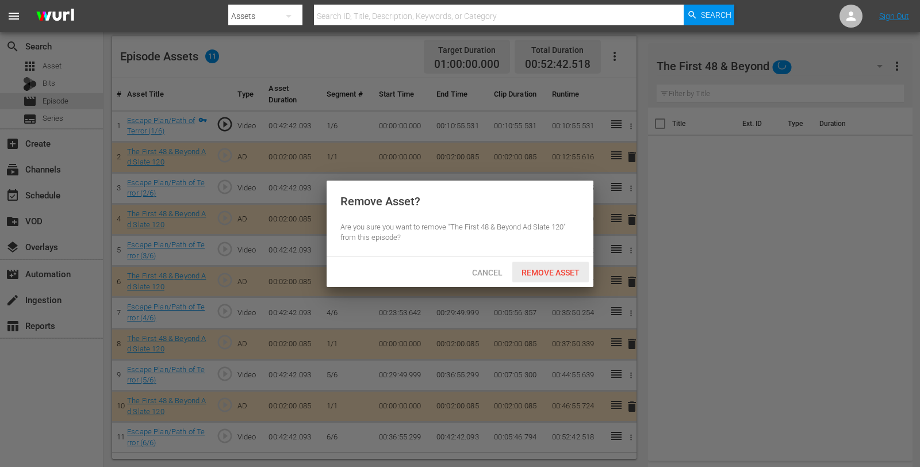
click at [561, 277] on div "Remove Asset" at bounding box center [550, 272] width 76 height 21
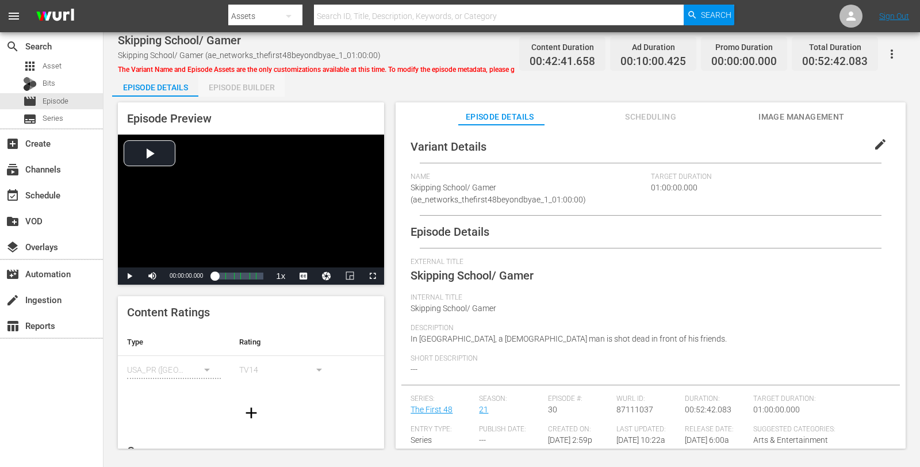
click at [222, 91] on div "Episode Builder" at bounding box center [241, 88] width 86 height 28
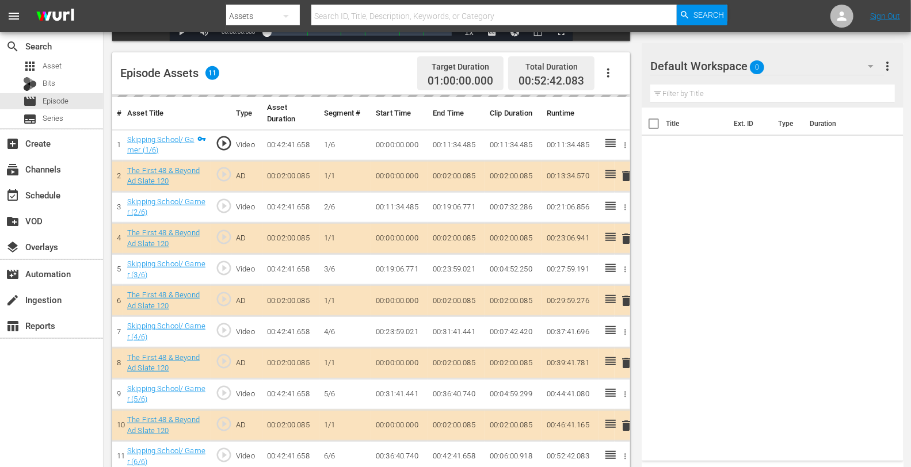
scroll to position [299, 0]
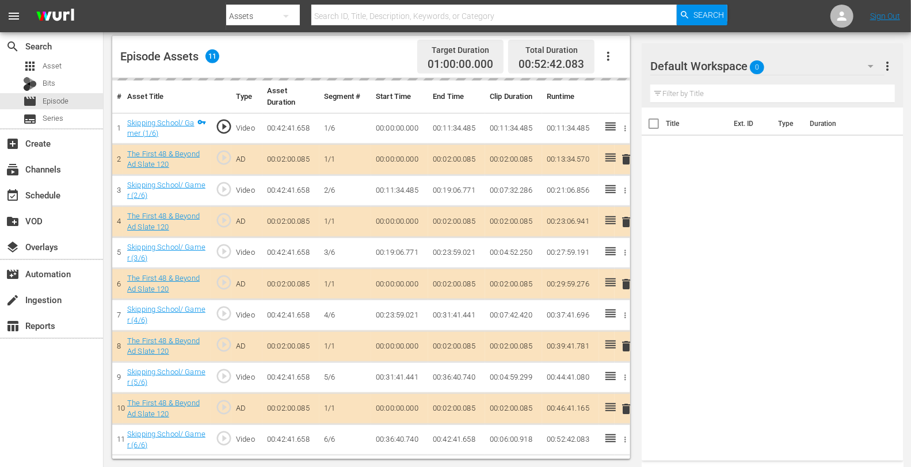
click at [801, 69] on div "Default Workspace 0" at bounding box center [767, 66] width 234 height 32
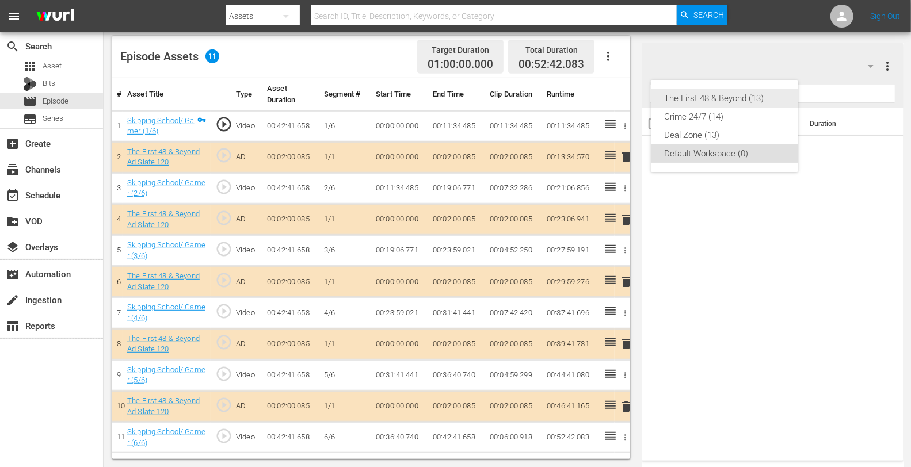
click at [741, 101] on div "The First 48 & Beyond (13)" at bounding box center [724, 98] width 120 height 18
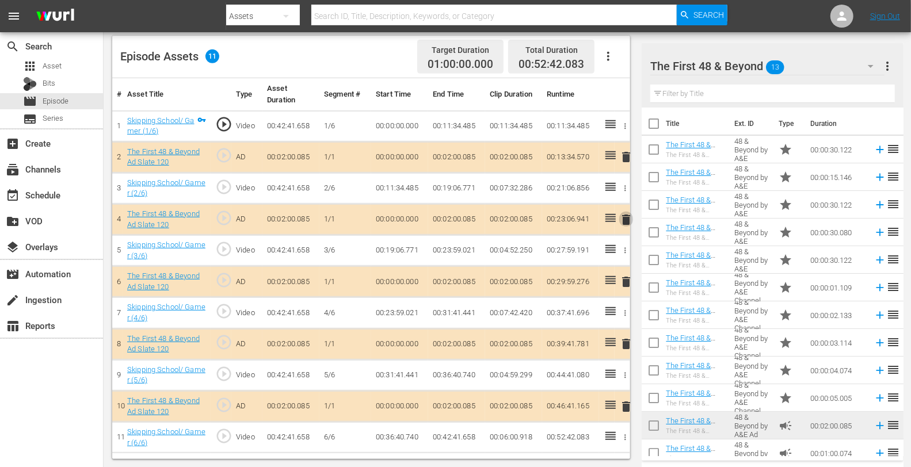
click at [620, 219] on span "delete" at bounding box center [626, 220] width 14 height 14
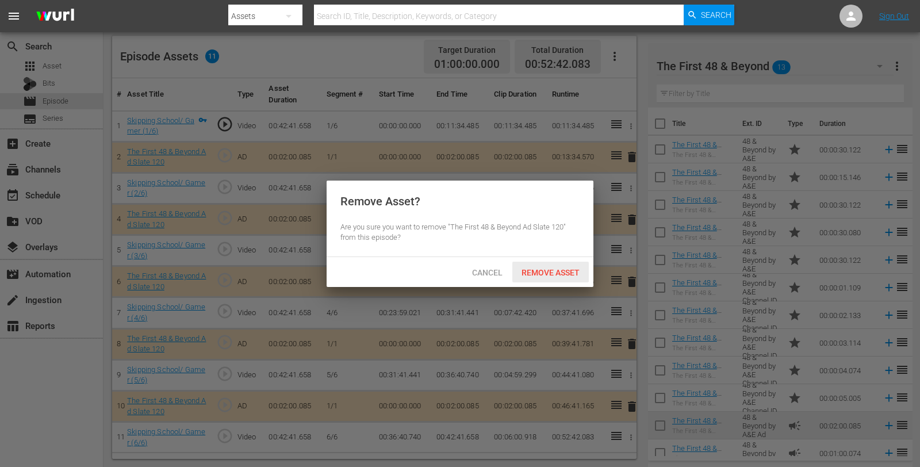
click at [538, 273] on span "Remove Asset" at bounding box center [550, 272] width 76 height 9
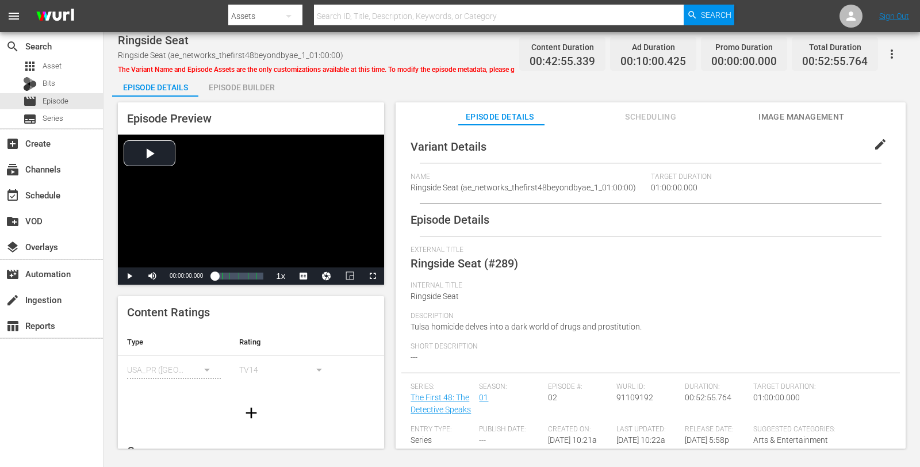
click at [220, 87] on div "Episode Builder" at bounding box center [241, 88] width 86 height 28
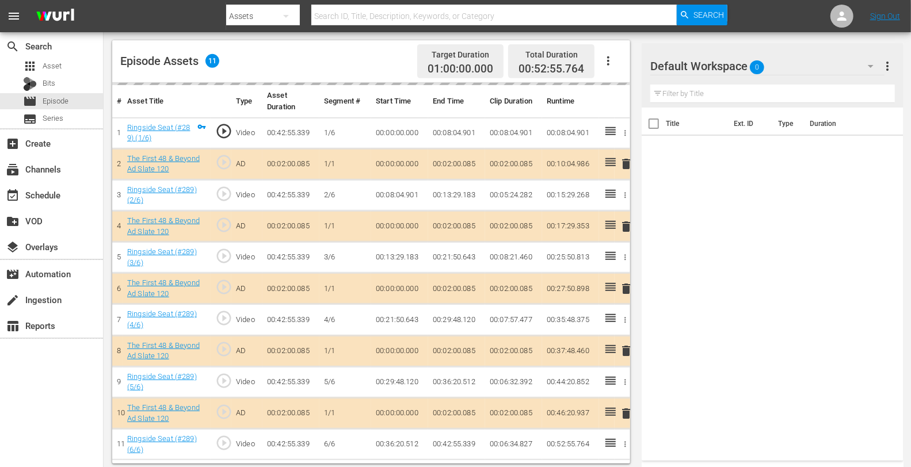
scroll to position [299, 0]
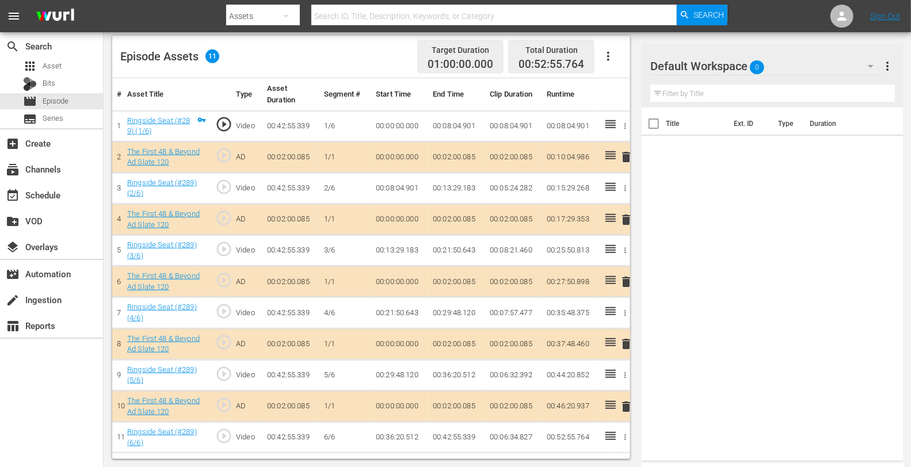
click at [784, 60] on div "Default Workspace 0" at bounding box center [767, 66] width 234 height 32
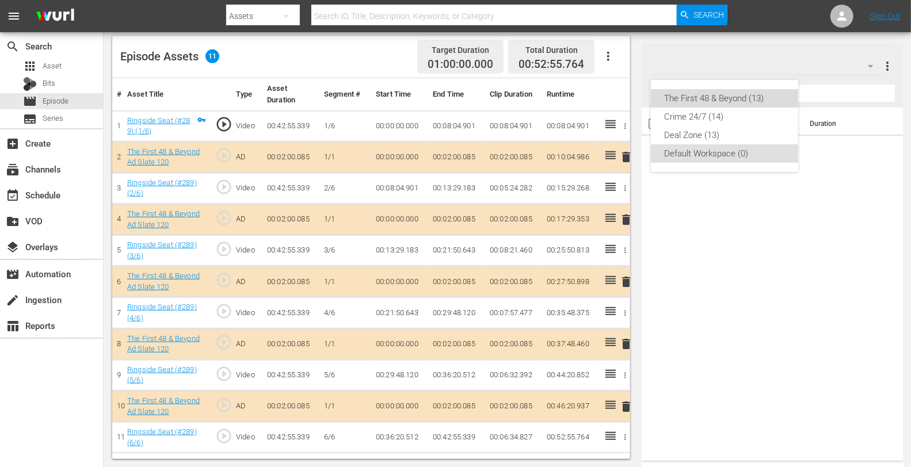
click at [738, 97] on div "The First 48 & Beyond (13)" at bounding box center [724, 98] width 120 height 18
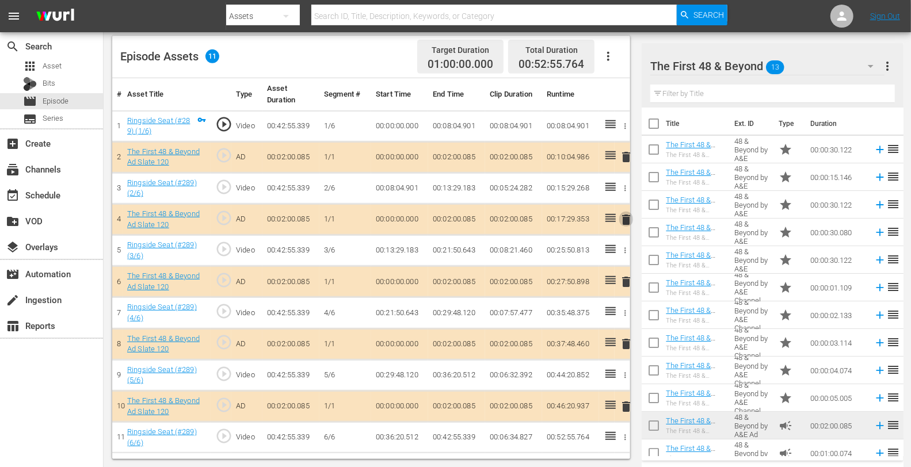
click at [626, 221] on span "delete" at bounding box center [626, 220] width 14 height 14
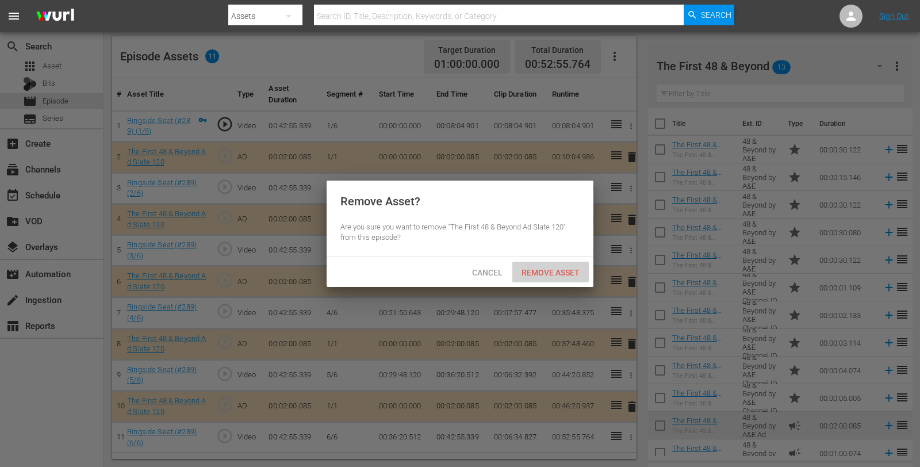
click at [564, 273] on span "Remove Asset" at bounding box center [550, 272] width 76 height 9
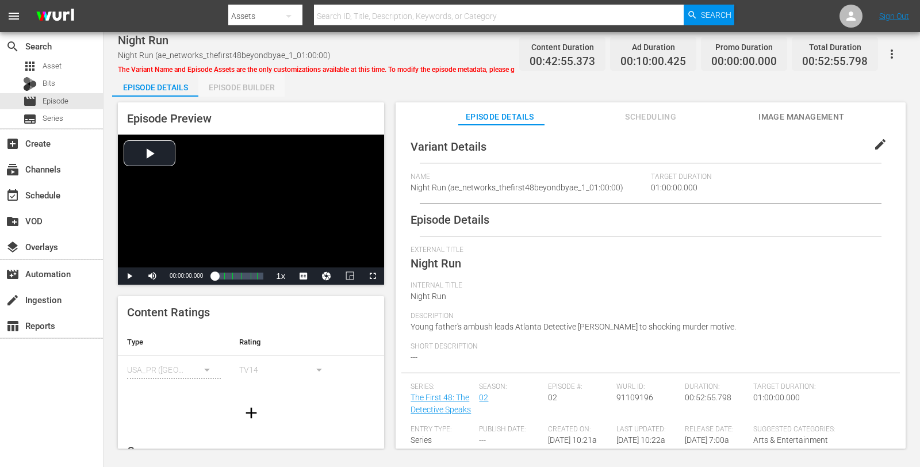
click at [225, 89] on div "Episode Builder" at bounding box center [241, 88] width 86 height 28
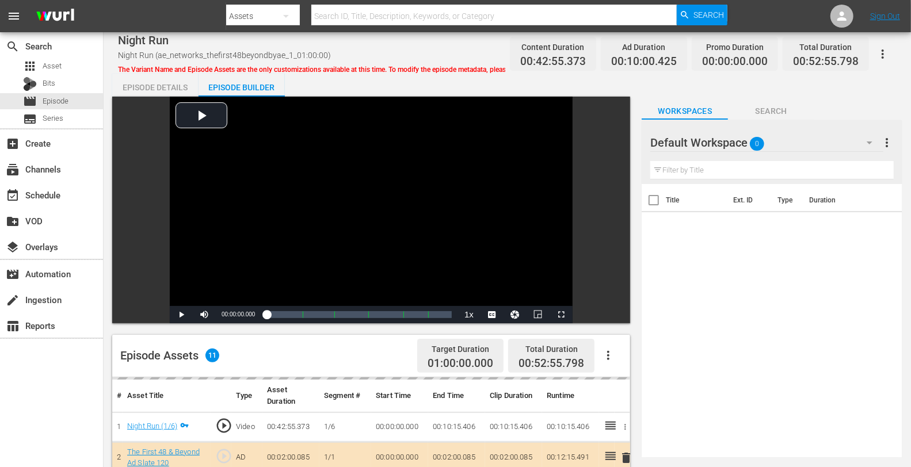
click at [795, 144] on div "Default Workspace 0" at bounding box center [766, 143] width 233 height 32
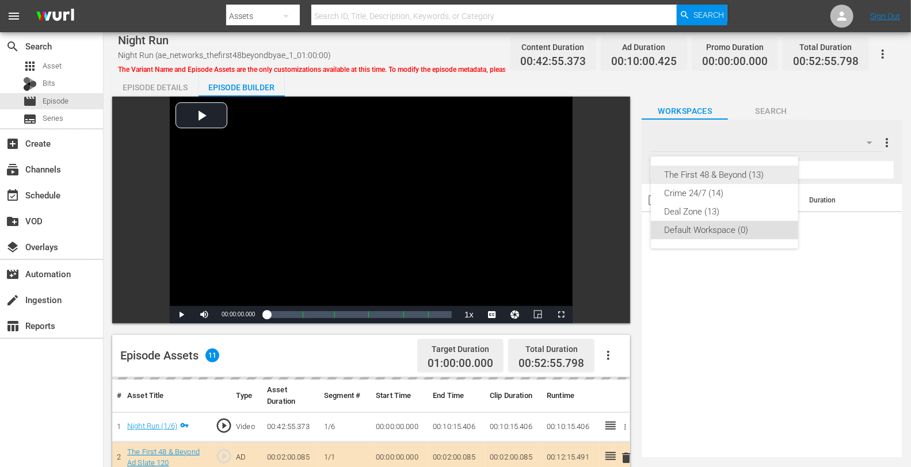
click at [754, 174] on div "The First 48 & Beyond (13)" at bounding box center [724, 175] width 120 height 18
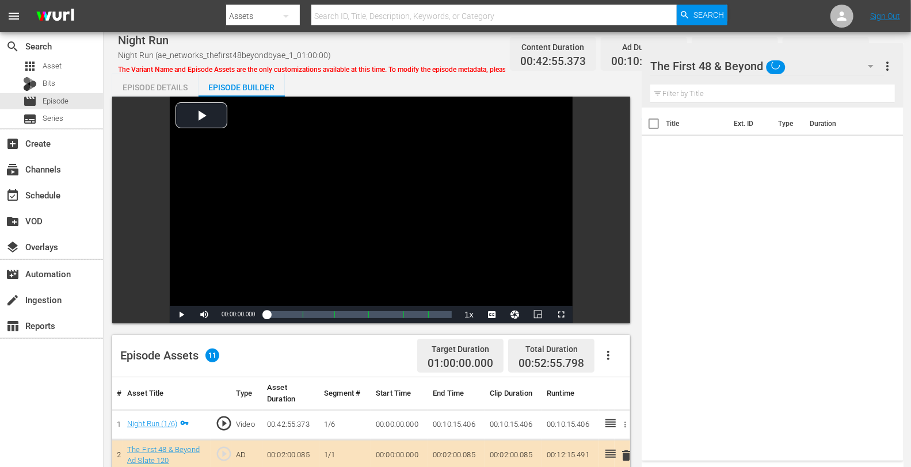
scroll to position [299, 0]
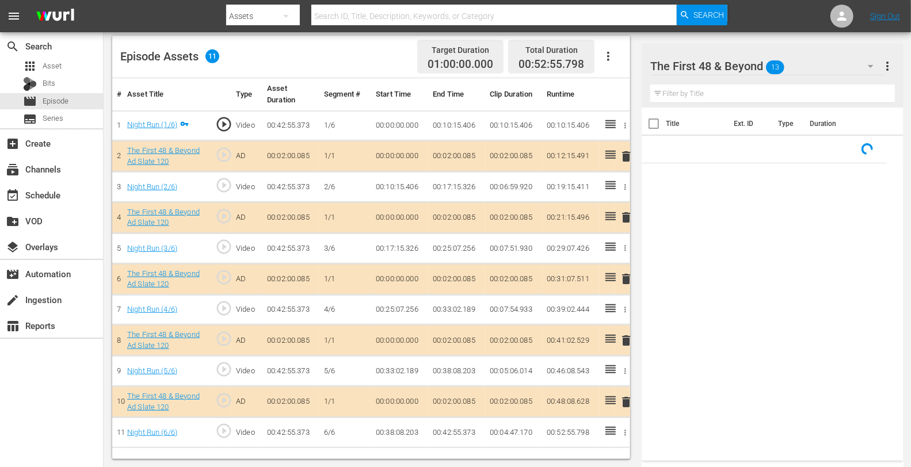
click at [625, 212] on span "delete" at bounding box center [626, 218] width 14 height 14
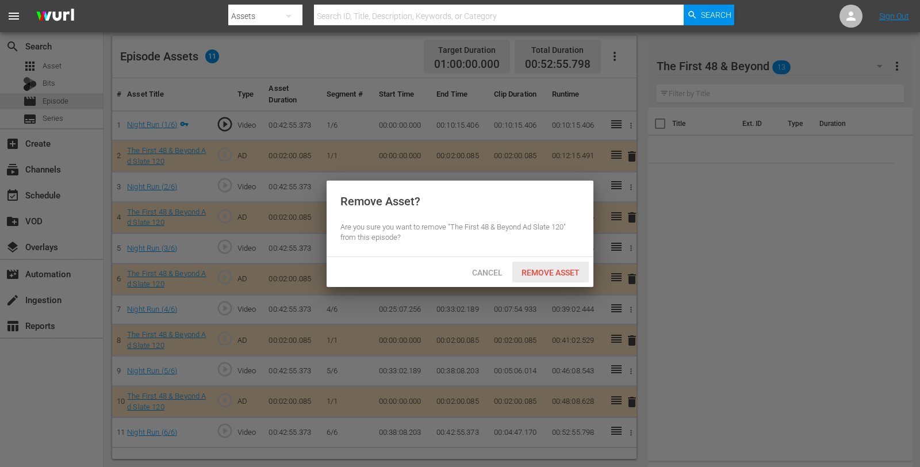
click at [551, 271] on span "Remove Asset" at bounding box center [550, 272] width 76 height 9
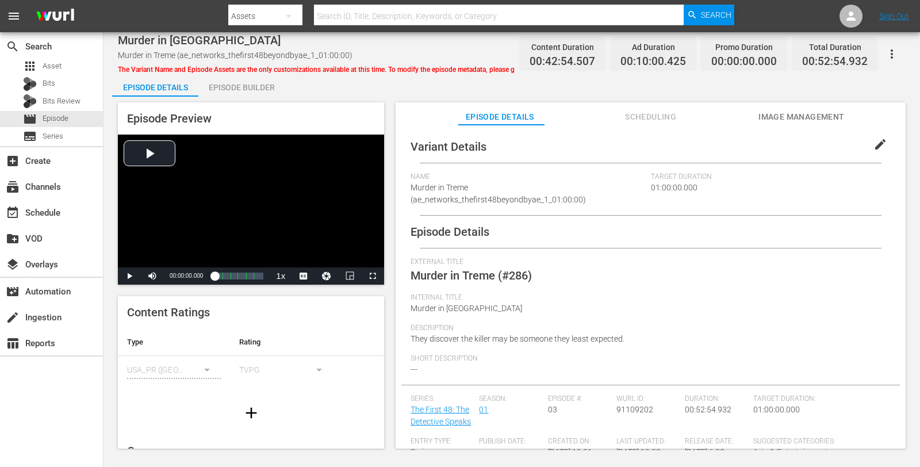
click at [225, 87] on div "Episode Builder" at bounding box center [241, 88] width 86 height 28
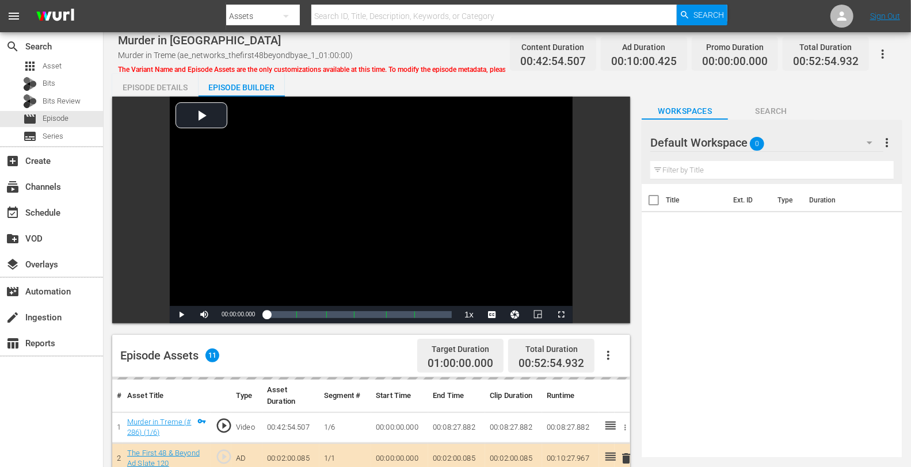
click at [792, 129] on div "Default Workspace 0" at bounding box center [766, 143] width 233 height 32
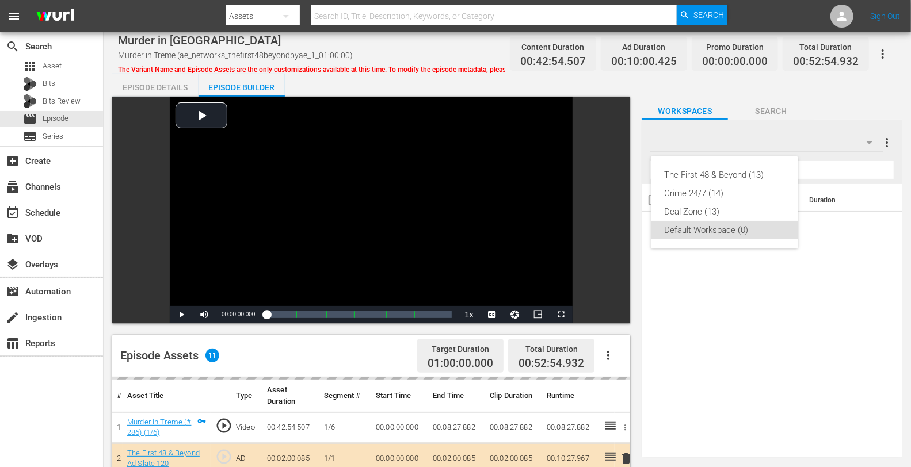
click at [733, 168] on div "The First 48 & Beyond (13)" at bounding box center [724, 175] width 120 height 18
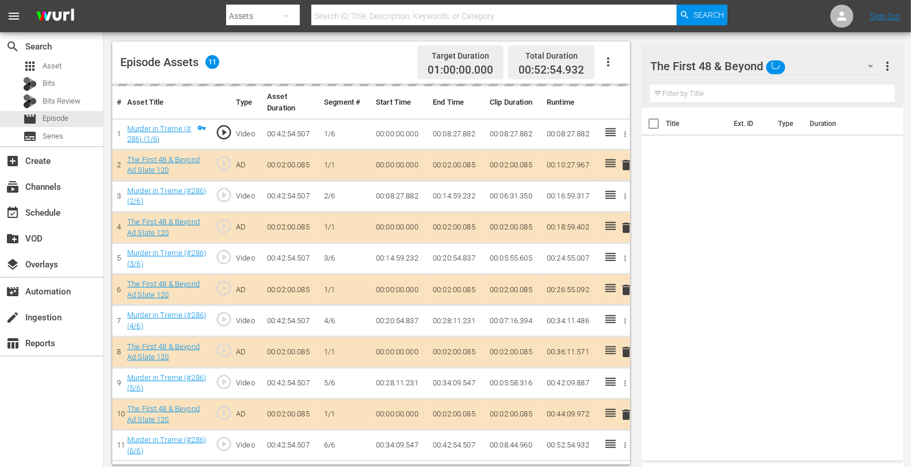
scroll to position [299, 0]
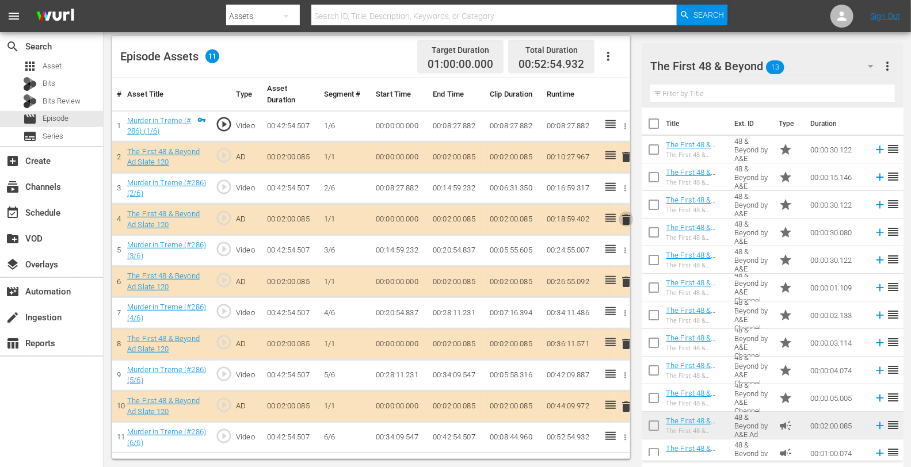
click at [626, 217] on span "delete" at bounding box center [626, 220] width 14 height 14
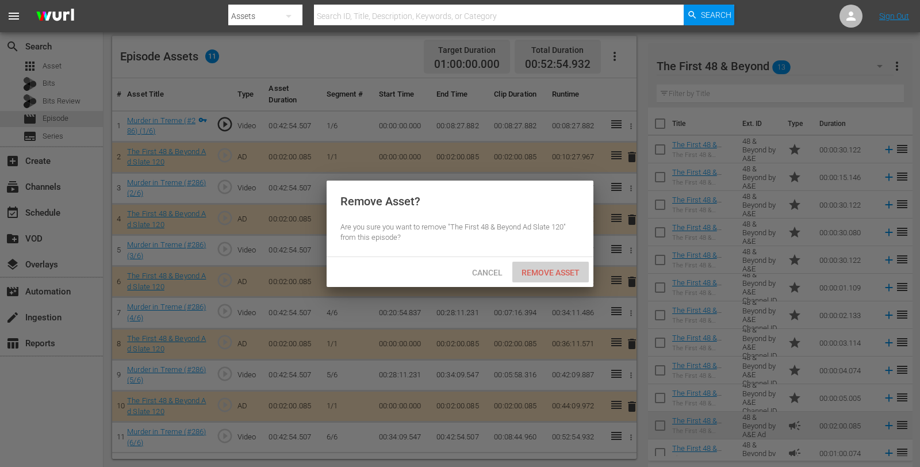
click at [569, 274] on span "Remove Asset" at bounding box center [550, 272] width 76 height 9
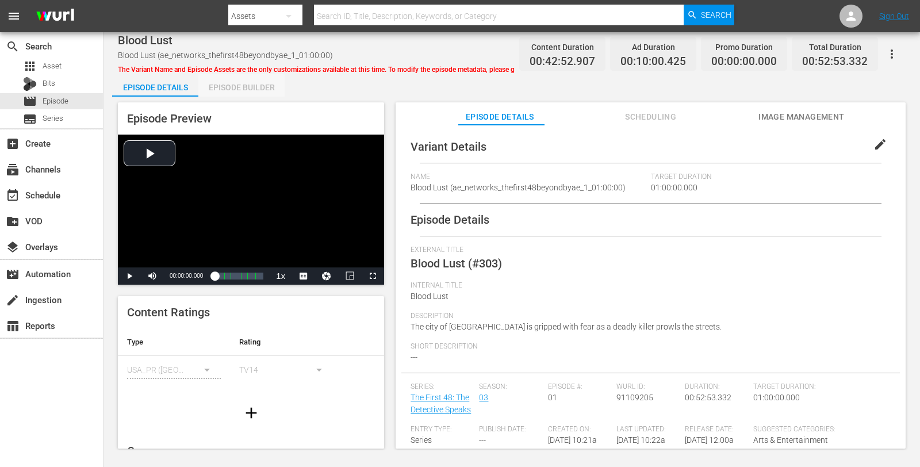
click at [224, 91] on div "Episode Builder" at bounding box center [241, 88] width 86 height 28
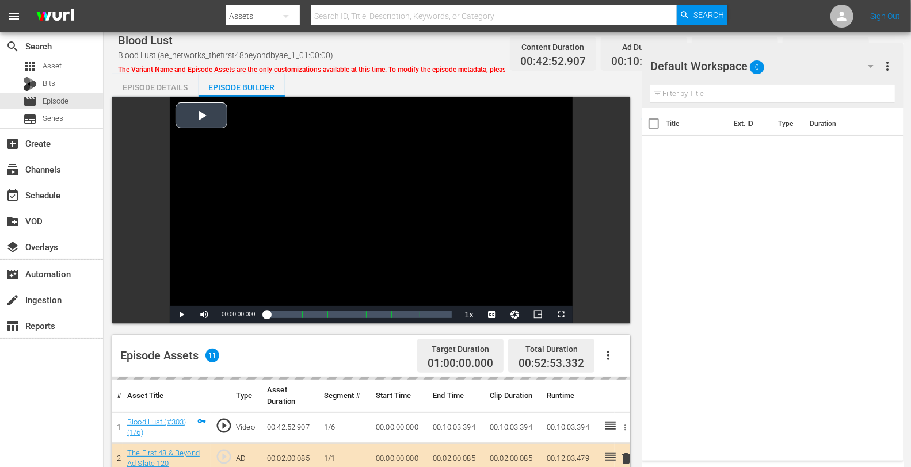
scroll to position [299, 0]
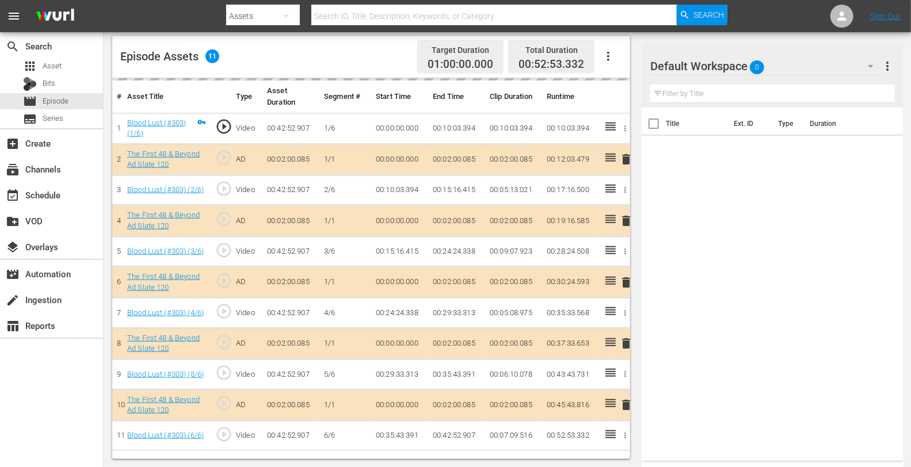
click at [800, 62] on div "Default Workspace 0" at bounding box center [767, 66] width 234 height 32
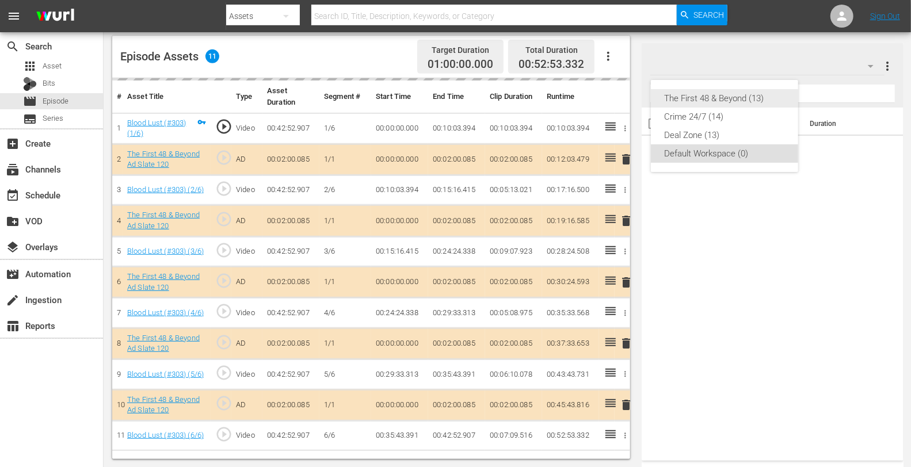
click at [729, 95] on div "The First 48 & Beyond (13)" at bounding box center [724, 98] width 120 height 18
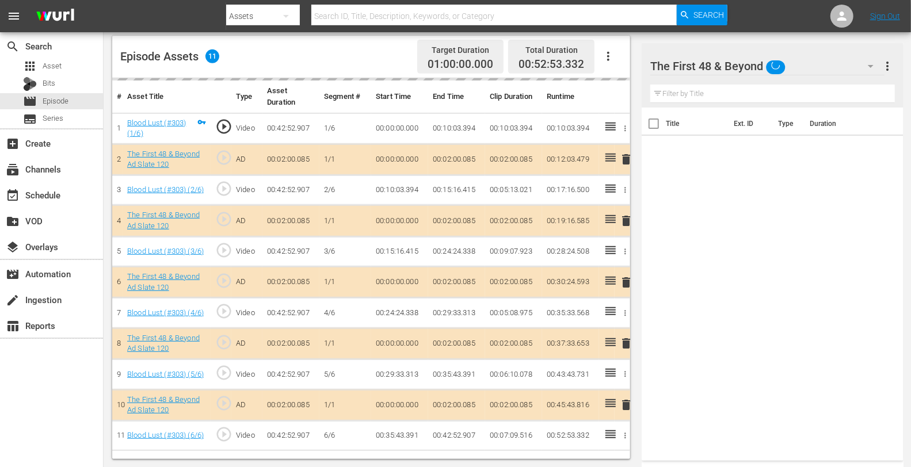
click at [627, 218] on td "delete" at bounding box center [622, 220] width 16 height 31
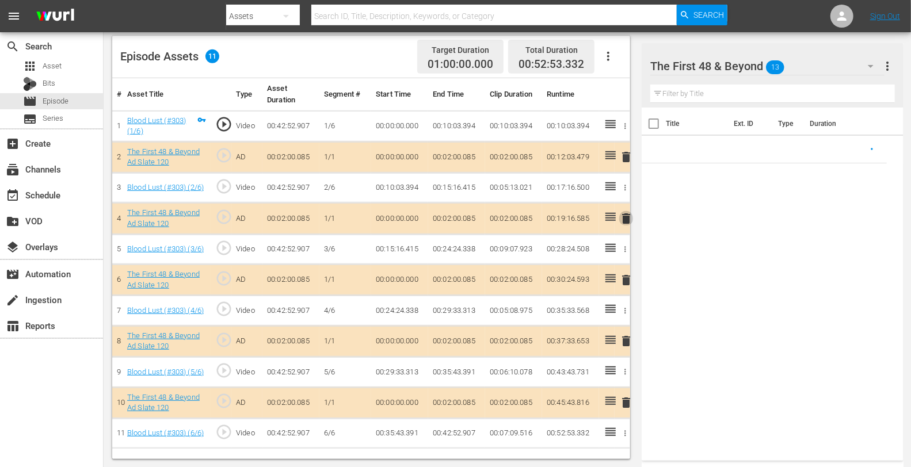
click at [625, 217] on span "delete" at bounding box center [626, 219] width 14 height 14
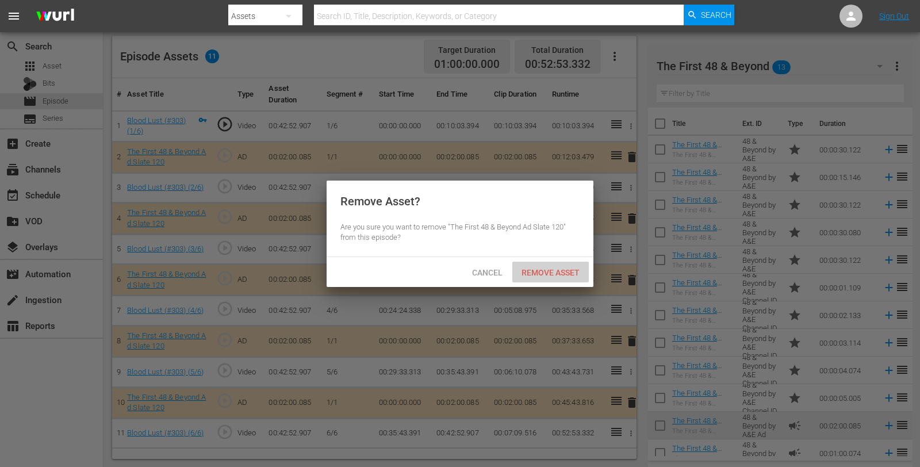
click at [552, 272] on span "Remove Asset" at bounding box center [550, 272] width 76 height 9
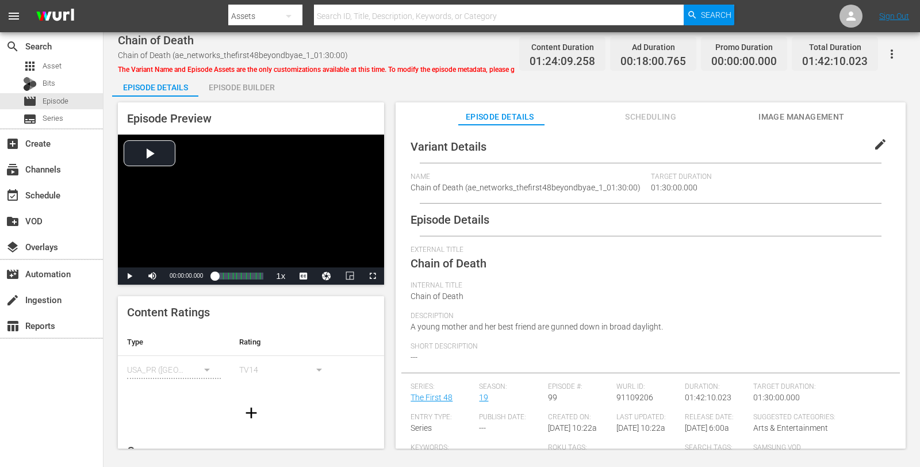
click at [222, 81] on div "Episode Builder" at bounding box center [241, 88] width 86 height 28
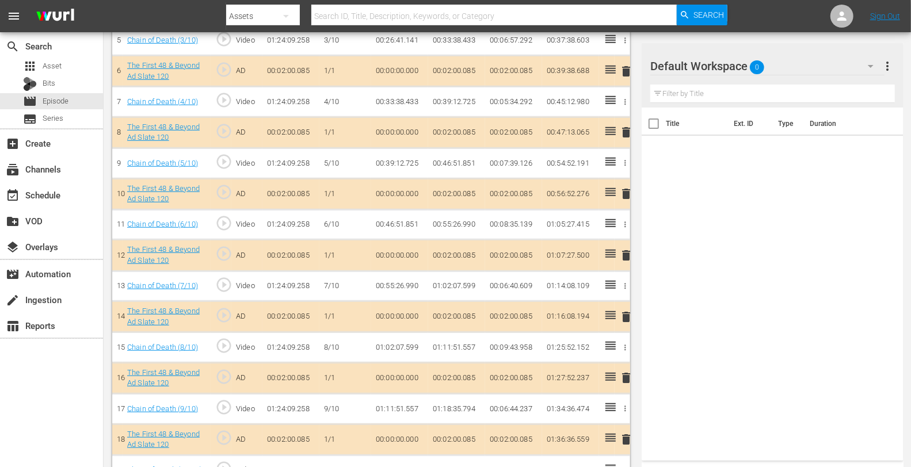
scroll to position [506, 0]
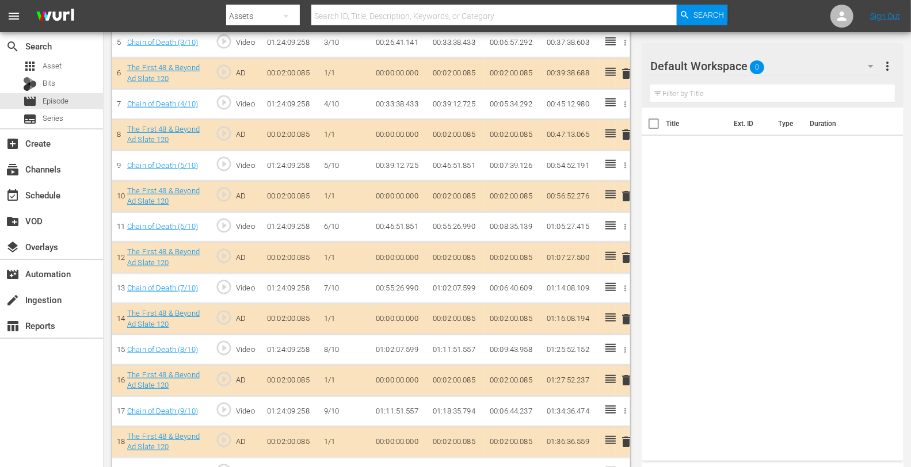
click at [795, 66] on div "Default Workspace 0" at bounding box center [767, 66] width 234 height 32
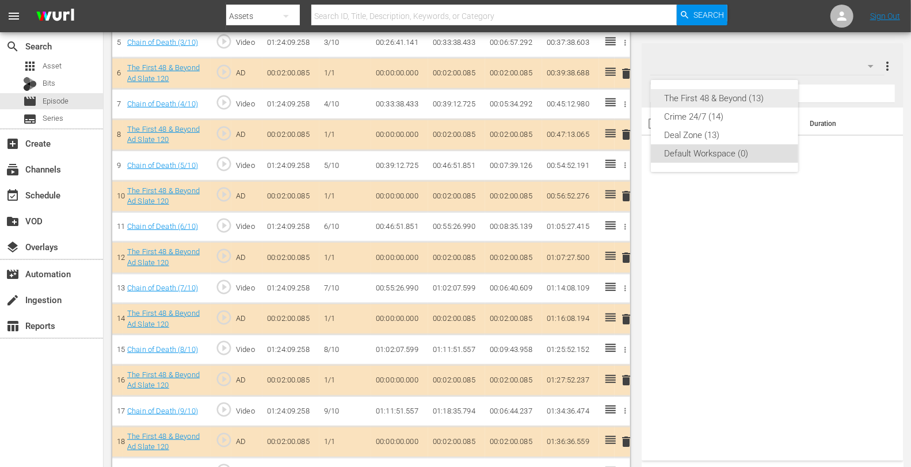
click at [725, 98] on div "The First 48 & Beyond (13)" at bounding box center [724, 98] width 120 height 18
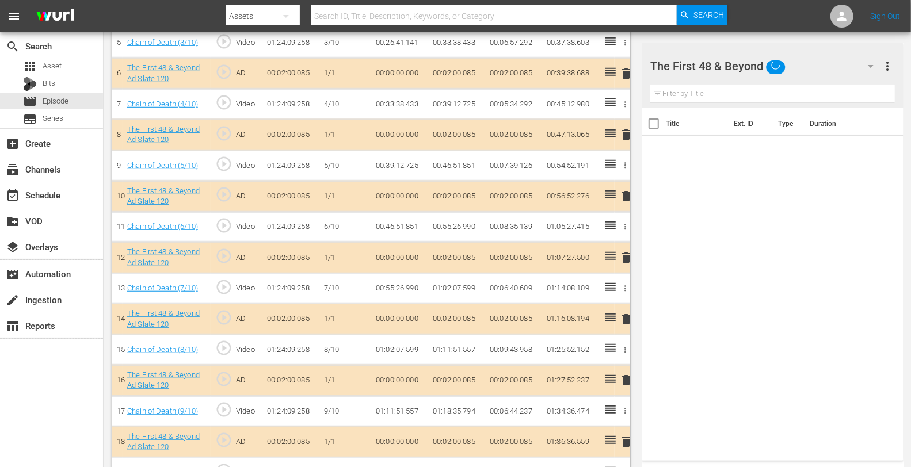
click at [625, 132] on span "delete" at bounding box center [626, 135] width 14 height 14
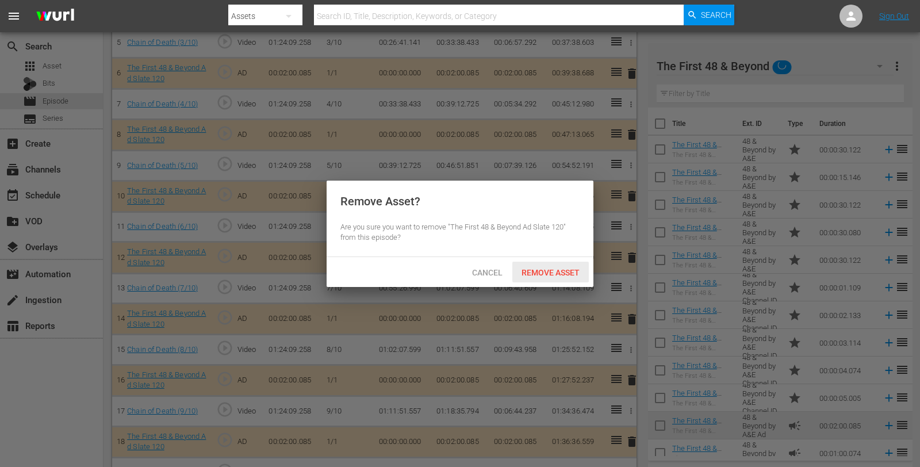
click at [546, 277] on div "Remove Asset" at bounding box center [550, 272] width 76 height 21
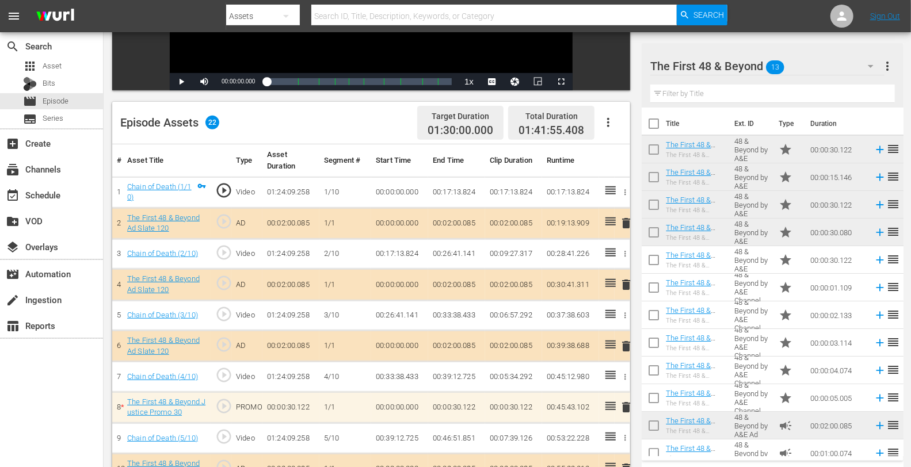
scroll to position [232, 0]
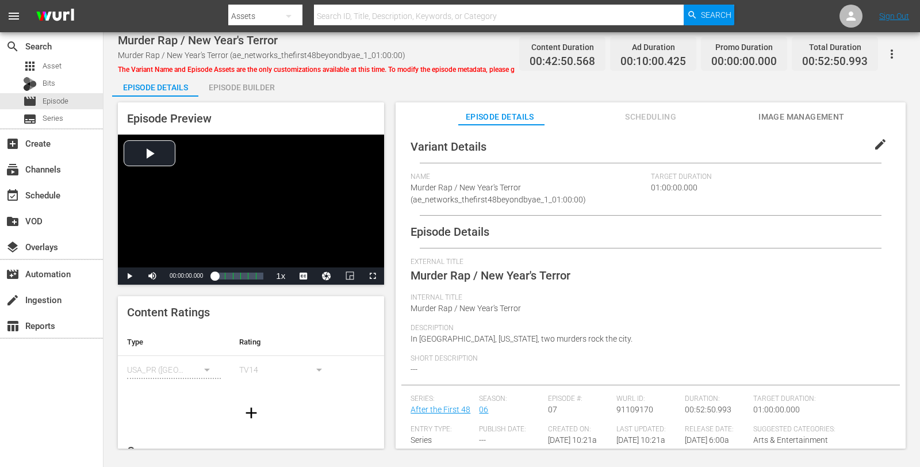
click at [244, 94] on div "Episode Builder" at bounding box center [241, 88] width 86 height 28
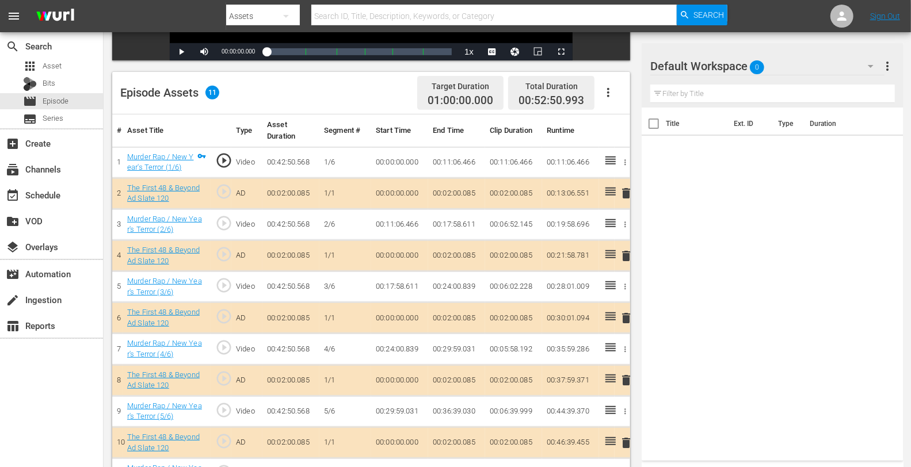
scroll to position [299, 0]
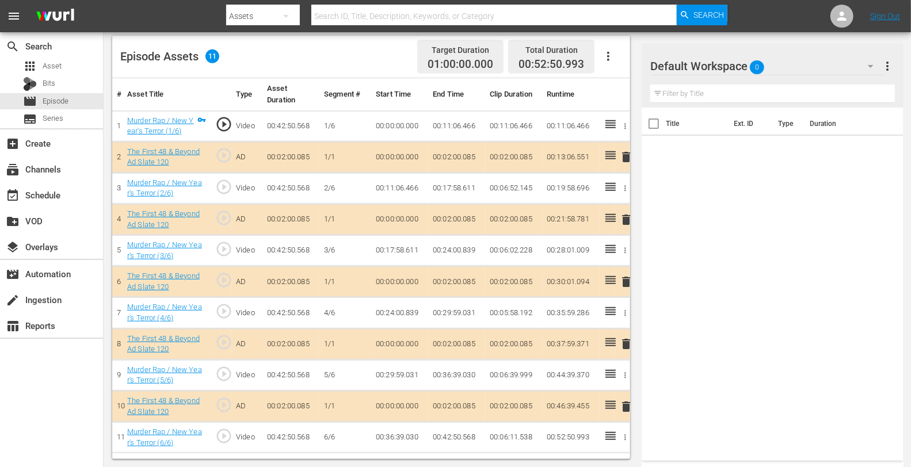
click at [790, 62] on div "Default Workspace 0" at bounding box center [767, 66] width 234 height 32
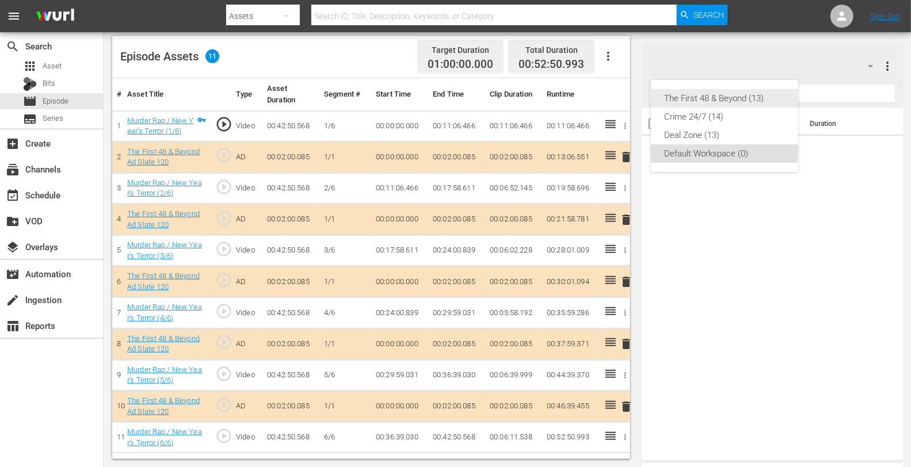
click at [732, 100] on div "The First 48 & Beyond (13)" at bounding box center [724, 98] width 120 height 18
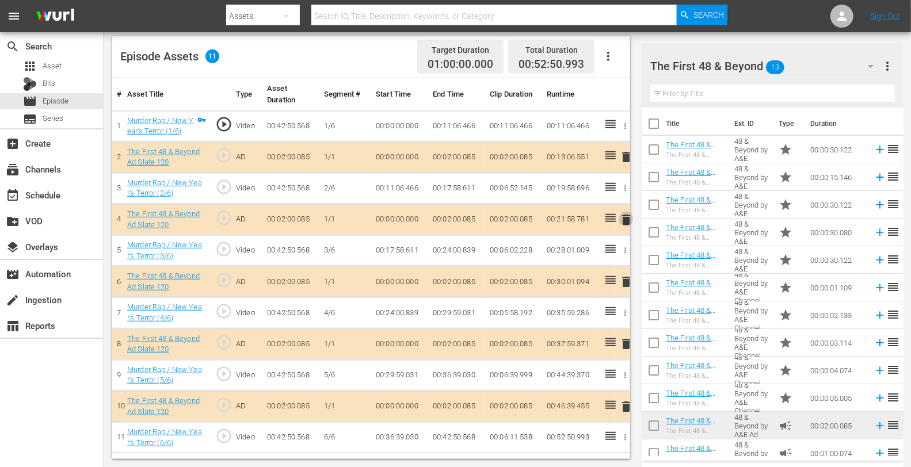
click at [625, 219] on span "delete" at bounding box center [626, 220] width 14 height 14
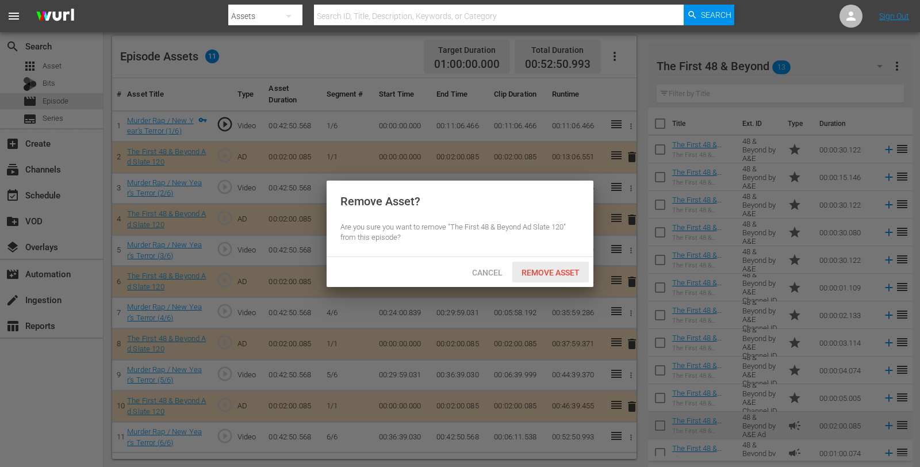
click at [552, 272] on span "Remove Asset" at bounding box center [550, 272] width 76 height 9
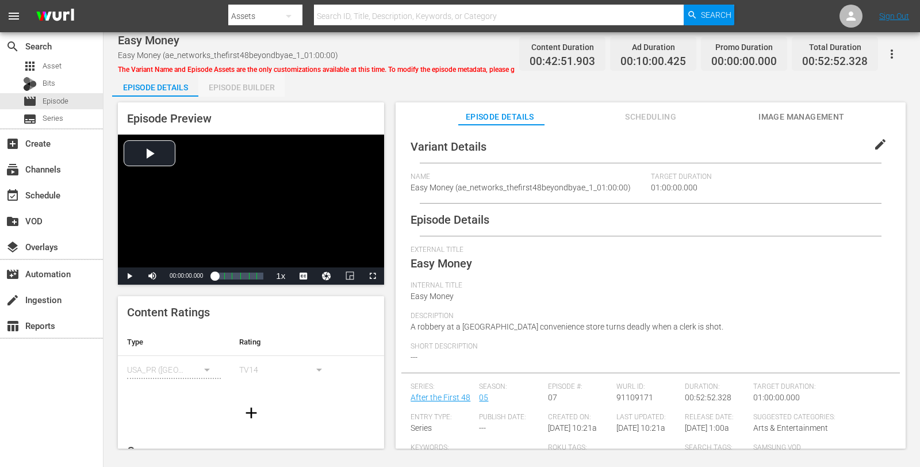
click at [255, 81] on div "Episode Builder" at bounding box center [241, 88] width 86 height 28
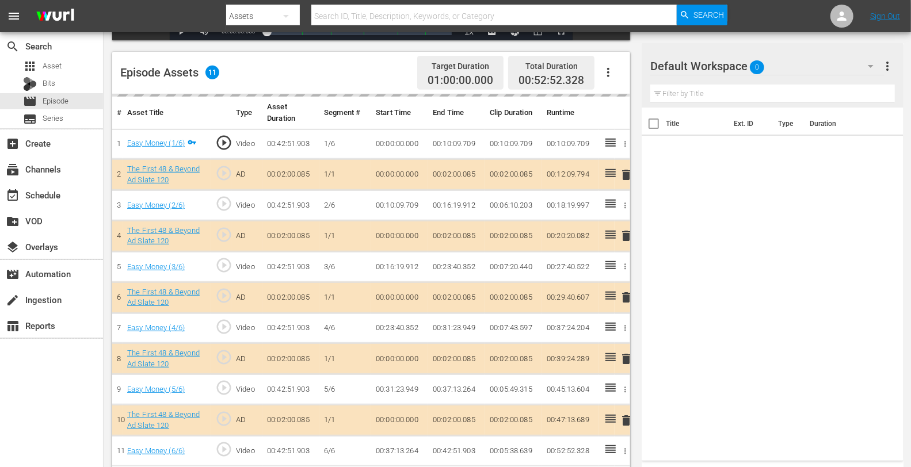
scroll to position [299, 0]
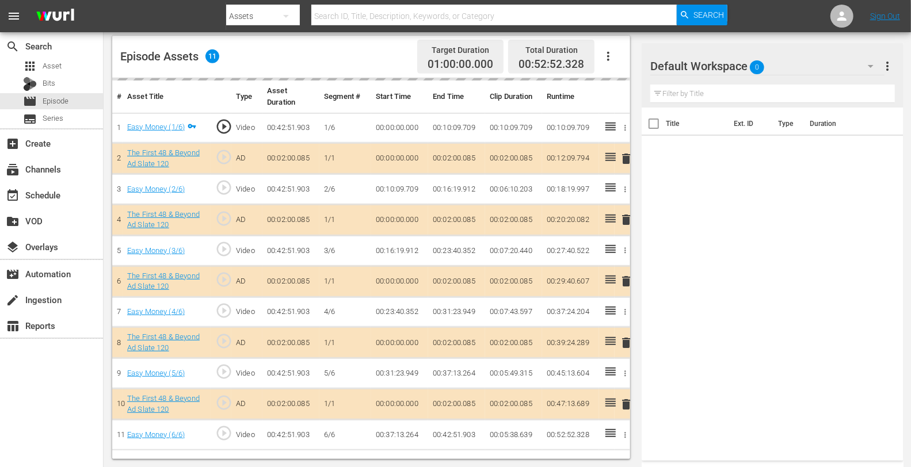
click at [627, 222] on td "delete" at bounding box center [622, 219] width 16 height 31
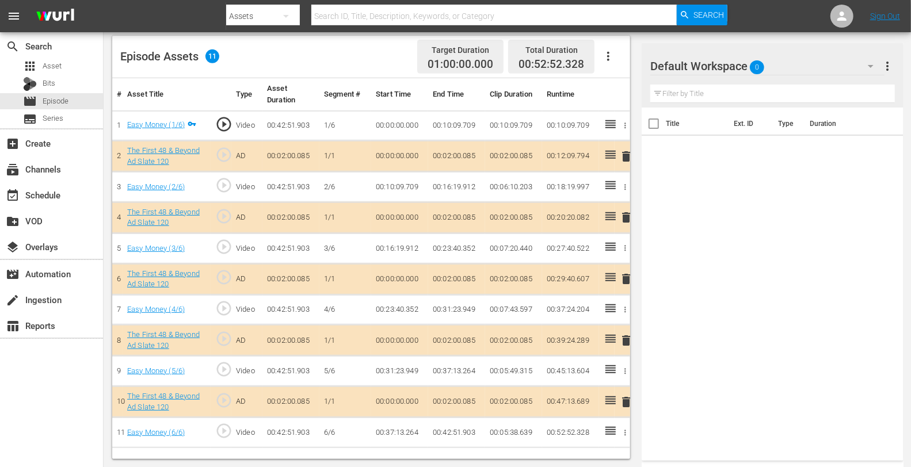
click at [778, 64] on div "Default Workspace 0" at bounding box center [767, 66] width 234 height 32
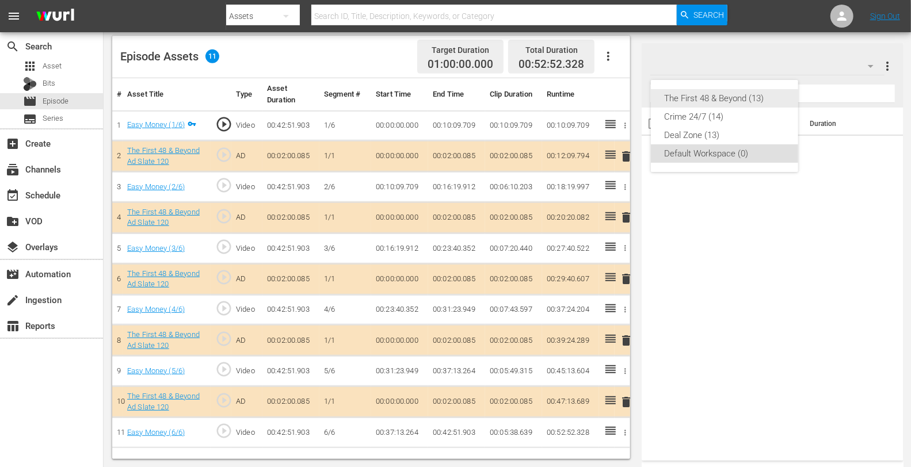
click at [714, 100] on div "The First 48 & Beyond (13)" at bounding box center [724, 98] width 120 height 18
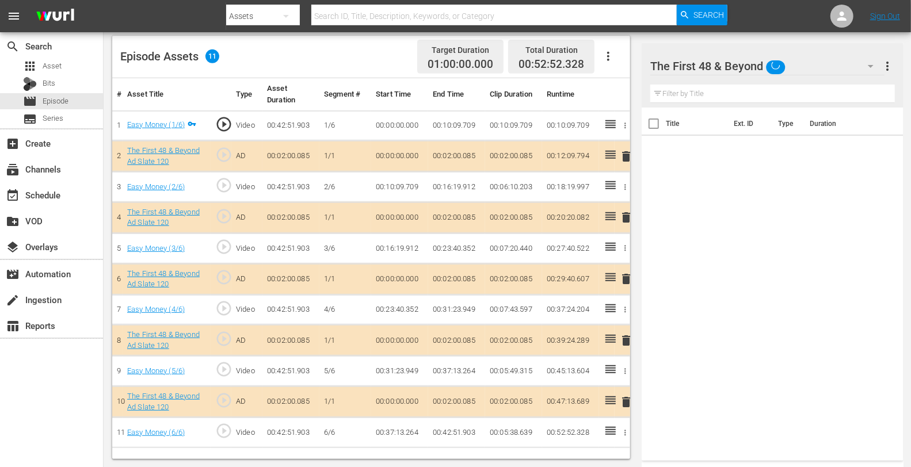
click at [629, 215] on span "delete" at bounding box center [626, 218] width 14 height 14
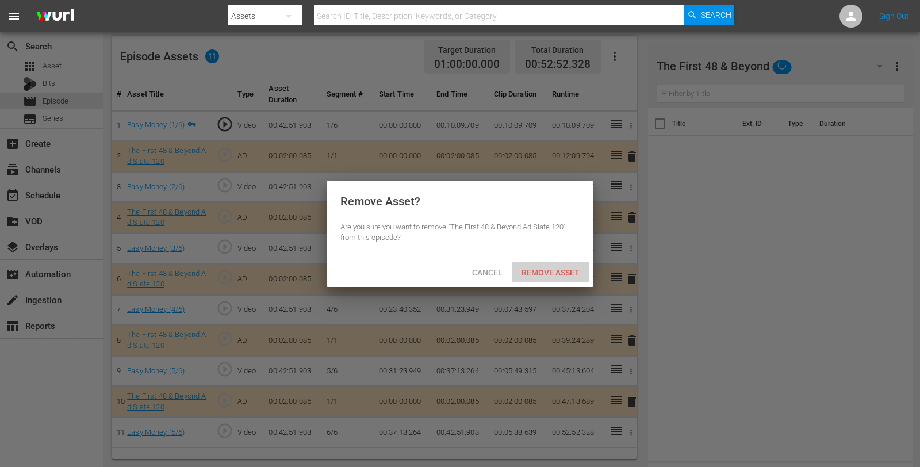
click at [547, 267] on div "Remove Asset" at bounding box center [550, 272] width 76 height 21
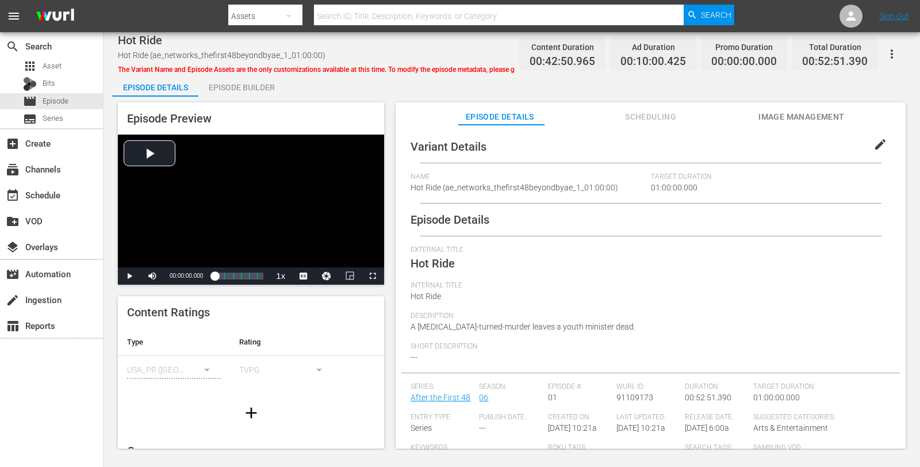
click at [254, 90] on div "Episode Builder" at bounding box center [241, 88] width 86 height 28
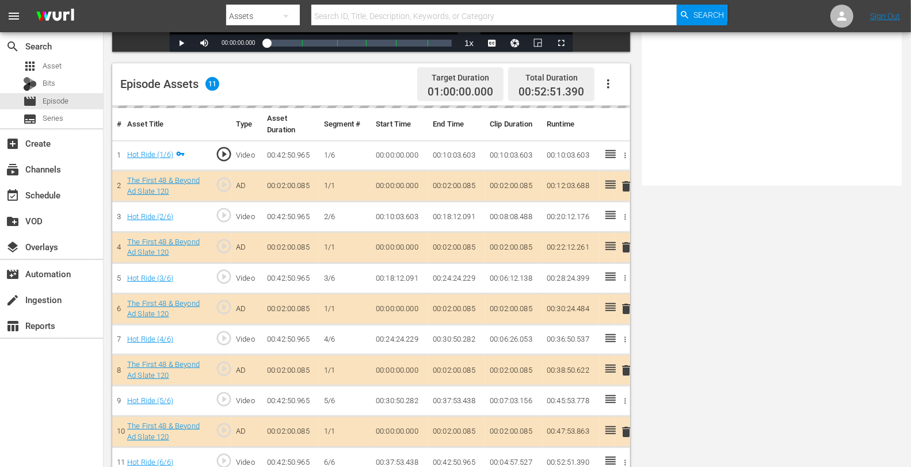
scroll to position [299, 0]
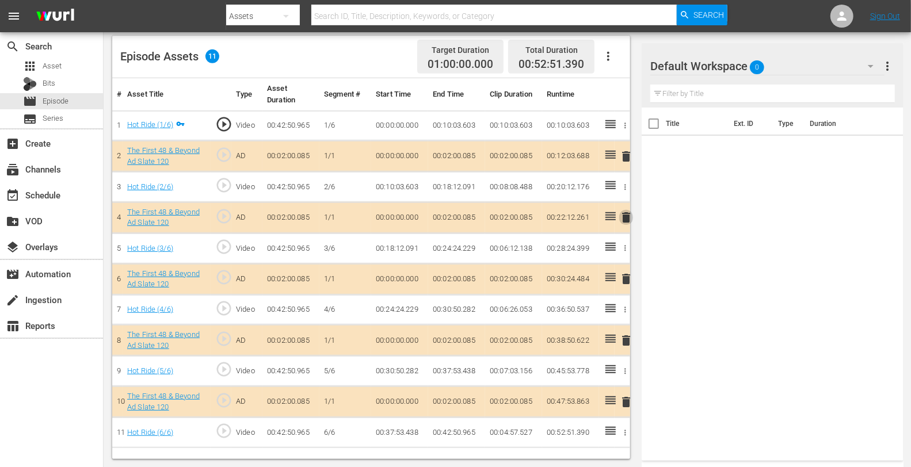
click at [624, 216] on span "delete" at bounding box center [626, 218] width 14 height 14
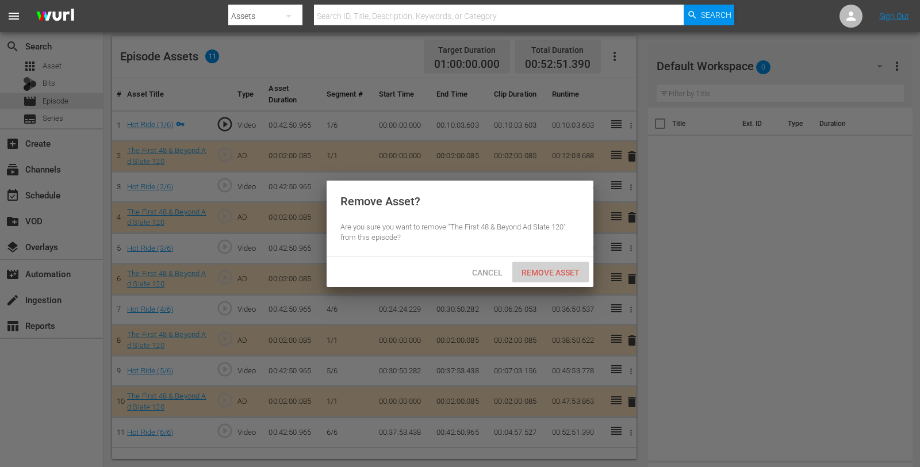
click at [553, 272] on span "Remove Asset" at bounding box center [550, 272] width 76 height 9
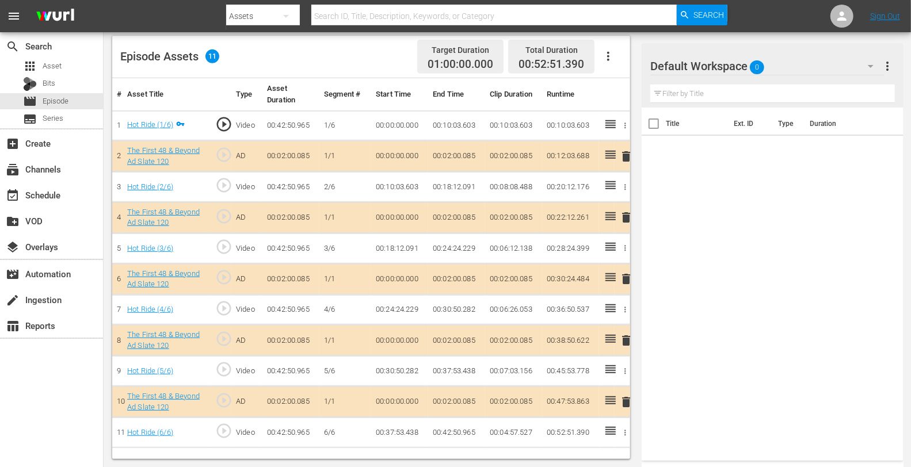
click at [768, 51] on div "Default Workspace 0" at bounding box center [767, 66] width 234 height 32
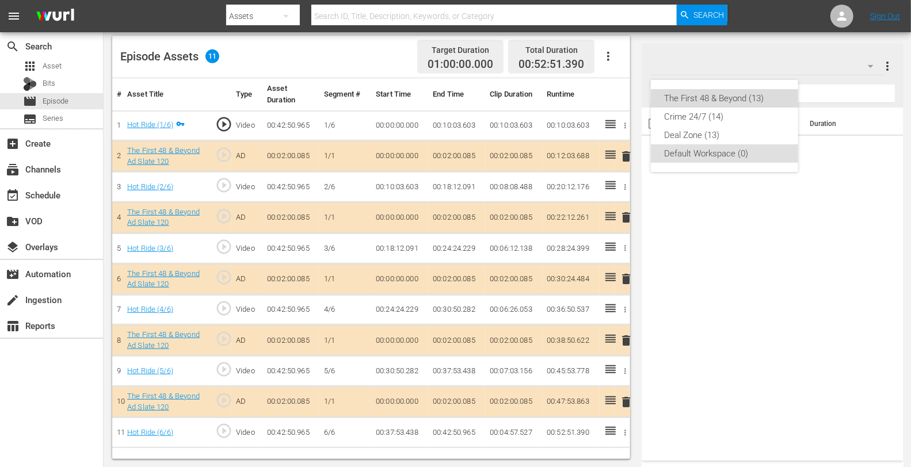
click at [736, 100] on div "The First 48 & Beyond (13)" at bounding box center [724, 98] width 120 height 18
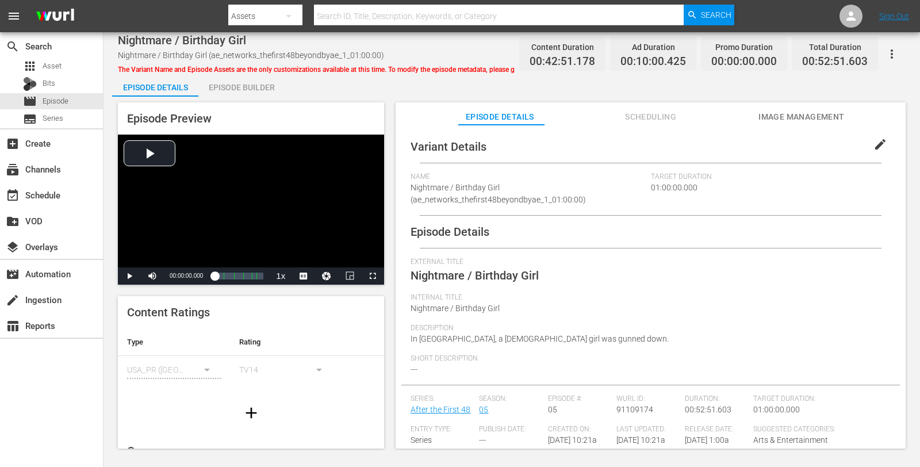
click at [256, 85] on div "Episode Builder" at bounding box center [241, 88] width 86 height 28
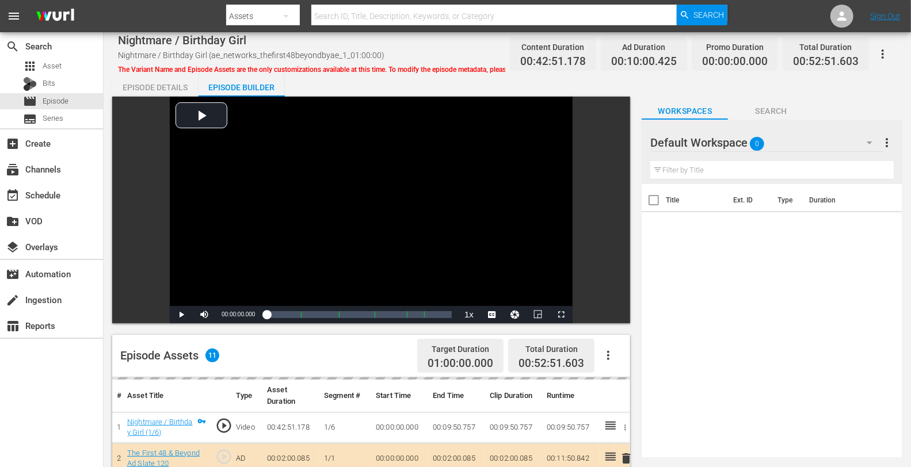
click at [781, 141] on div "Default Workspace 0" at bounding box center [766, 143] width 233 height 32
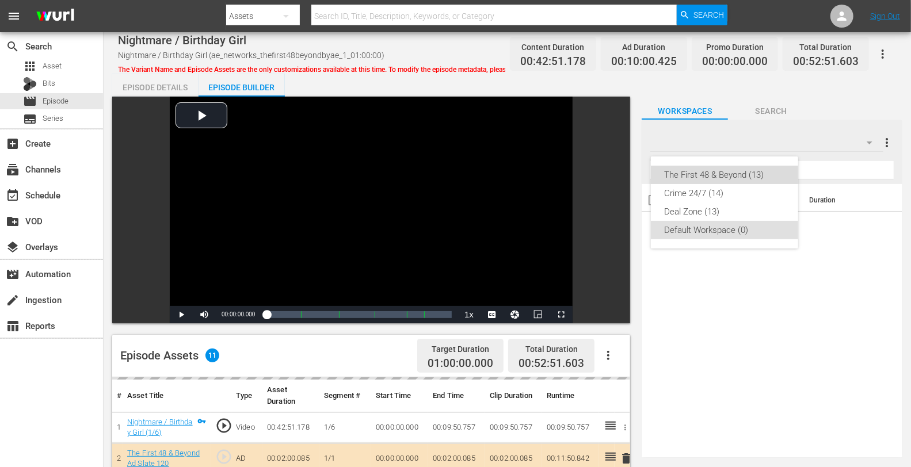
click at [733, 171] on div "The First 48 & Beyond (13)" at bounding box center [724, 175] width 120 height 18
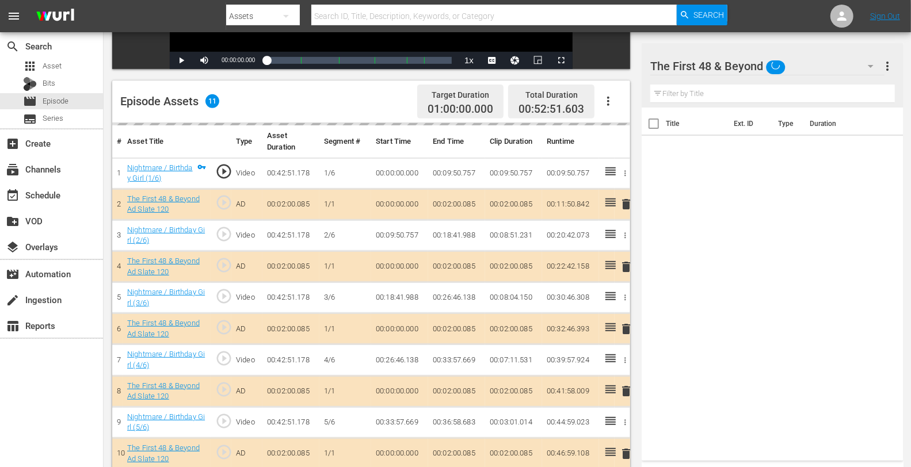
scroll to position [299, 0]
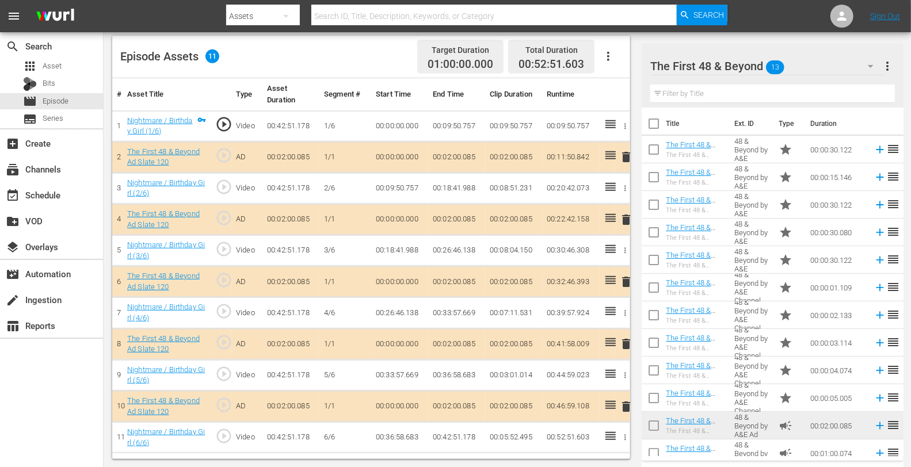
click at [625, 216] on span "delete" at bounding box center [626, 220] width 14 height 14
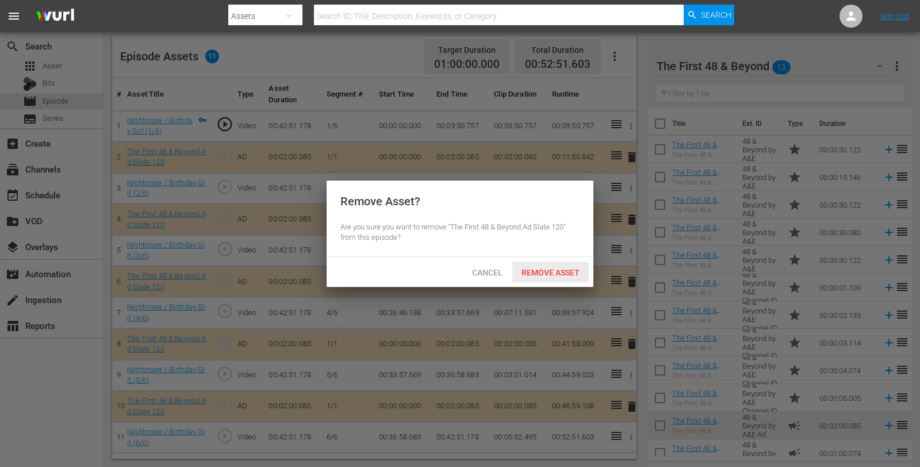
click at [568, 269] on span "Remove Asset" at bounding box center [550, 272] width 76 height 9
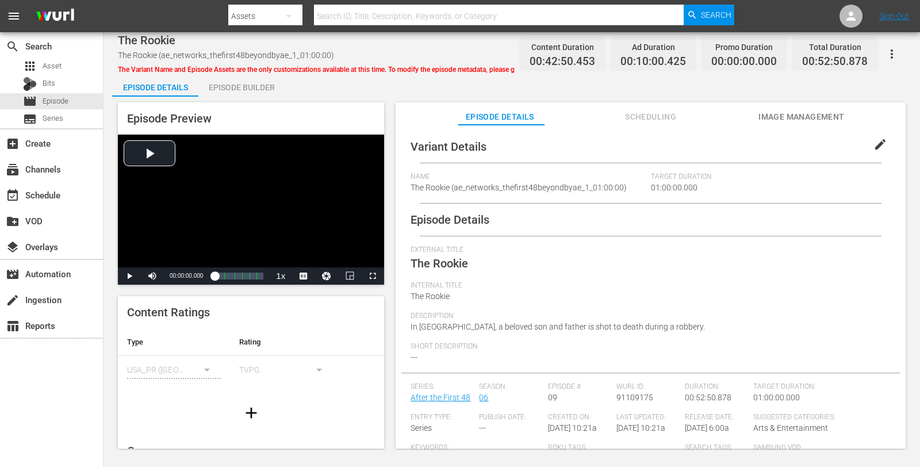
click at [240, 78] on div "Episode Builder" at bounding box center [241, 88] width 86 height 28
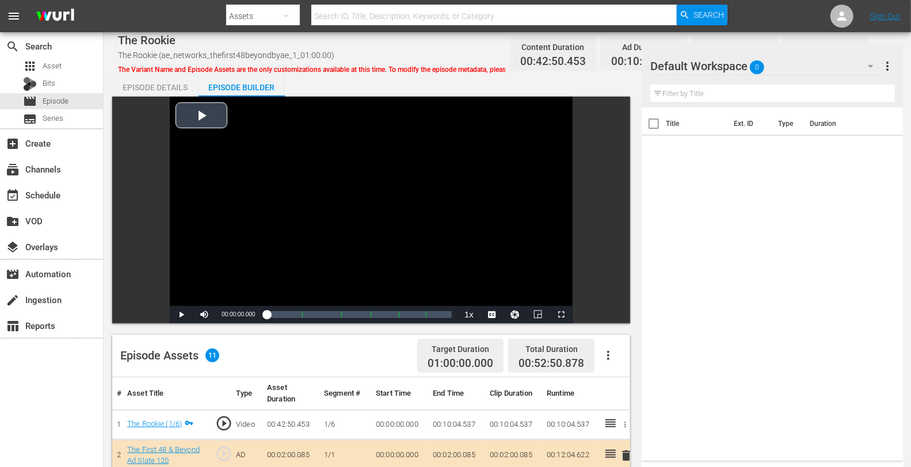
scroll to position [299, 0]
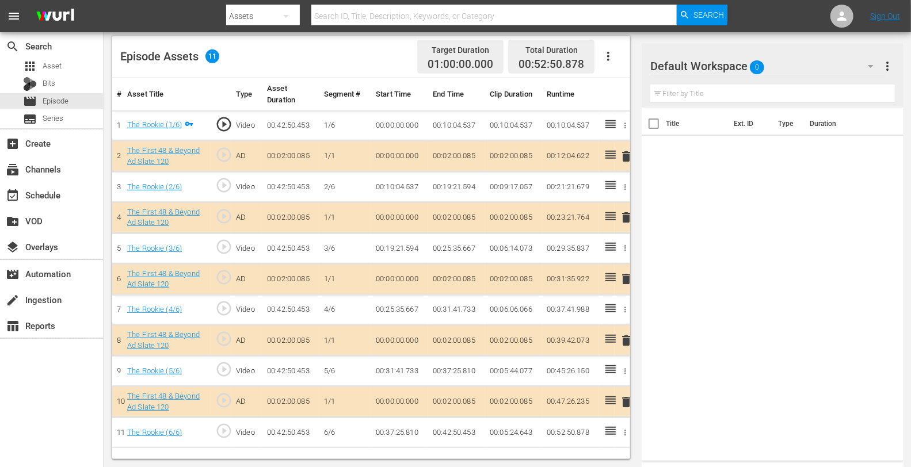
click at [628, 217] on span "delete" at bounding box center [626, 218] width 14 height 14
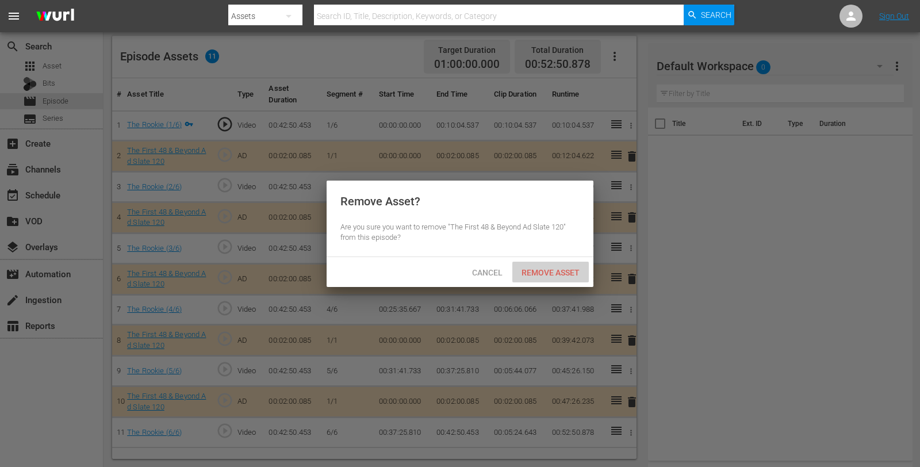
click at [561, 274] on span "Remove Asset" at bounding box center [550, 272] width 76 height 9
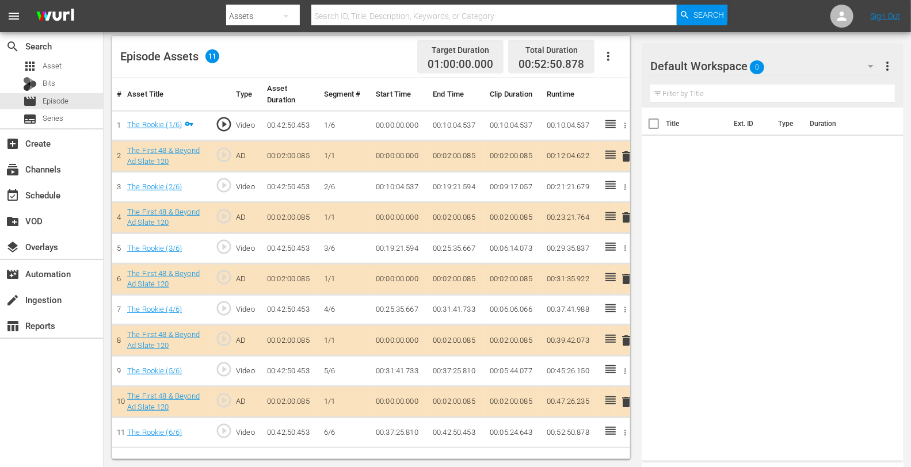
click at [801, 70] on div "Default Workspace 0" at bounding box center [767, 66] width 234 height 32
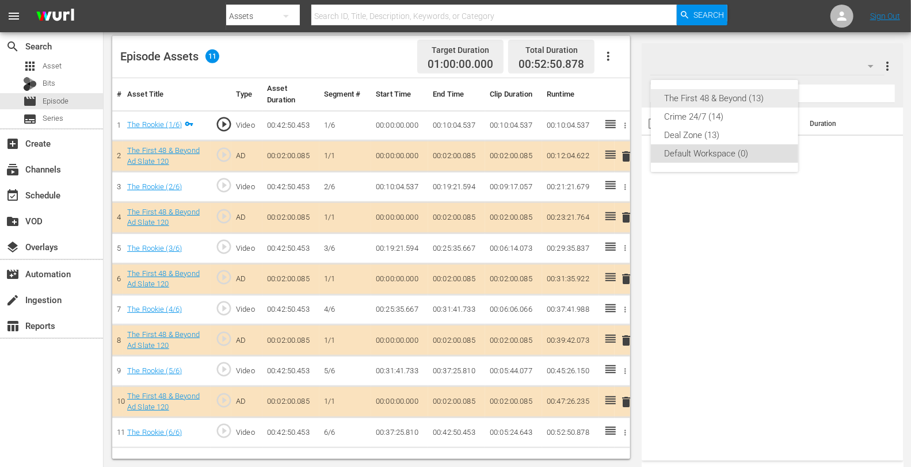
click at [734, 98] on div "The First 48 & Beyond (13)" at bounding box center [724, 98] width 120 height 18
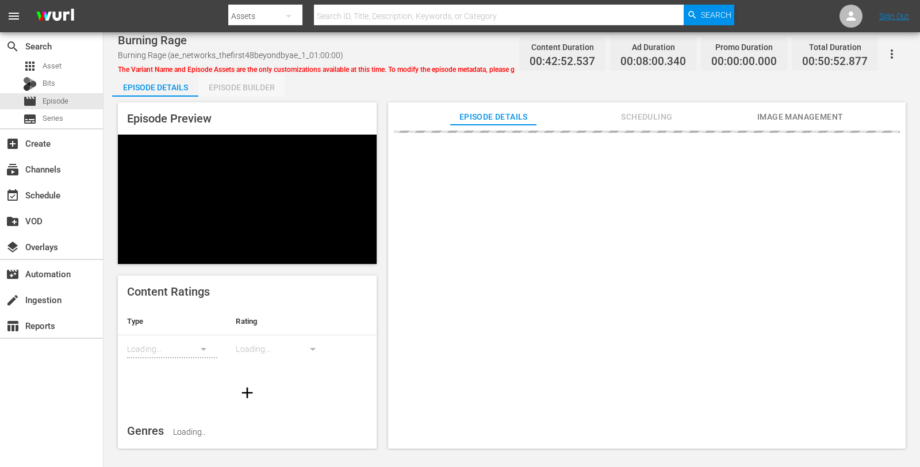
click at [242, 82] on div "Episode Builder" at bounding box center [241, 88] width 86 height 28
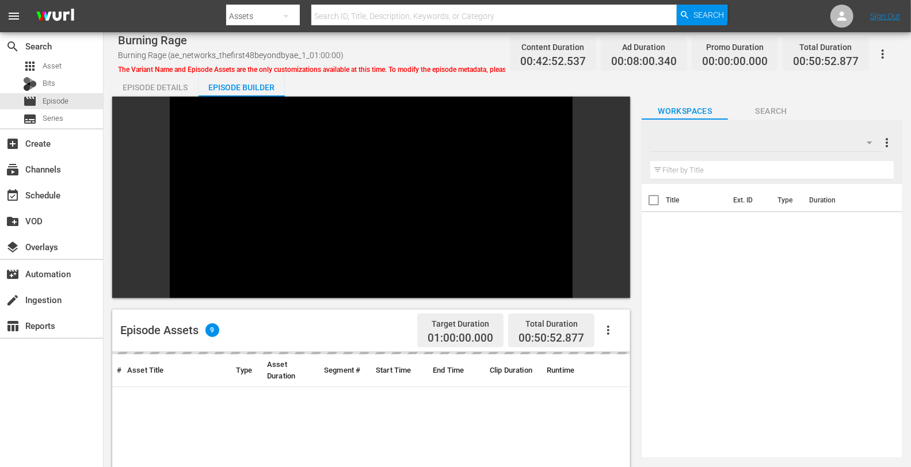
scroll to position [159, 0]
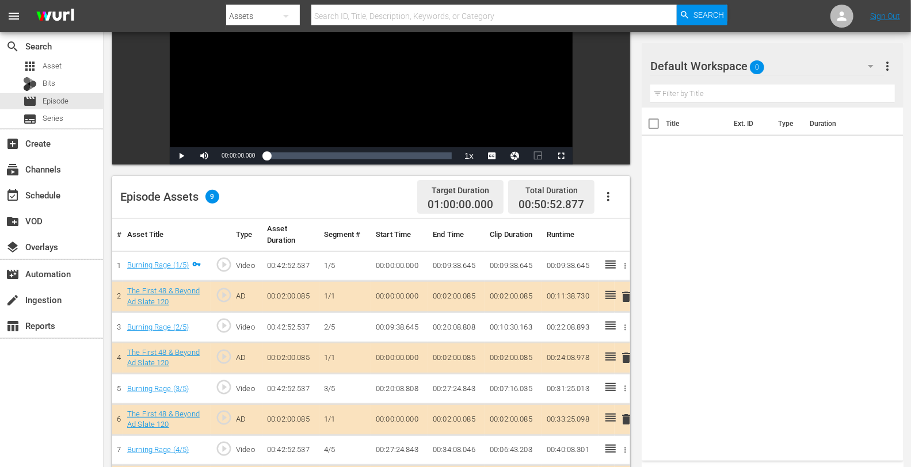
click at [811, 49] on div "Default Workspace 0 Default more_vert" at bounding box center [772, 61] width 244 height 37
click at [795, 64] on div "Default Workspace 0" at bounding box center [767, 66] width 234 height 32
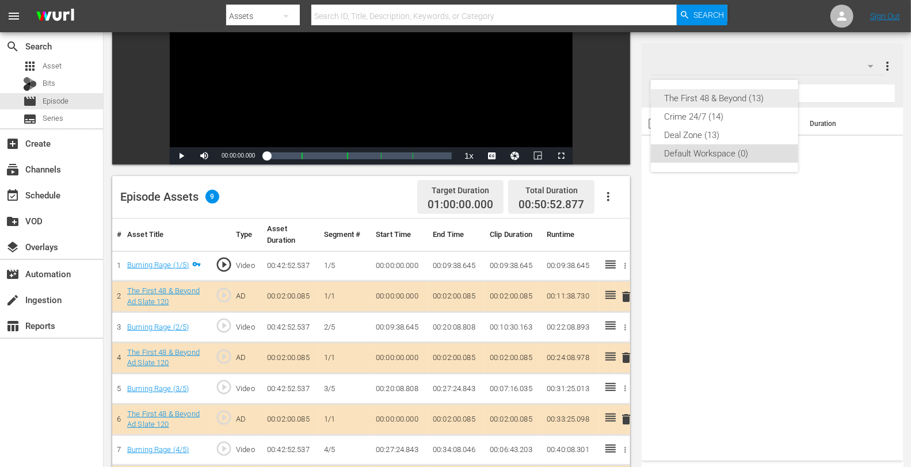
click at [747, 101] on div "The First 48 & Beyond (13)" at bounding box center [724, 98] width 120 height 18
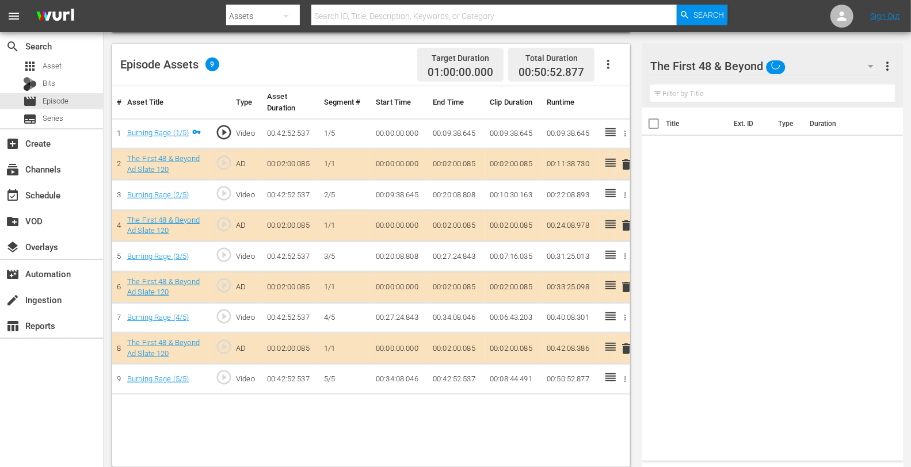
scroll to position [294, 0]
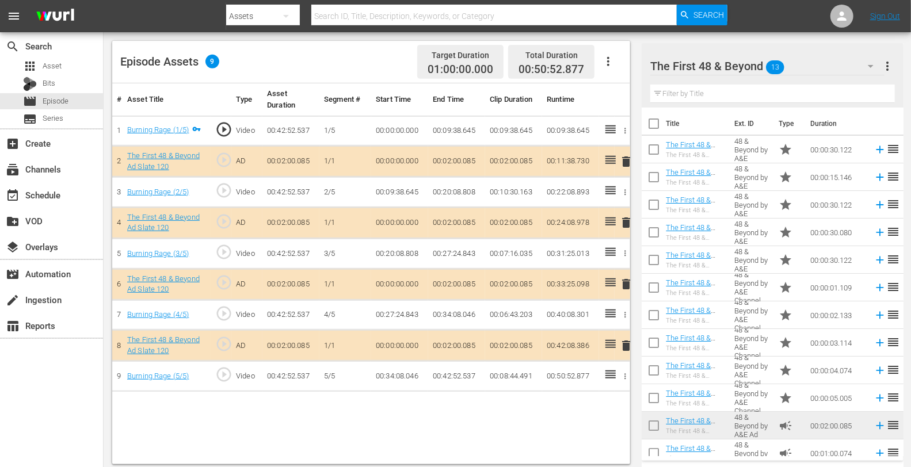
click at [622, 223] on span "delete" at bounding box center [626, 223] width 14 height 14
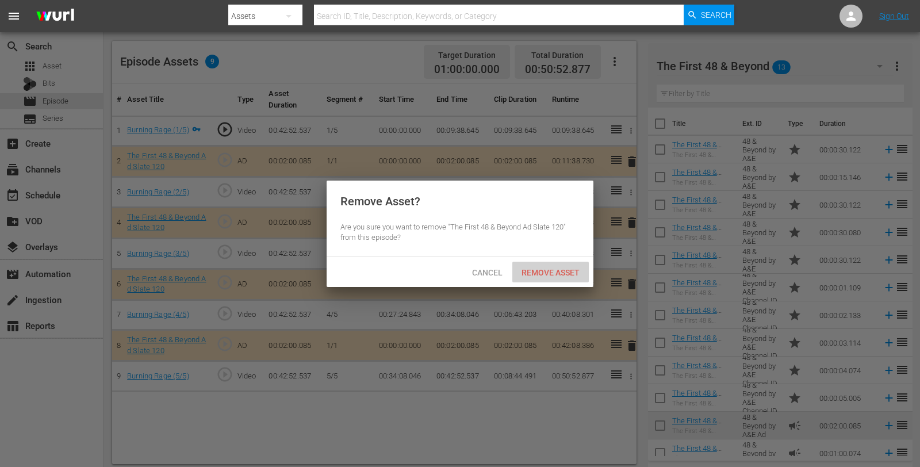
click at [568, 279] on div "Remove Asset" at bounding box center [550, 272] width 76 height 21
